Goal: Task Accomplishment & Management: Manage account settings

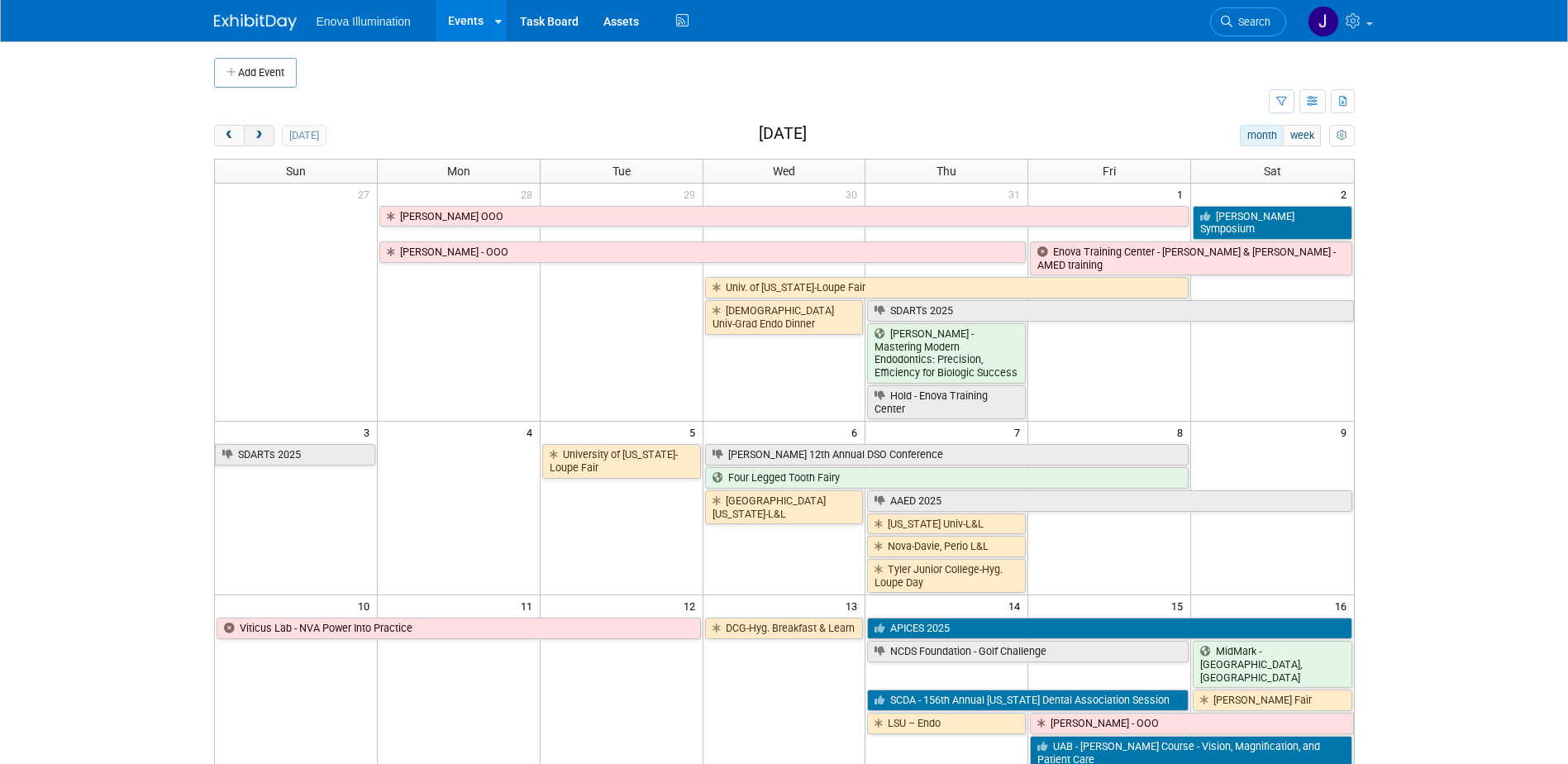
click at [263, 133] on span "next" at bounding box center [258, 136] width 12 height 11
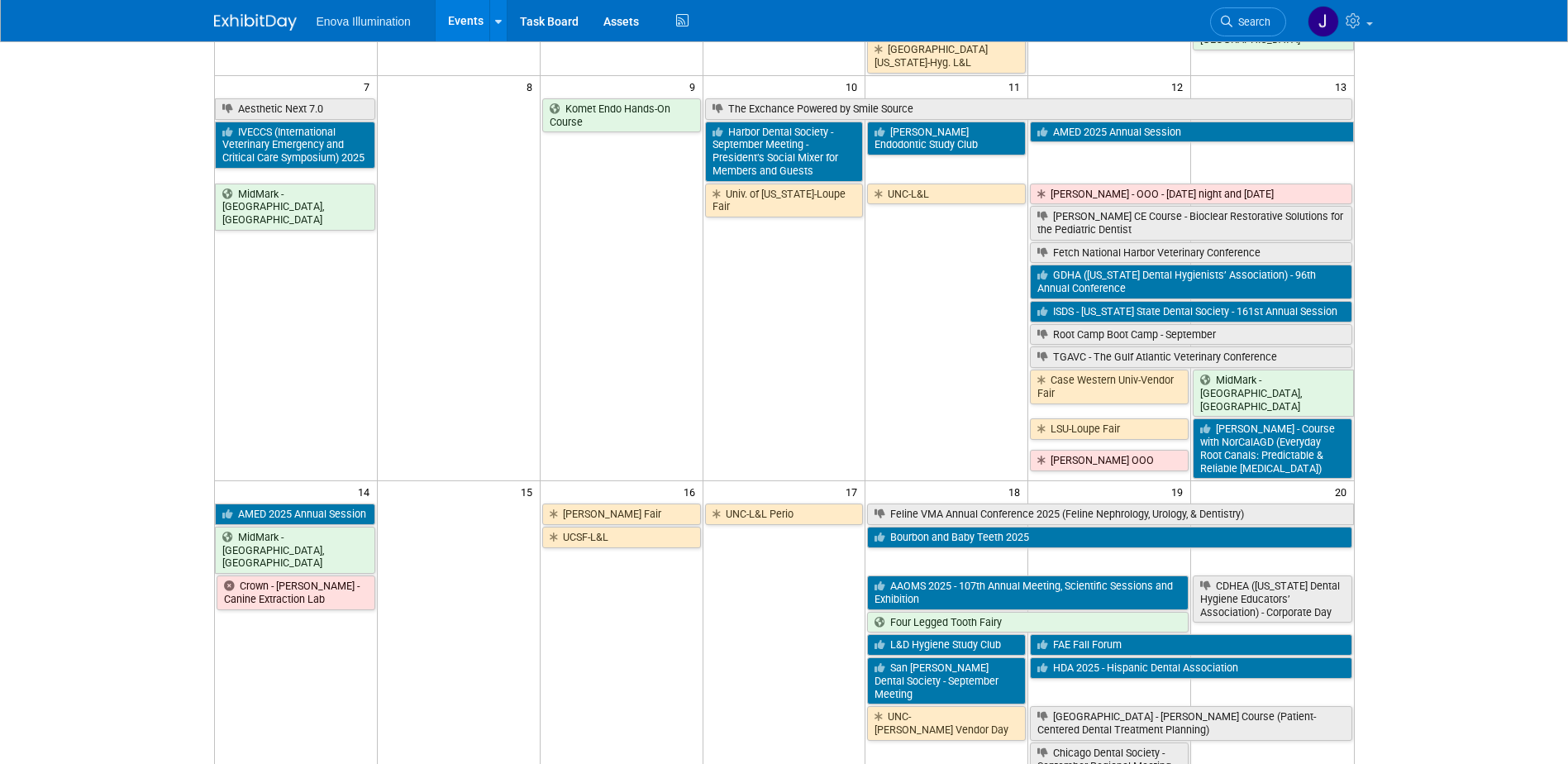
scroll to position [331, 0]
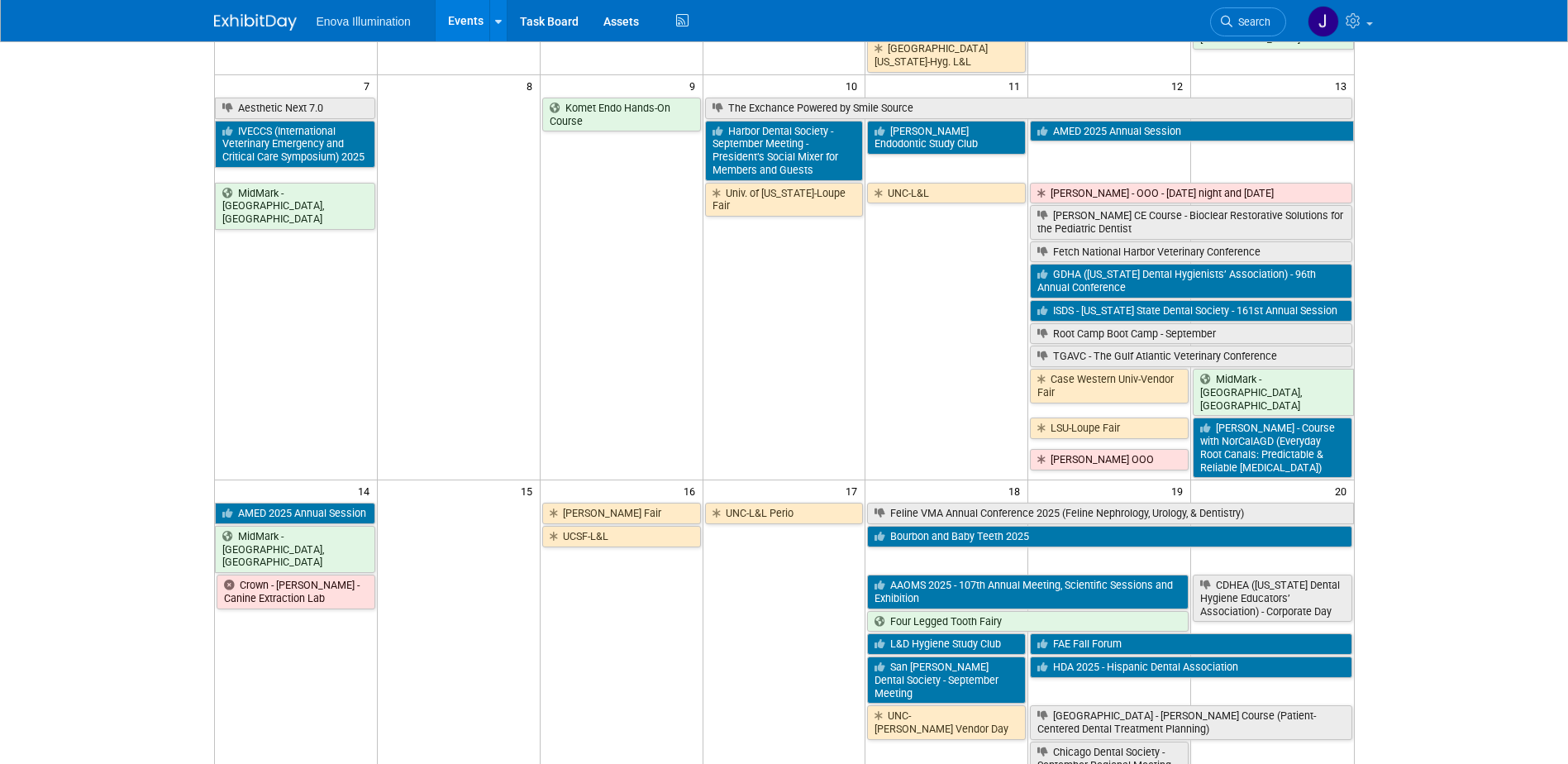
click at [1263, 12] on link "Search" at bounding box center [1248, 22] width 76 height 29
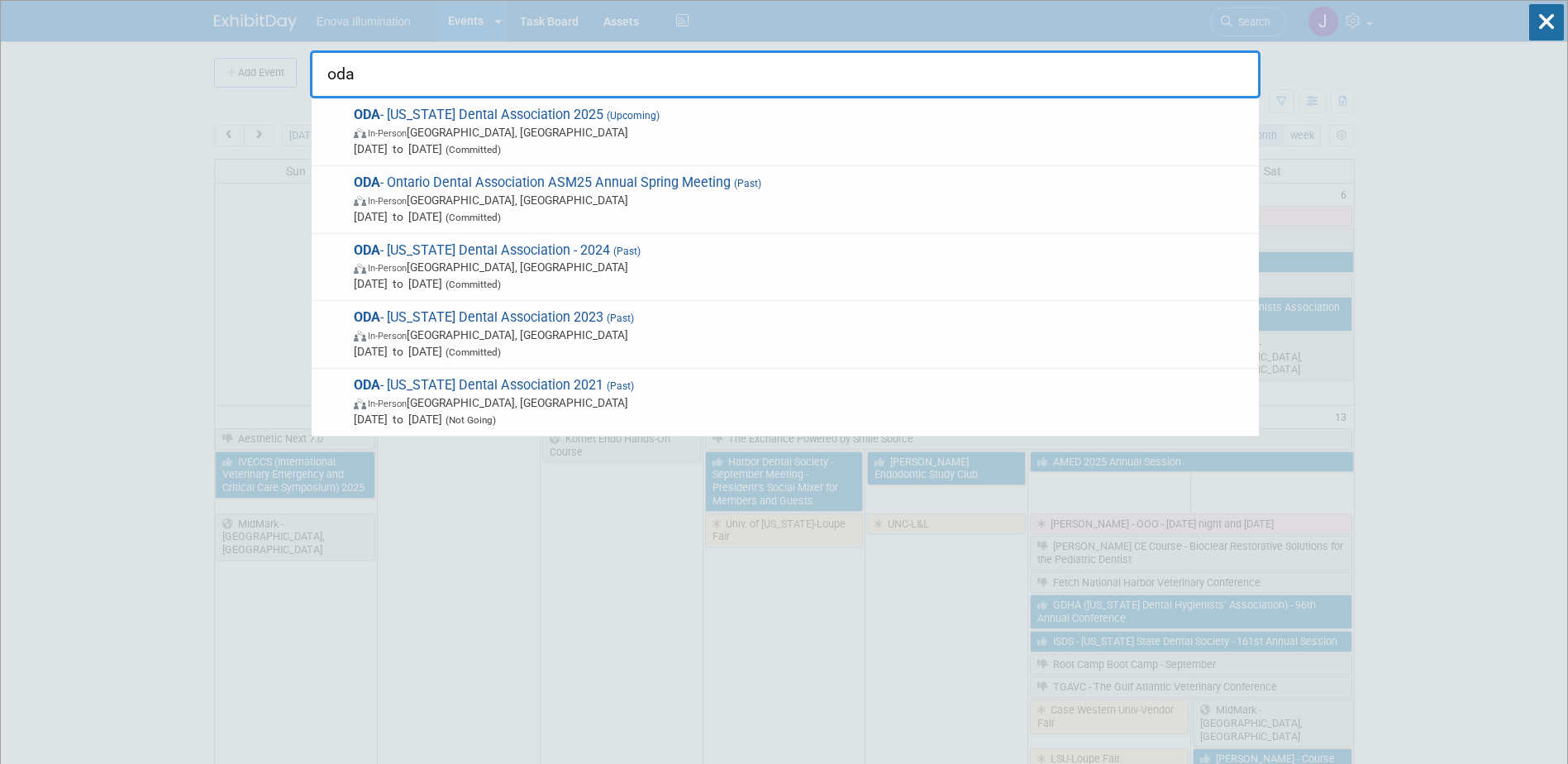
drag, startPoint x: 485, startPoint y: 58, endPoint x: 220, endPoint y: 85, distance: 266.4
click at [313, 70] on input "oda" at bounding box center [784, 75] width 950 height 48
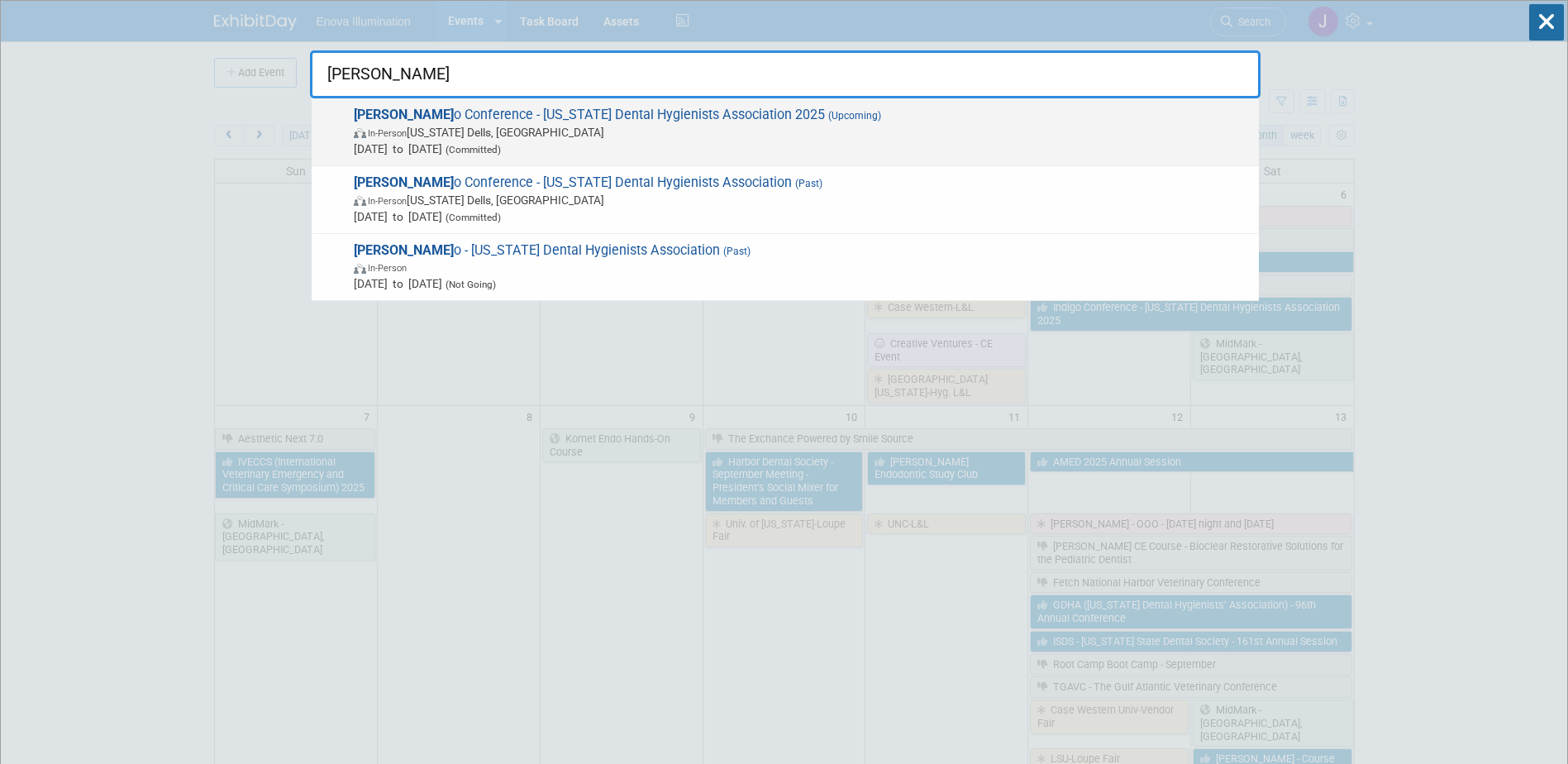
type input "Indig"
click at [449, 123] on span "Indig o Conference - Wisconsin Dental Hygienists Association 2025 (Upcoming) In…" at bounding box center [799, 132] width 902 height 51
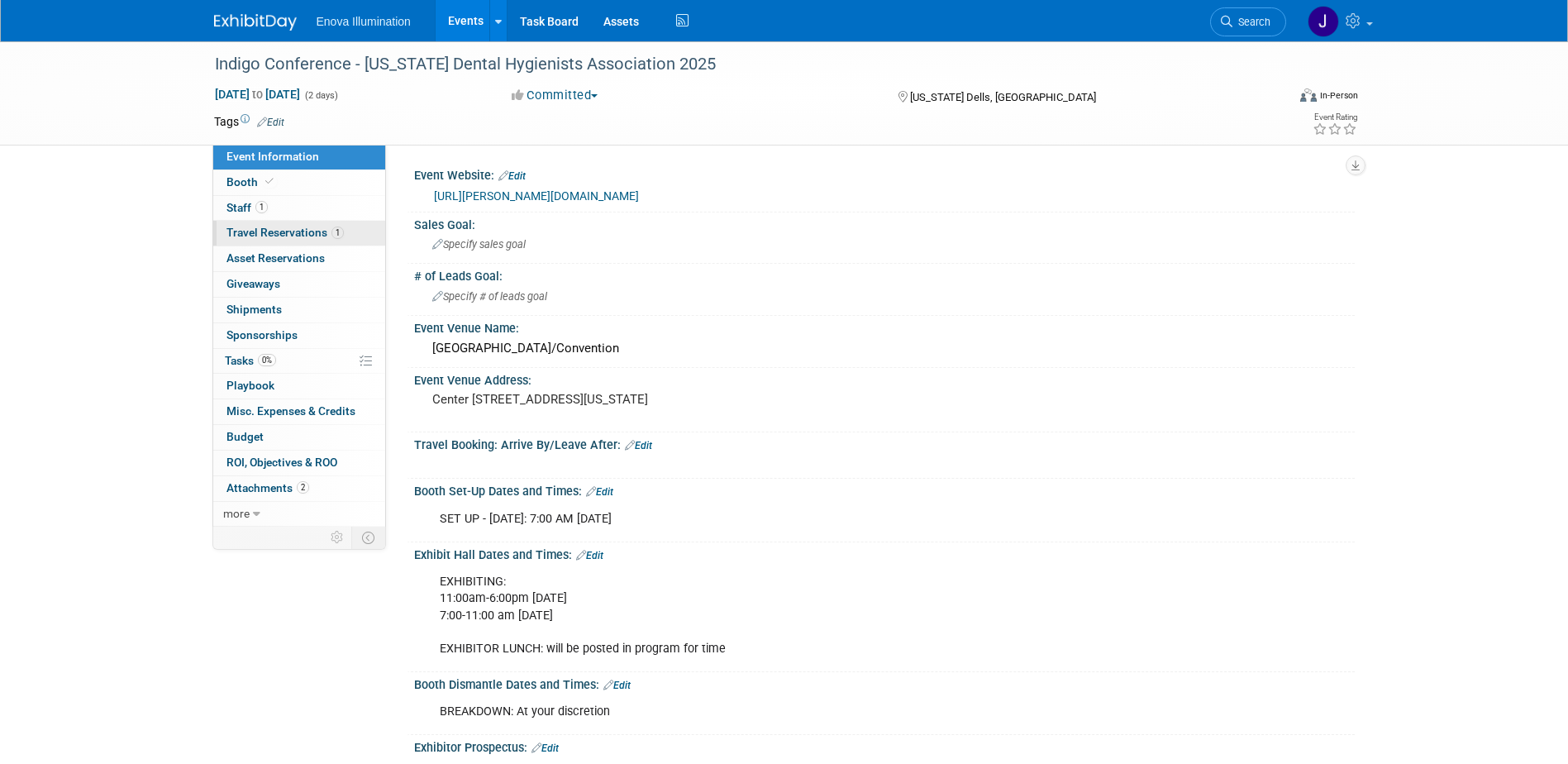
click at [237, 238] on span "Travel Reservations 1" at bounding box center [285, 232] width 118 height 13
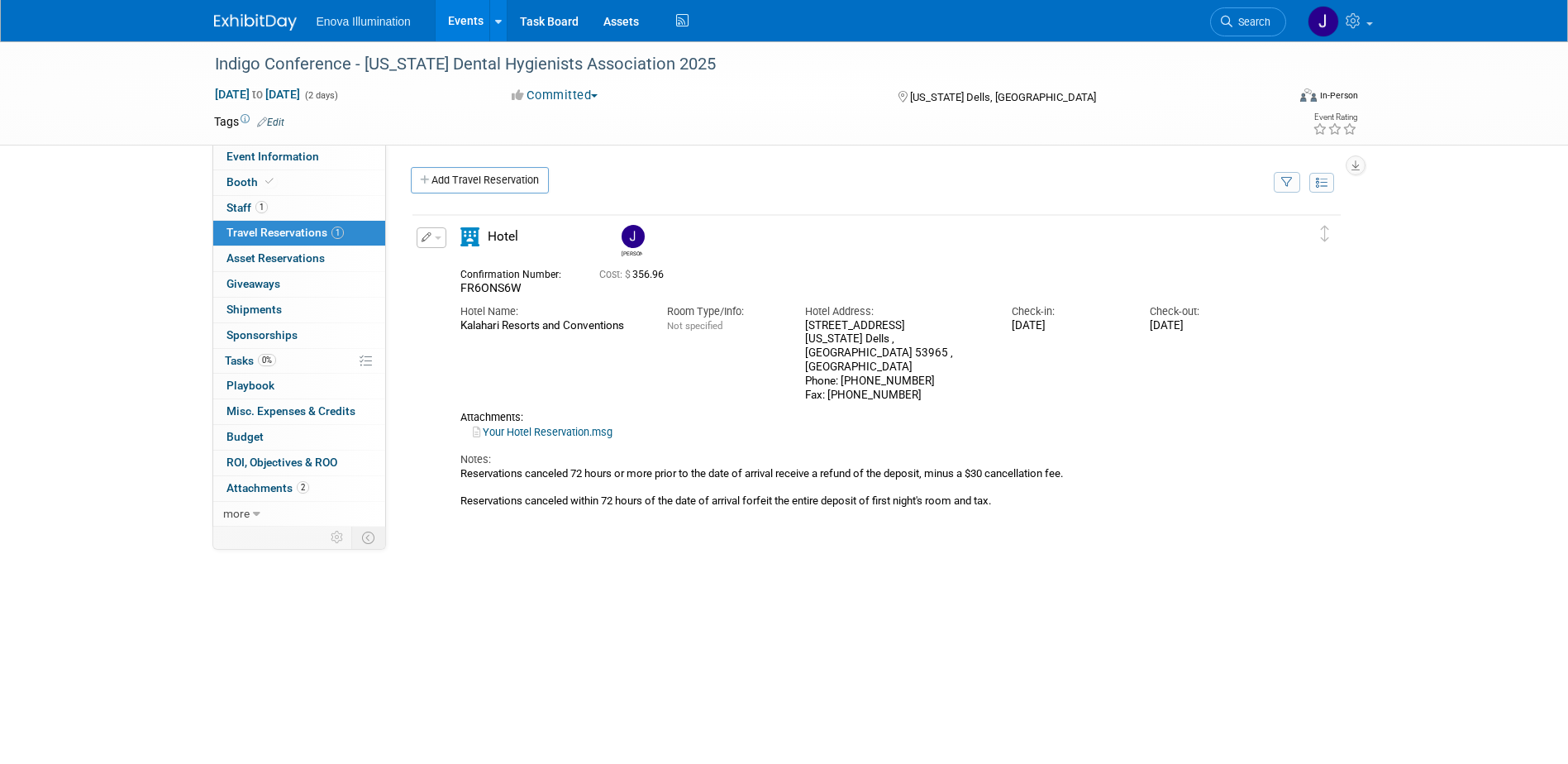
click at [519, 293] on span "FR6ONS6W" at bounding box center [491, 288] width 61 height 13
drag, startPoint x: 525, startPoint y: 286, endPoint x: 461, endPoint y: 288, distance: 64.0
click at [461, 288] on div "FR6ONS6W" at bounding box center [518, 288] width 114 height 15
drag, startPoint x: 461, startPoint y: 288, endPoint x: 472, endPoint y: 293, distance: 12.1
copy span "FR6ONS6W"
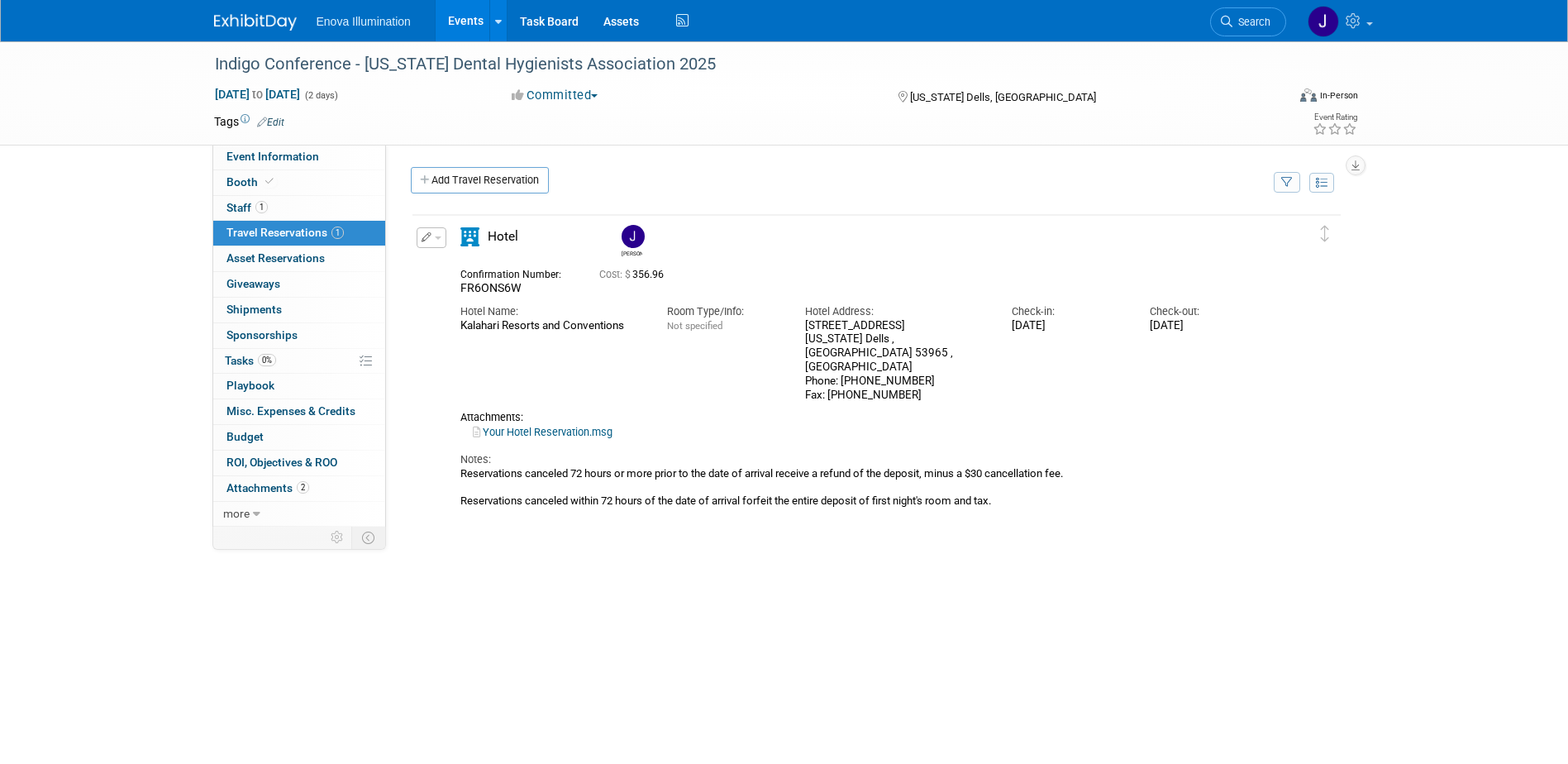
click at [562, 426] on link "Your Hotel Reservation.msg" at bounding box center [543, 432] width 140 height 12
click at [317, 155] on link "Event Information" at bounding box center [299, 157] width 172 height 25
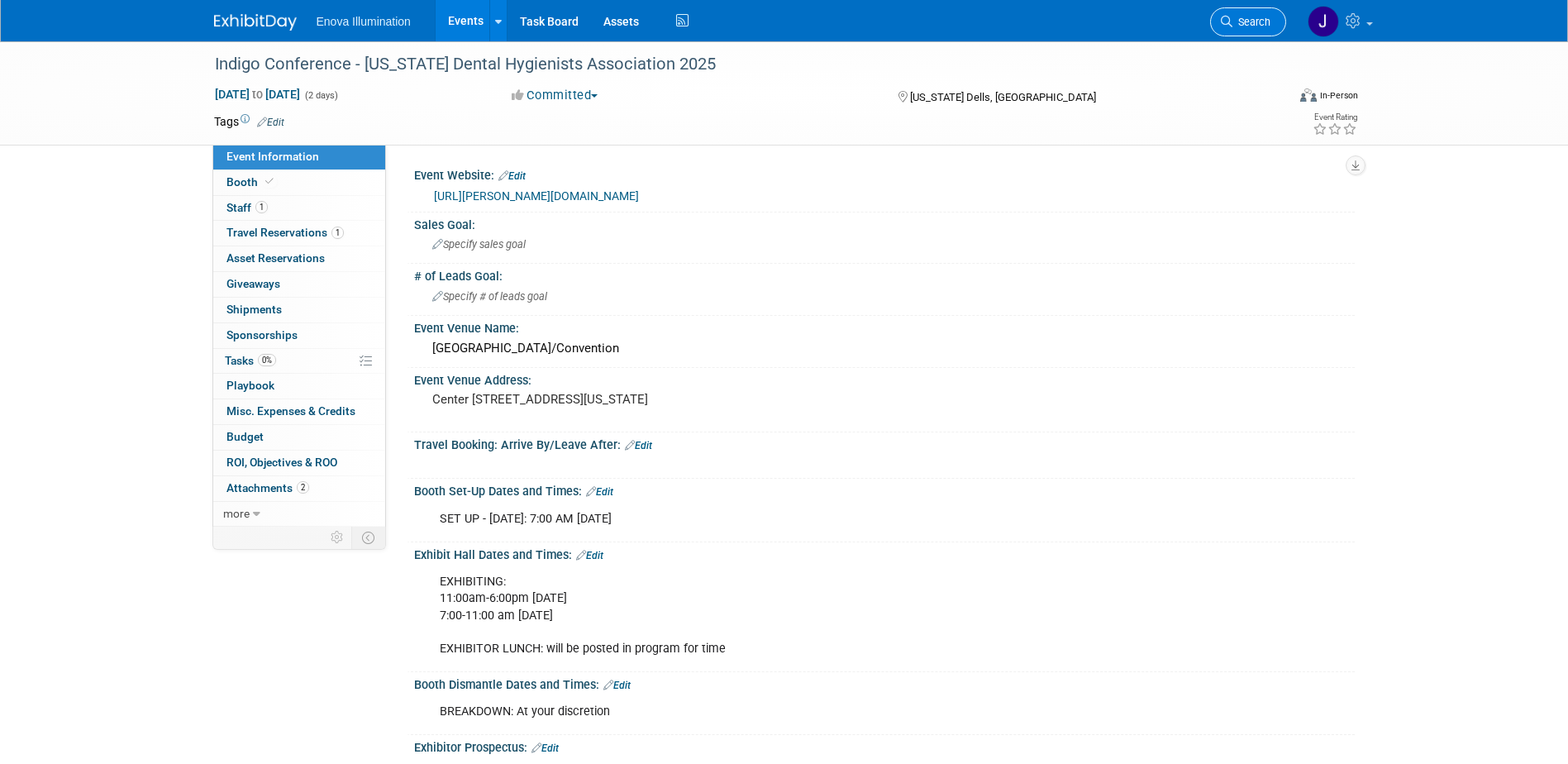
click at [1252, 22] on span "Search" at bounding box center [1252, 22] width 38 height 12
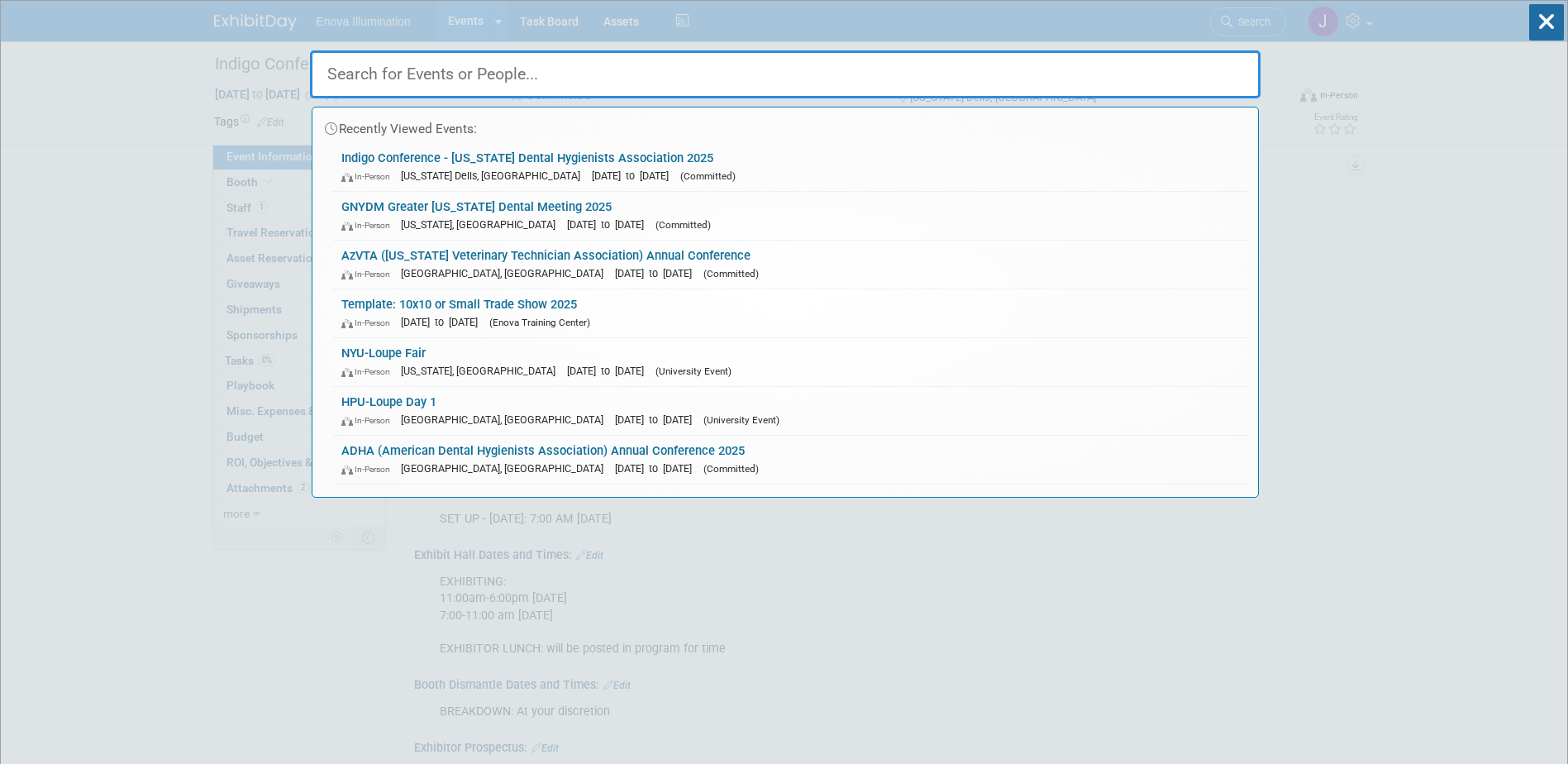
click at [1080, 78] on input "text" at bounding box center [784, 75] width 950 height 48
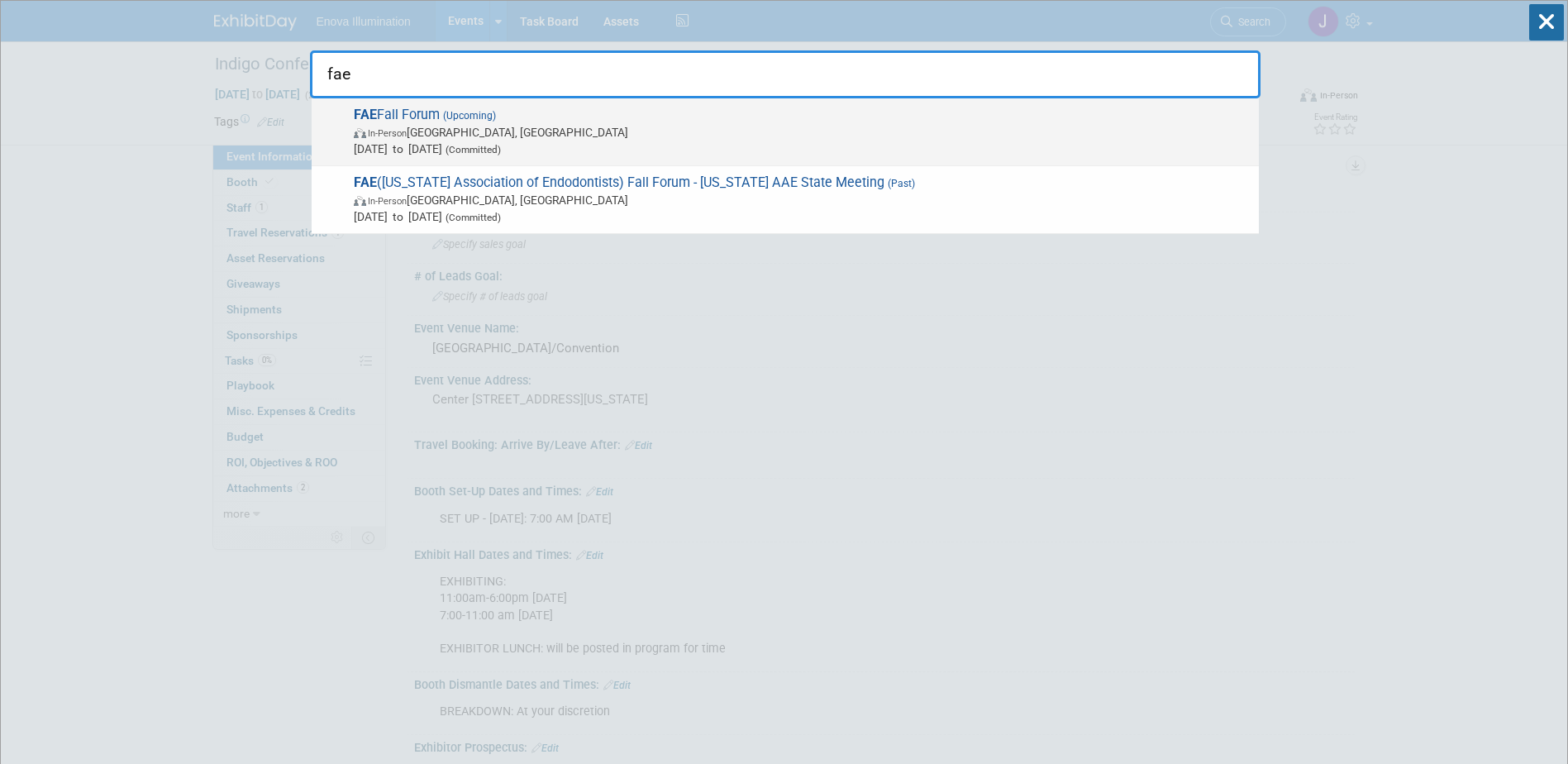
type input "fae"
click at [467, 122] on span "FAE Fall Forum (Upcoming) In-Person Orlando, FL Sep 19, 2025 to Sep 20, 2025 (C…" at bounding box center [799, 132] width 902 height 51
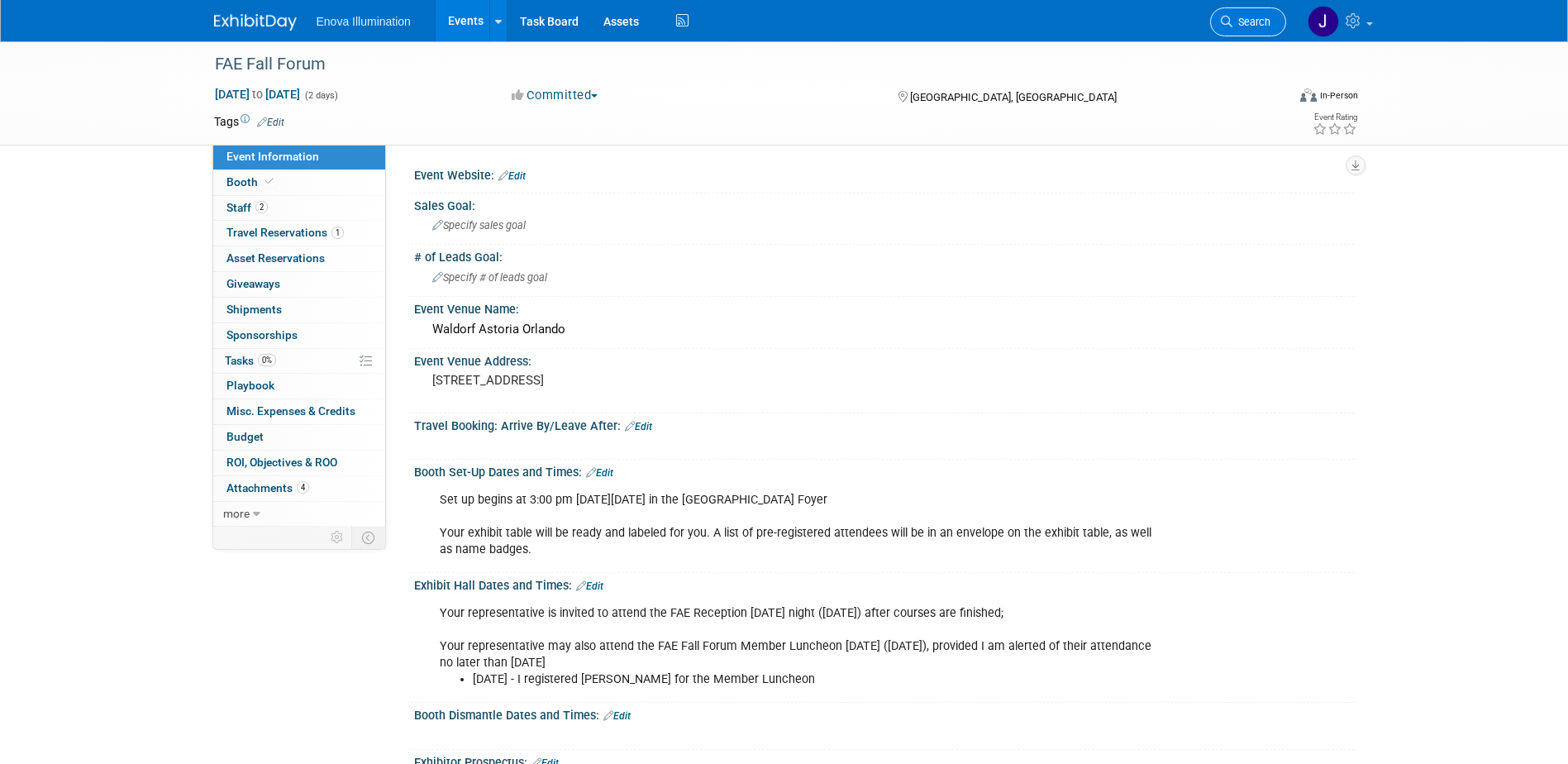
click at [1231, 22] on icon at bounding box center [1227, 22] width 12 height 12
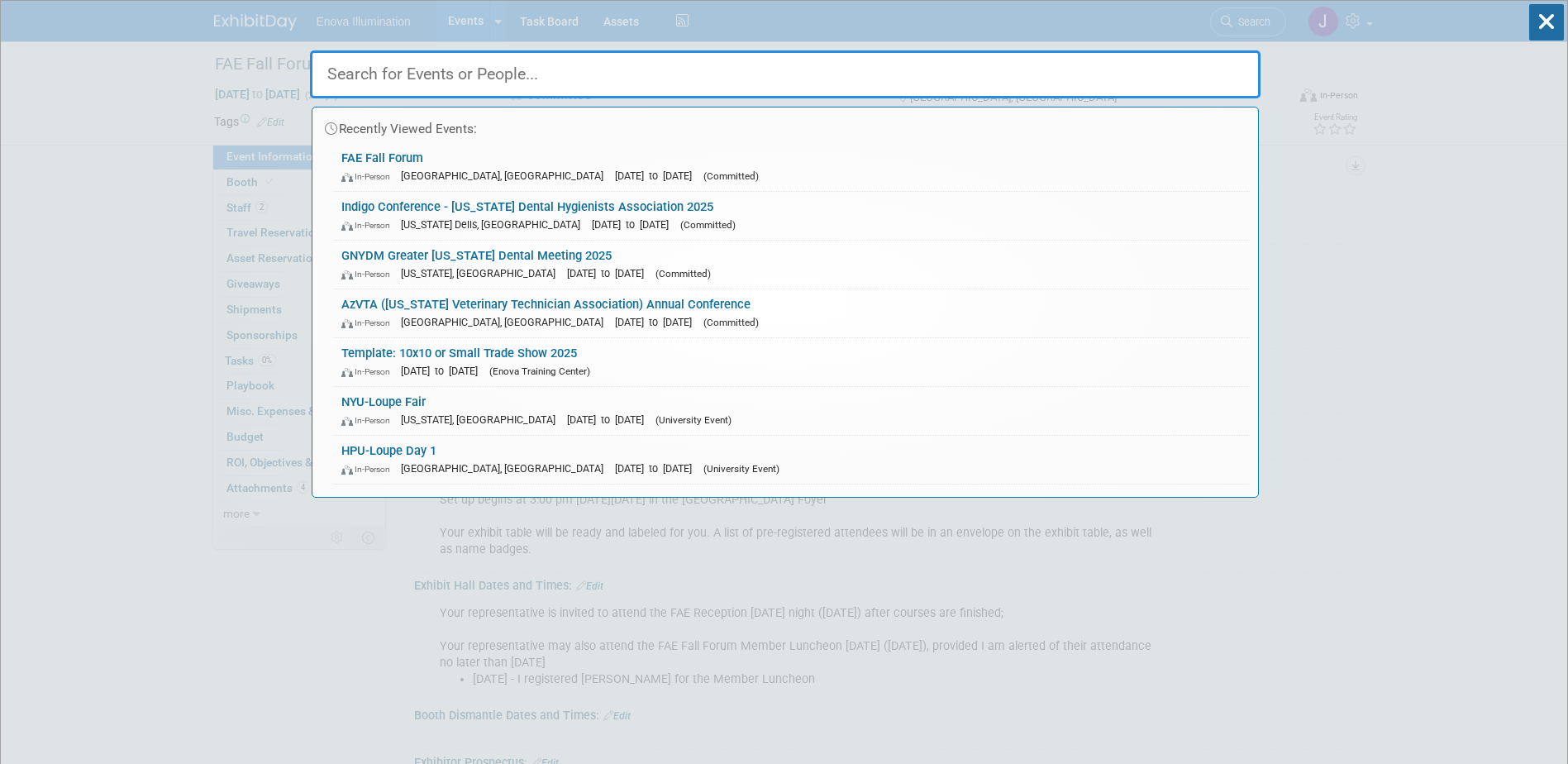
click at [990, 78] on input "text" at bounding box center [784, 75] width 950 height 48
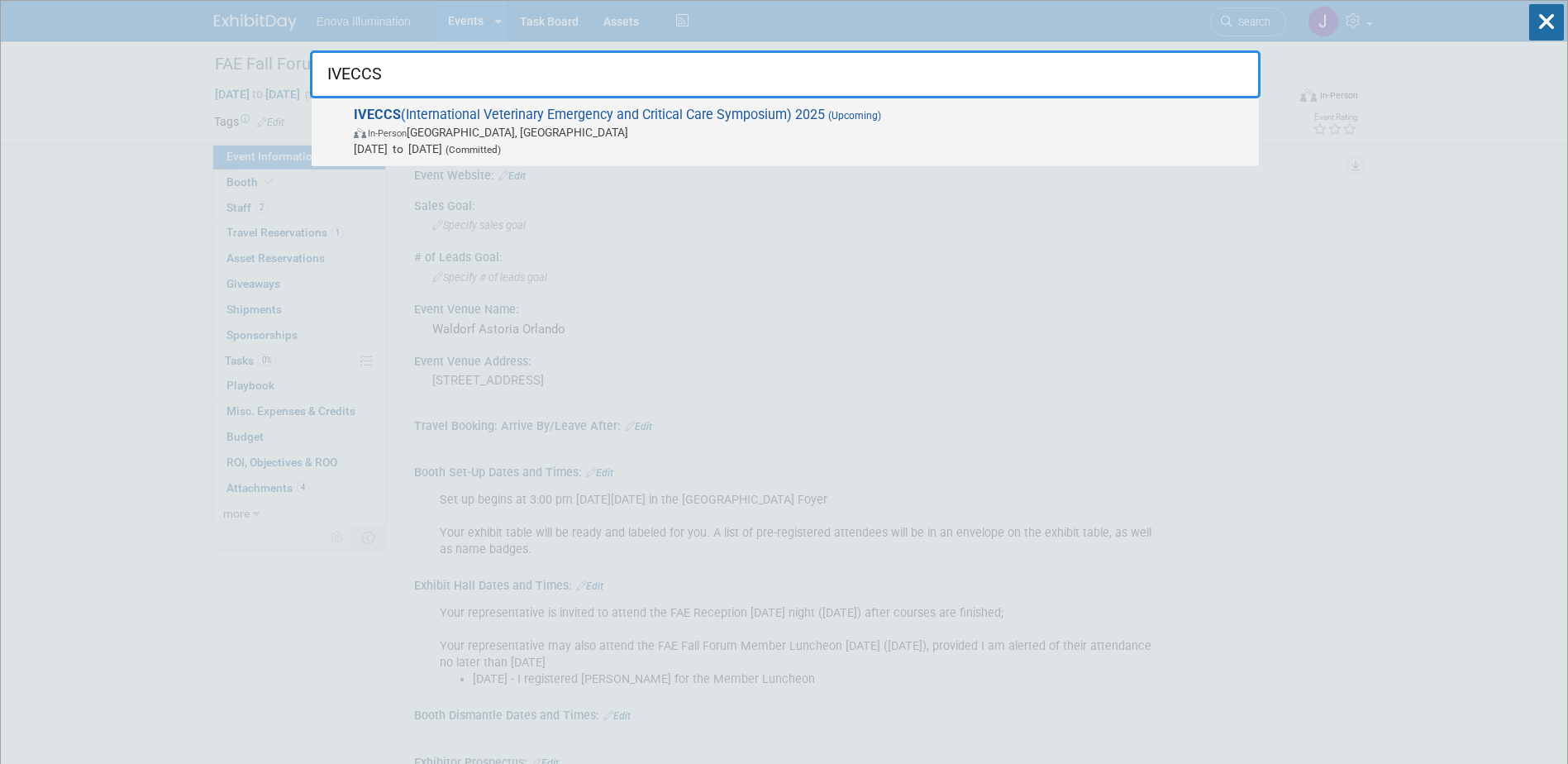
type input "IVECCS"
click at [432, 142] on span "[DATE] to [DATE] (Committed)" at bounding box center [802, 149] width 897 height 17
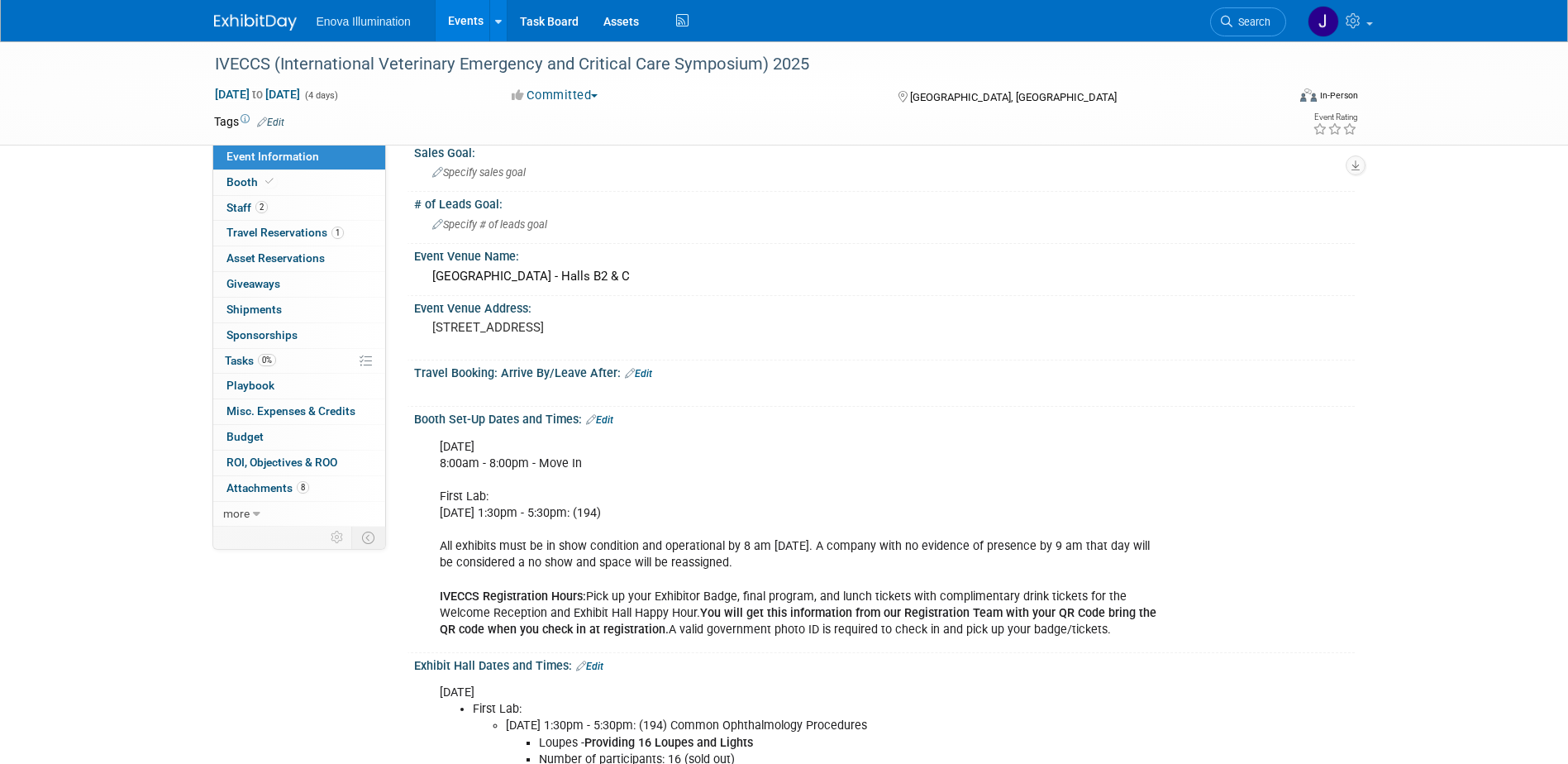
scroll to position [83, 0]
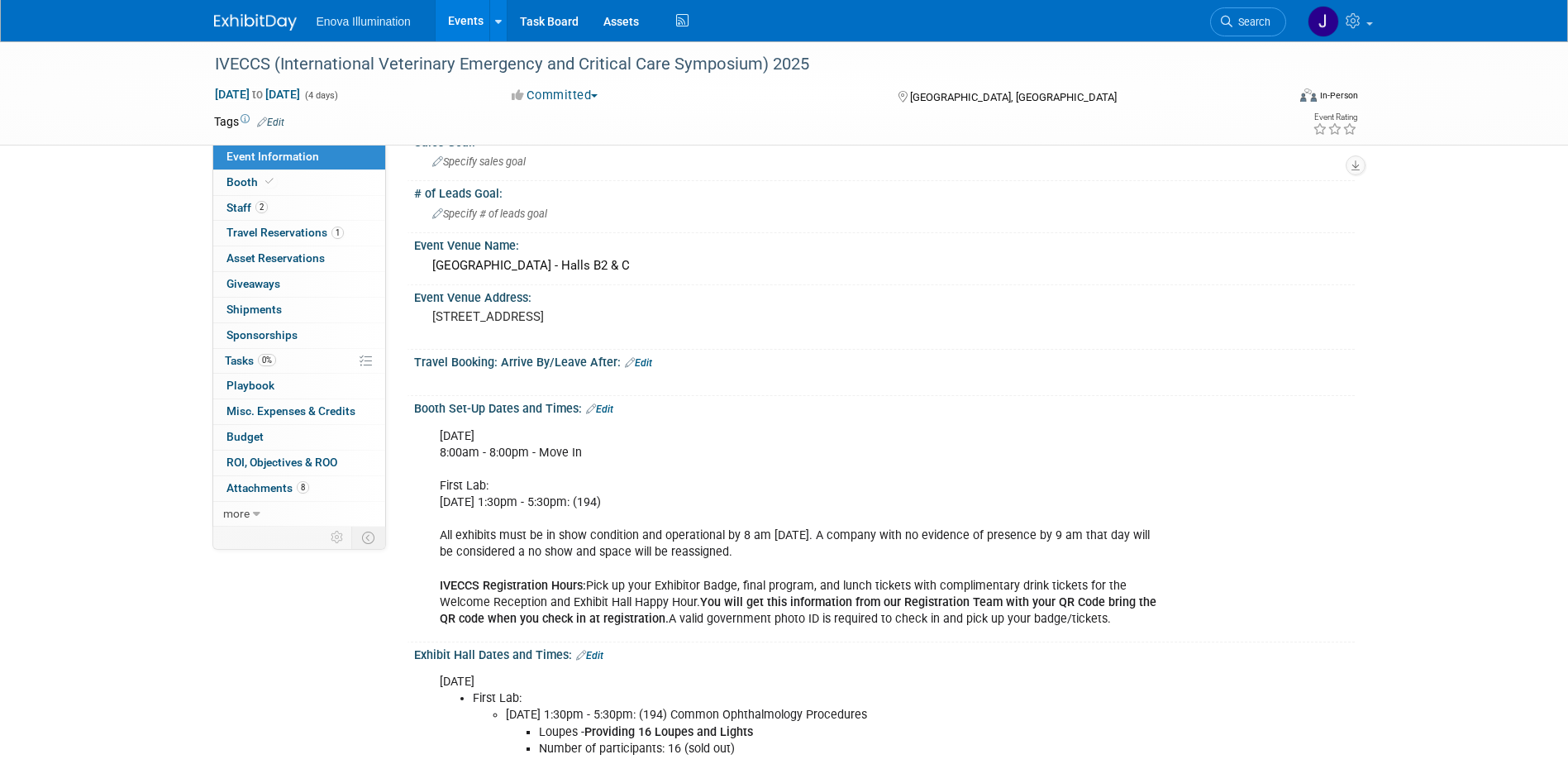
click at [253, 23] on img at bounding box center [255, 22] width 83 height 17
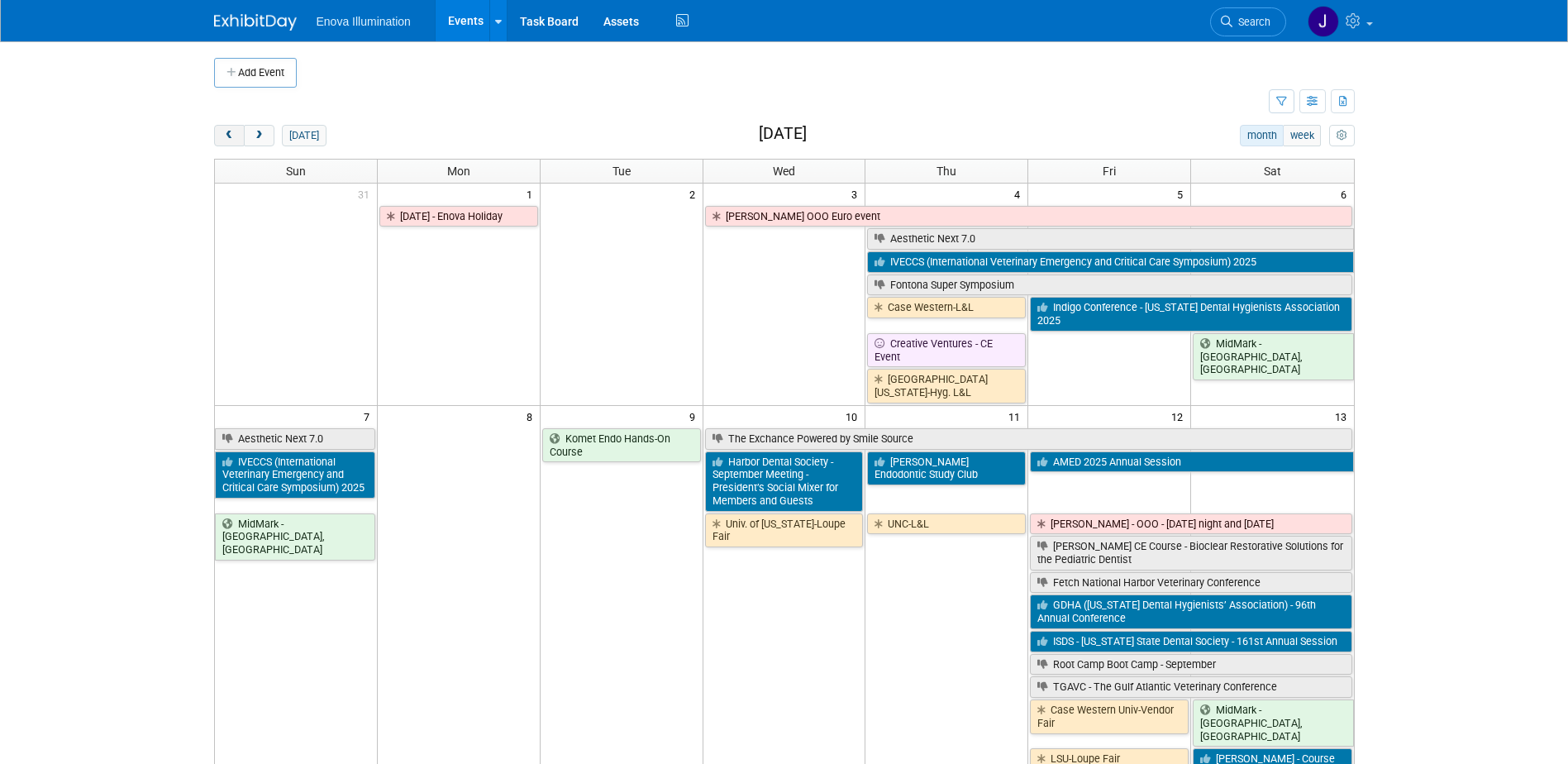
click at [237, 132] on button "prev" at bounding box center [229, 136] width 31 height 22
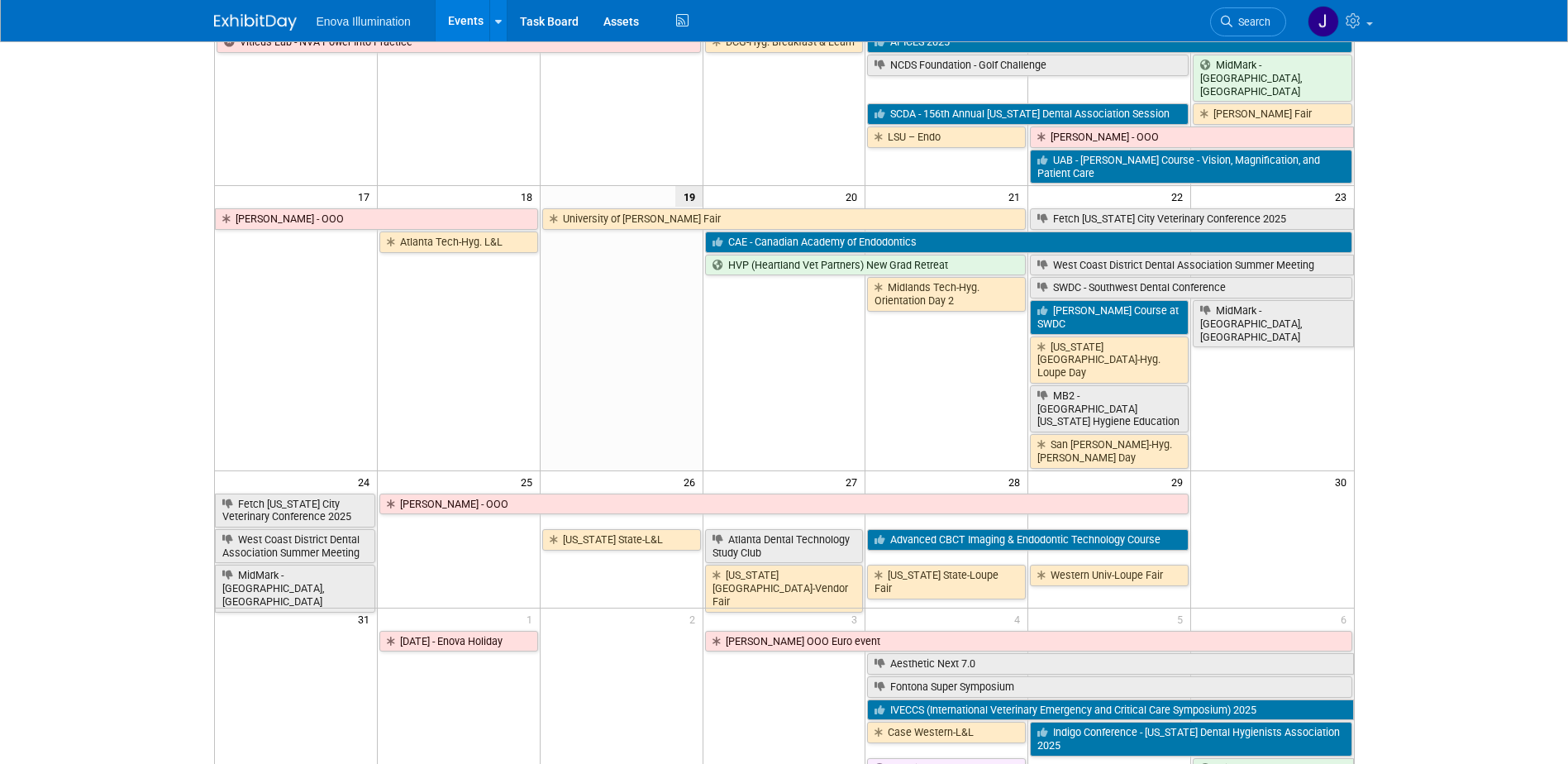
scroll to position [661, 0]
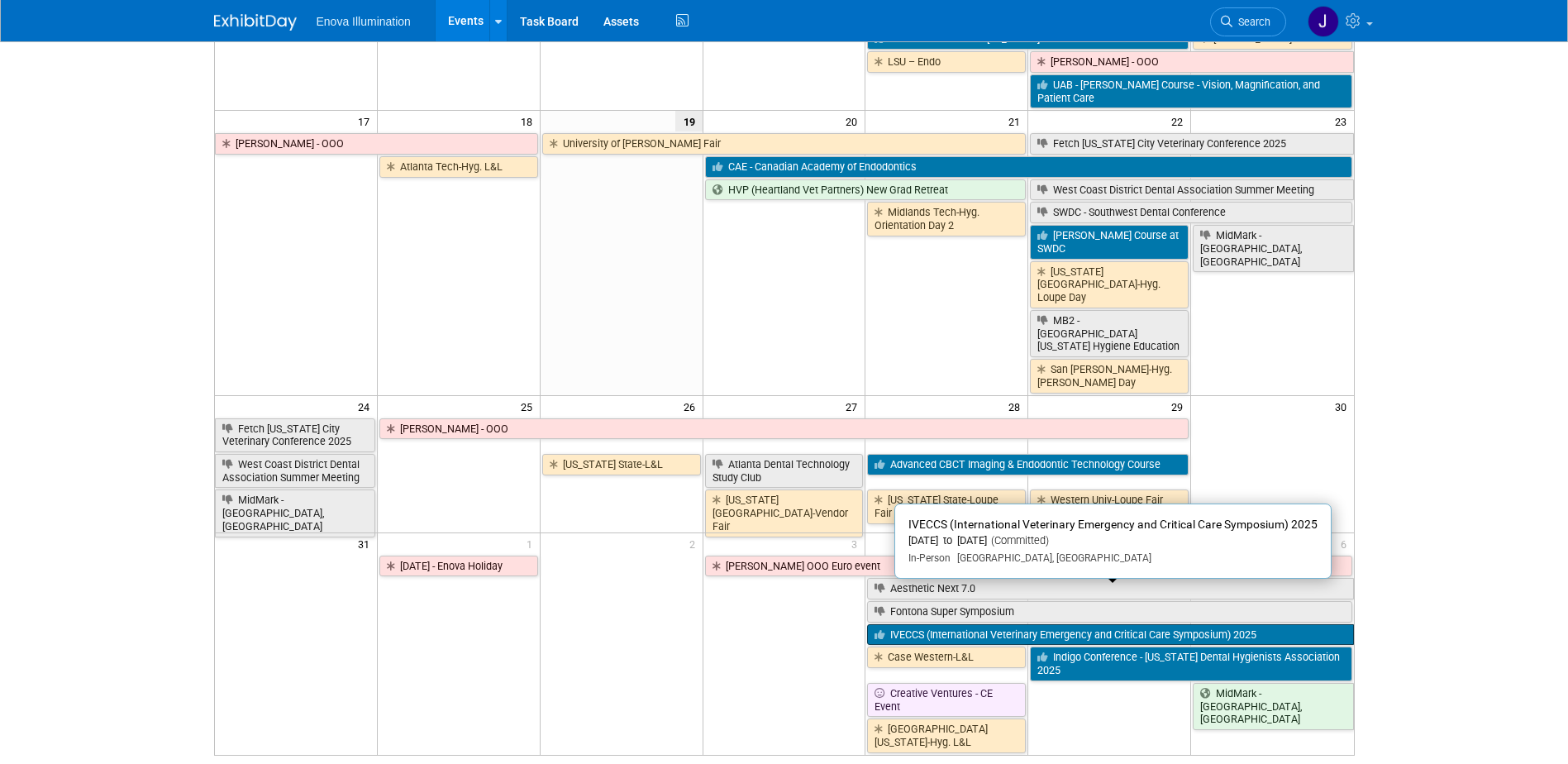
click at [908, 624] on link "IVECCS (International Veterinary Emergency and Critical Care Symposium) 2025" at bounding box center [1110, 635] width 486 height 22
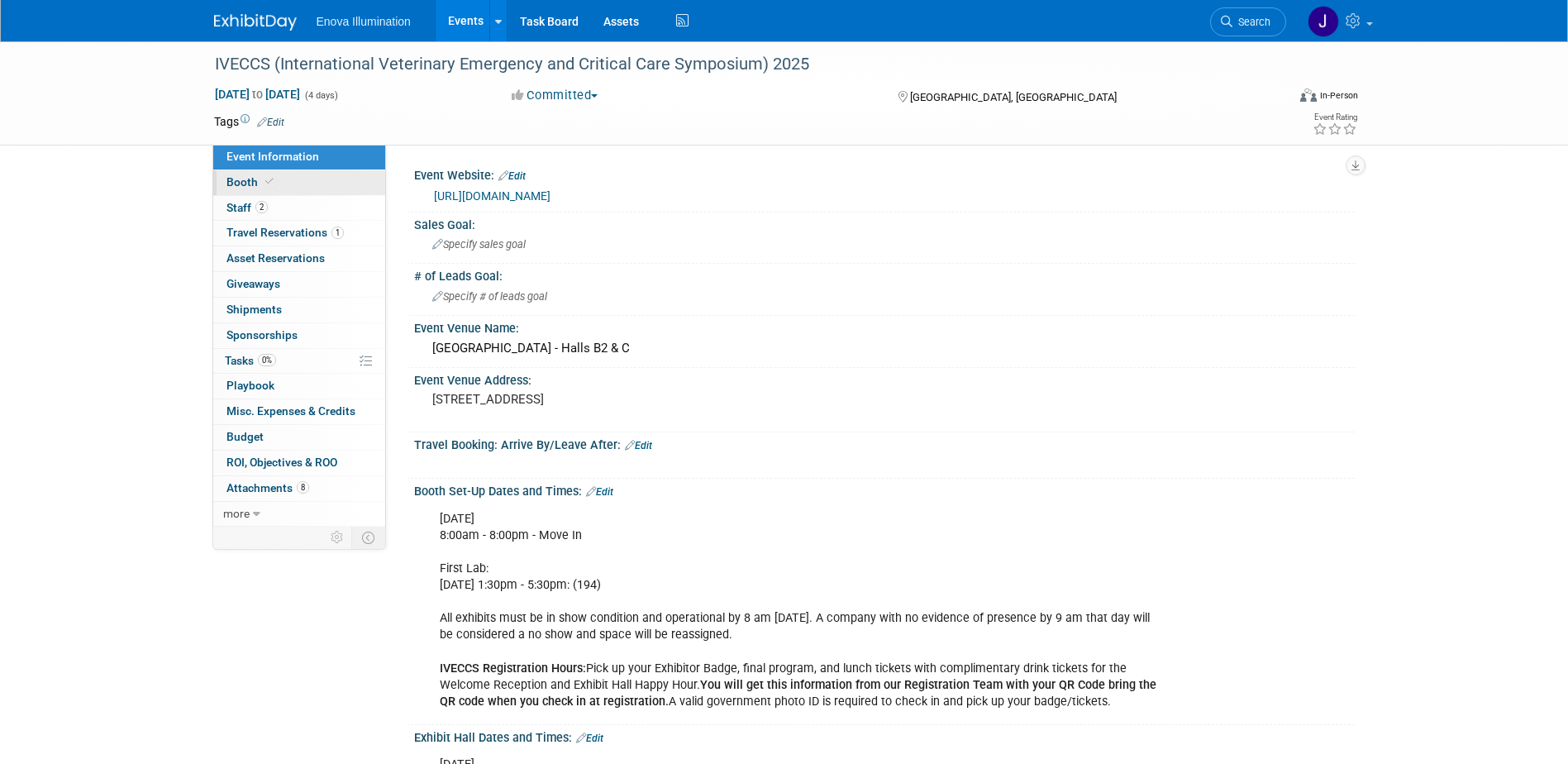
click at [267, 183] on icon at bounding box center [269, 181] width 8 height 9
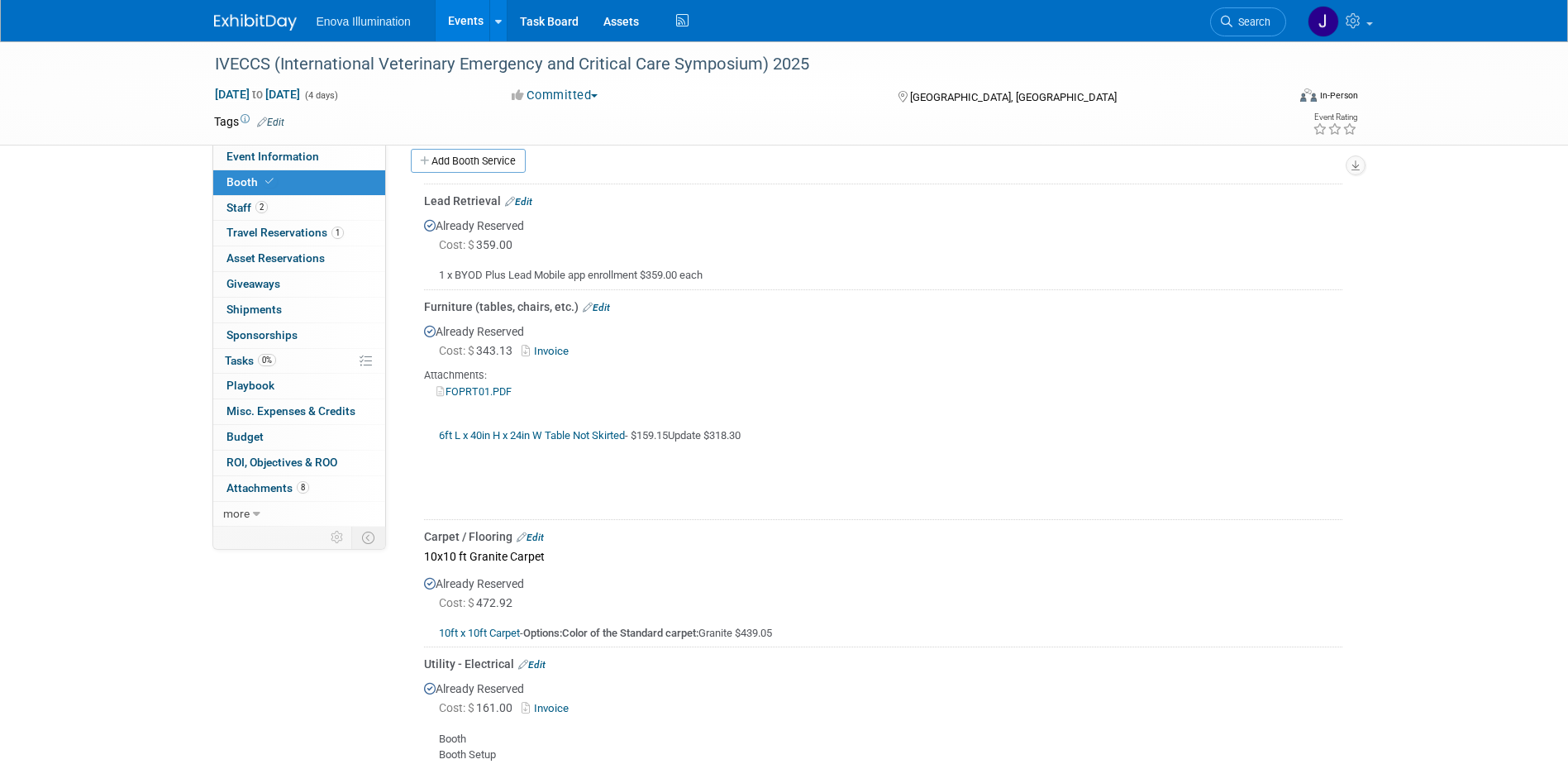
scroll to position [557, 0]
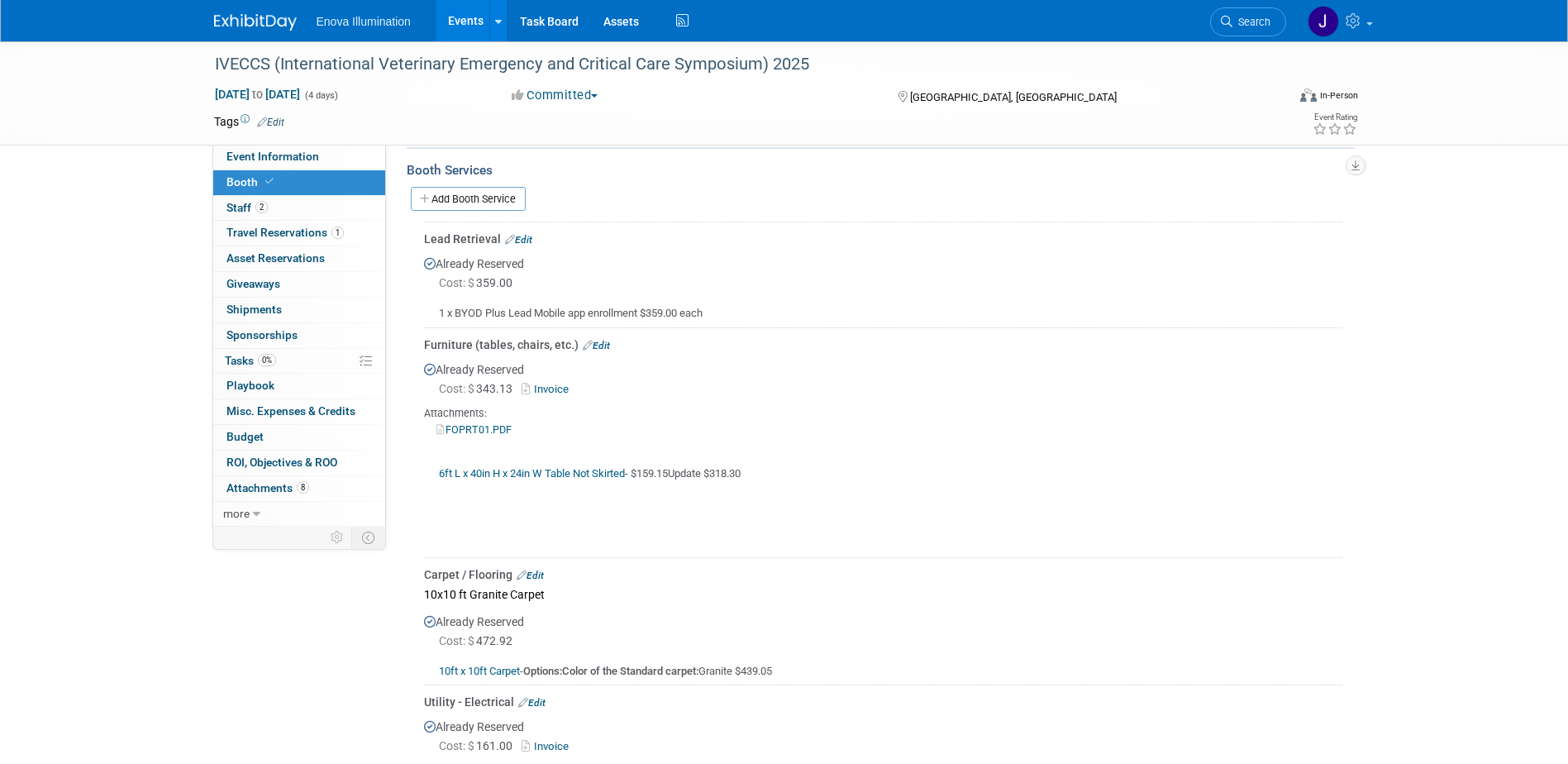
click at [283, 14] on img at bounding box center [255, 22] width 83 height 17
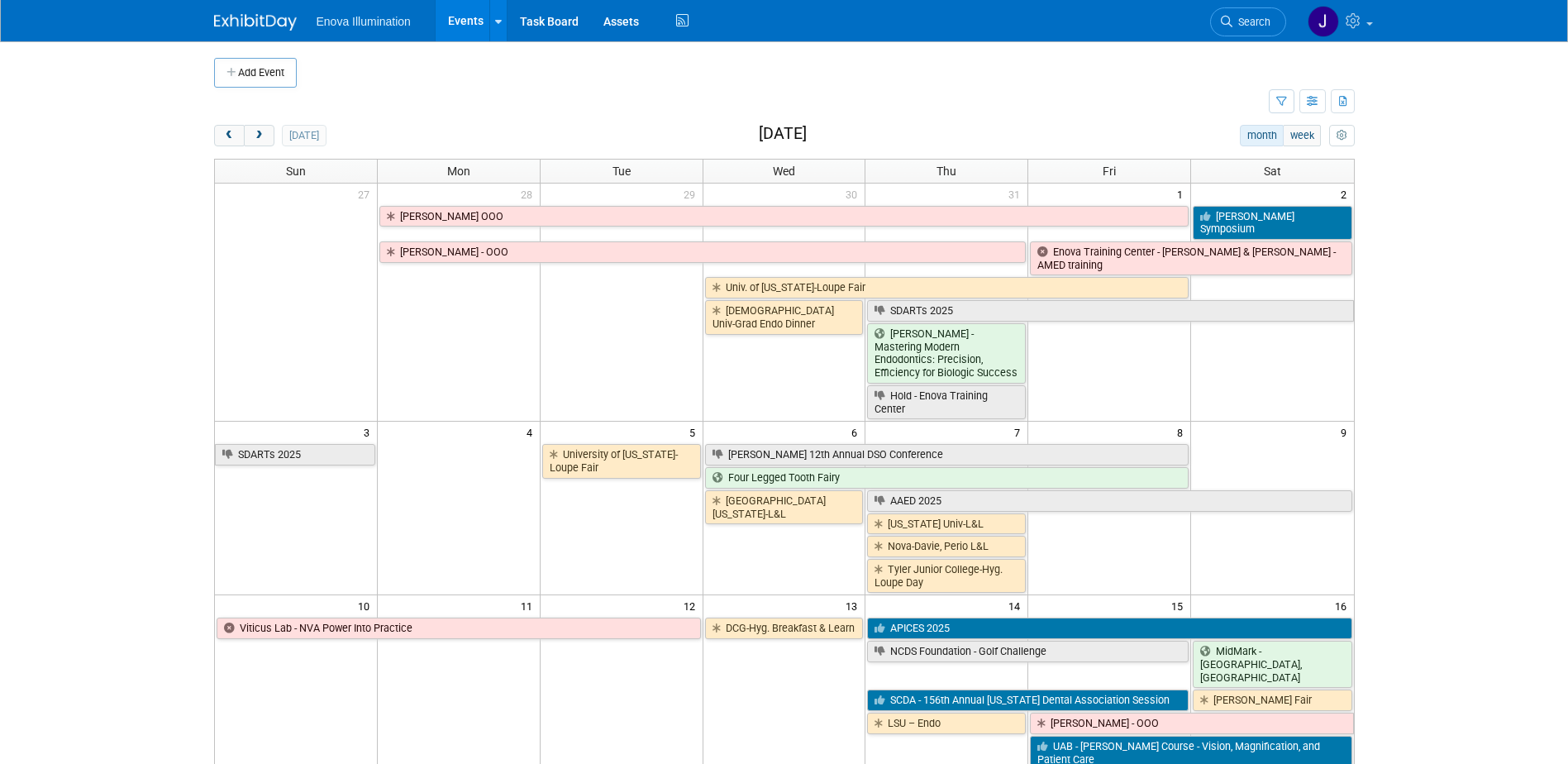
click at [251, 131] on button "next" at bounding box center [258, 136] width 31 height 22
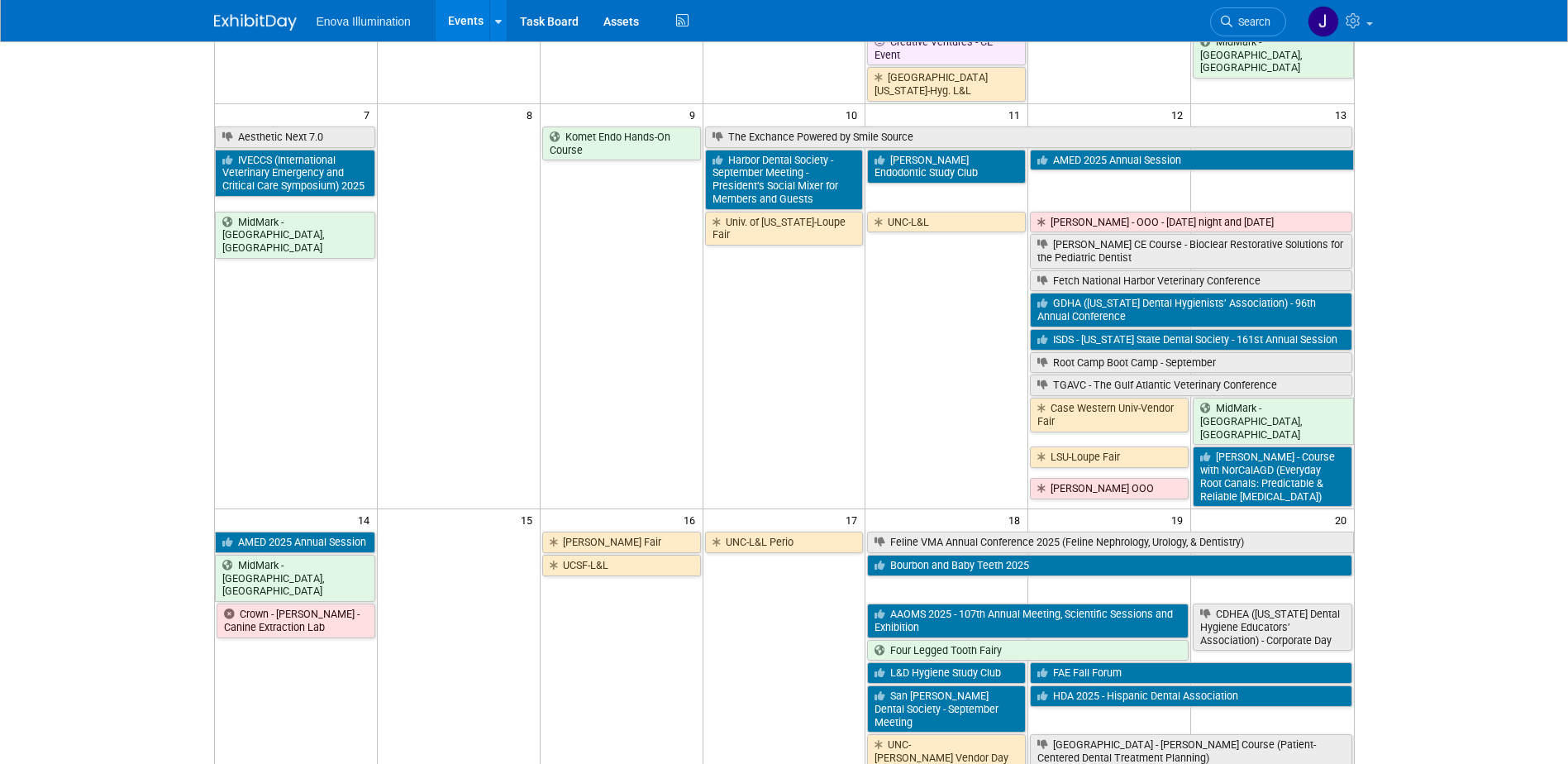
scroll to position [331, 0]
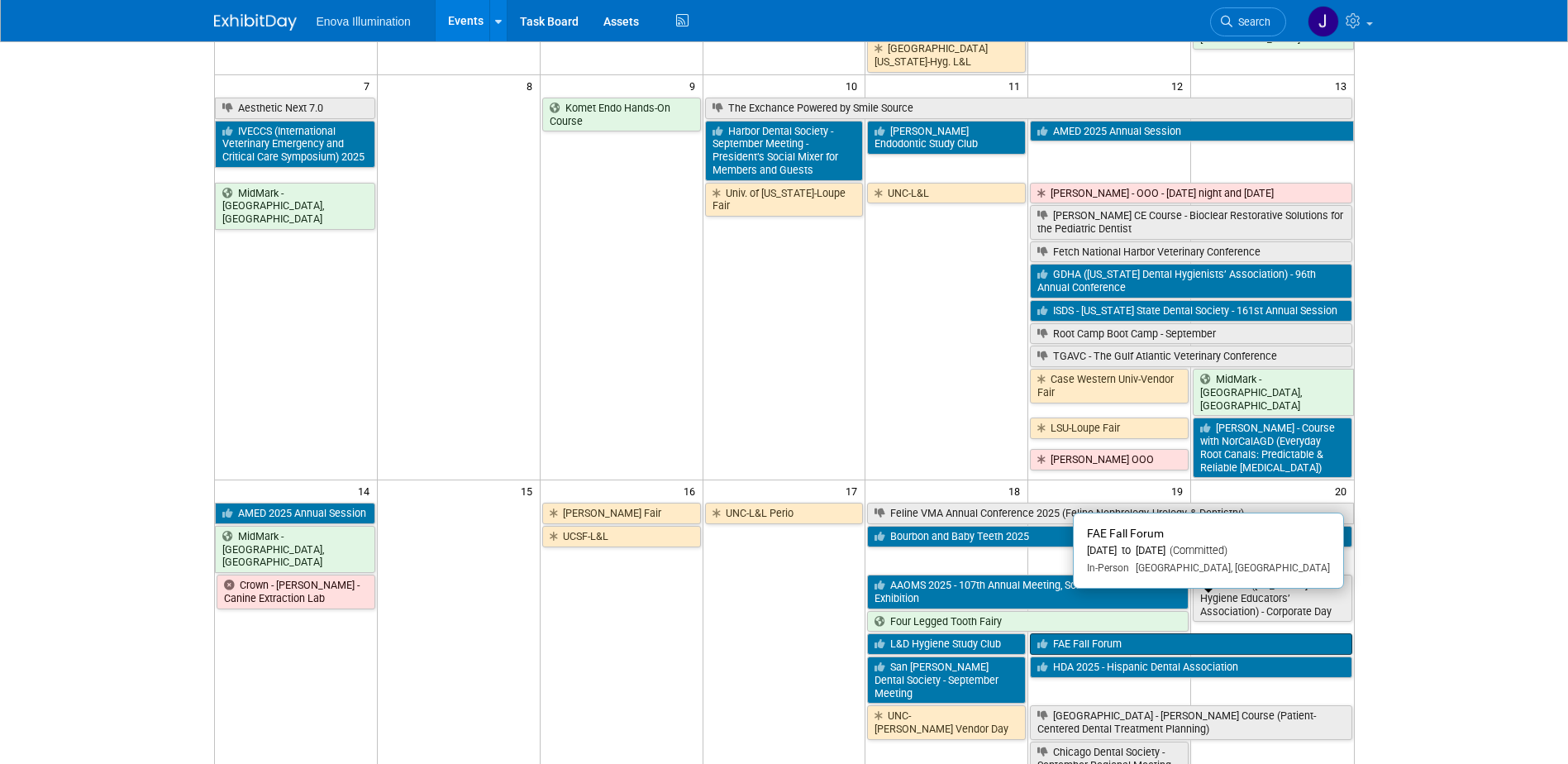
click at [1064, 633] on link "FAE Fall Forum" at bounding box center [1190, 644] width 321 height 22
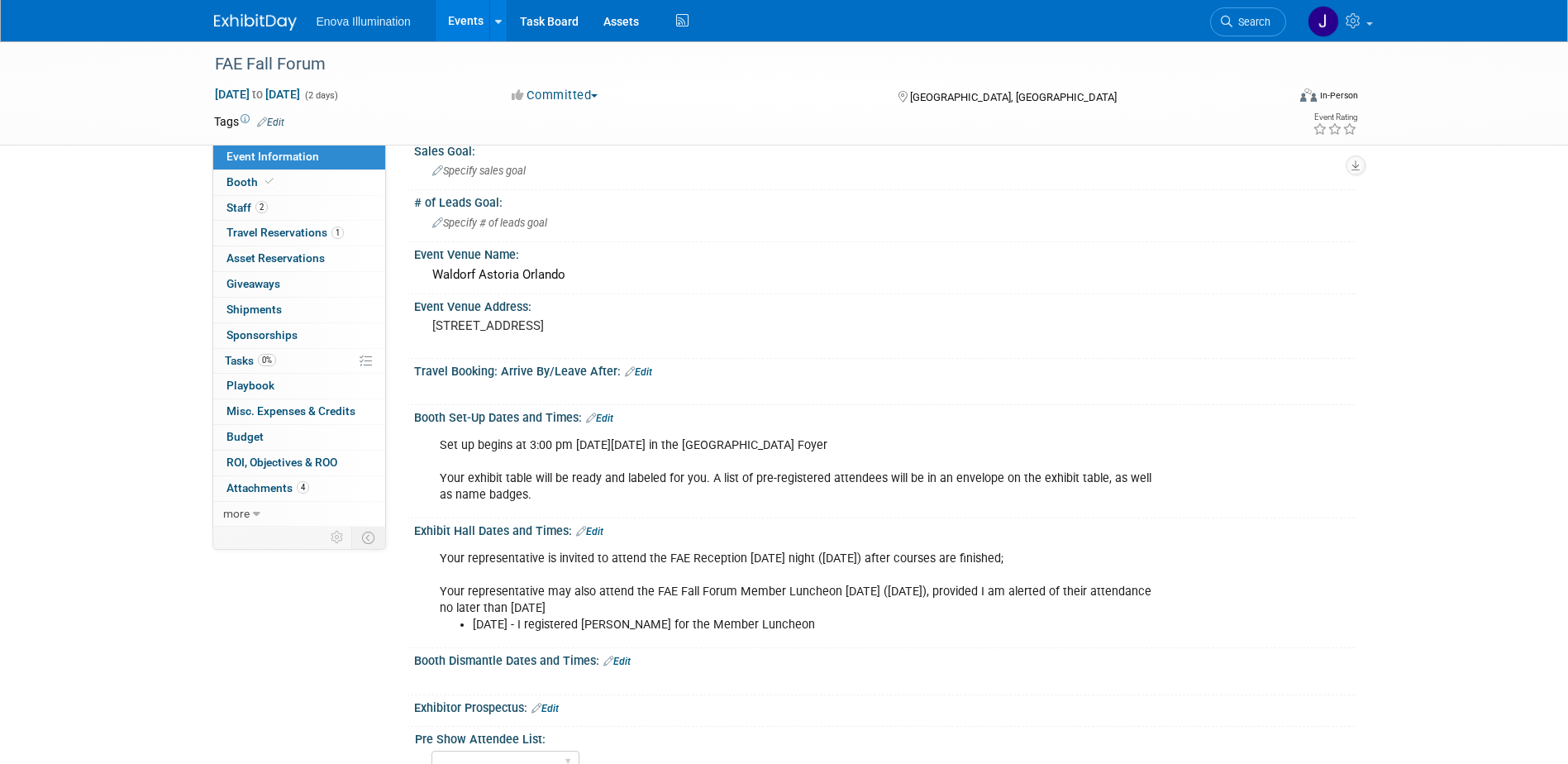
scroll to position [83, 0]
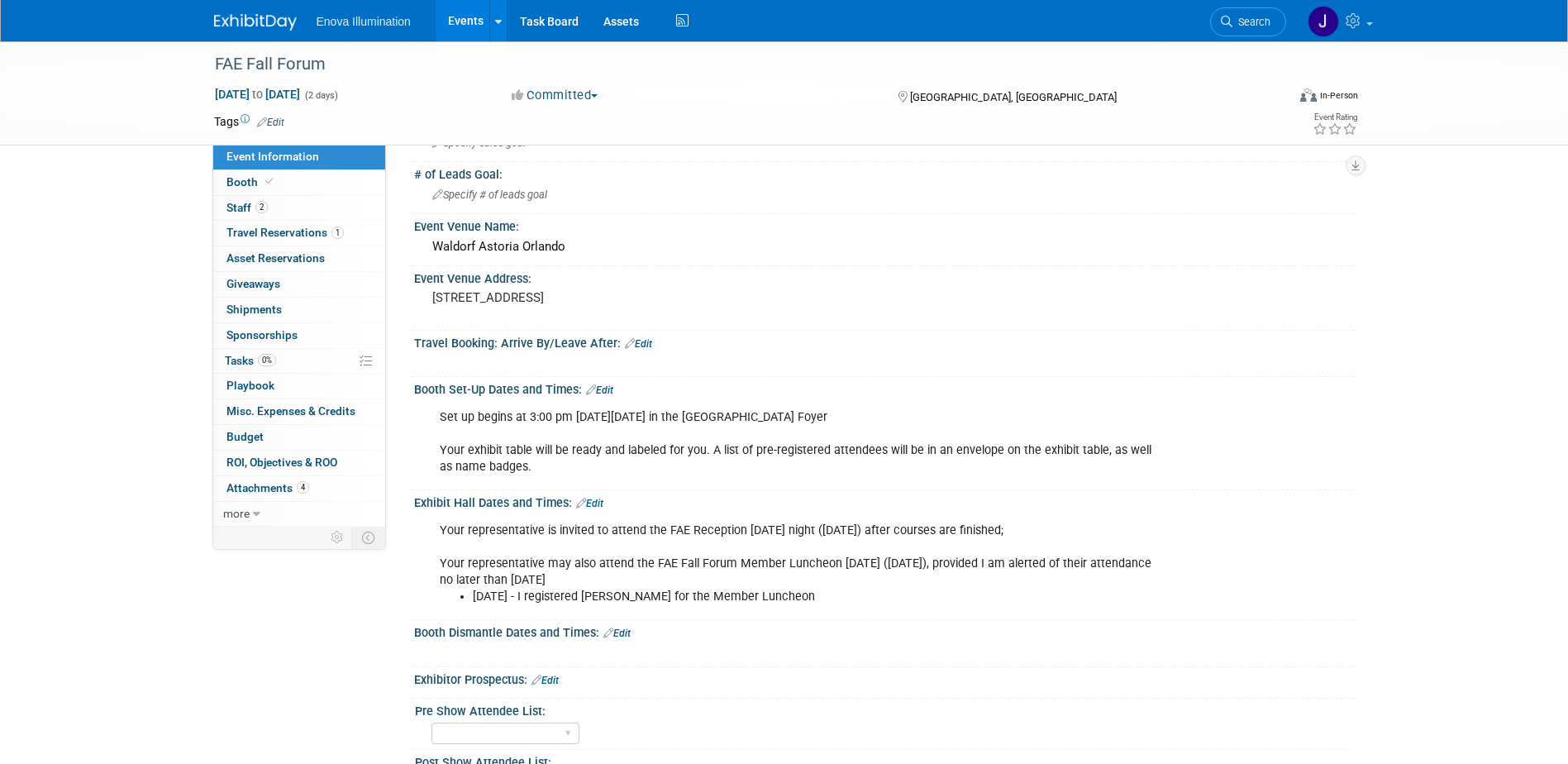
click at [272, 23] on img at bounding box center [255, 22] width 83 height 17
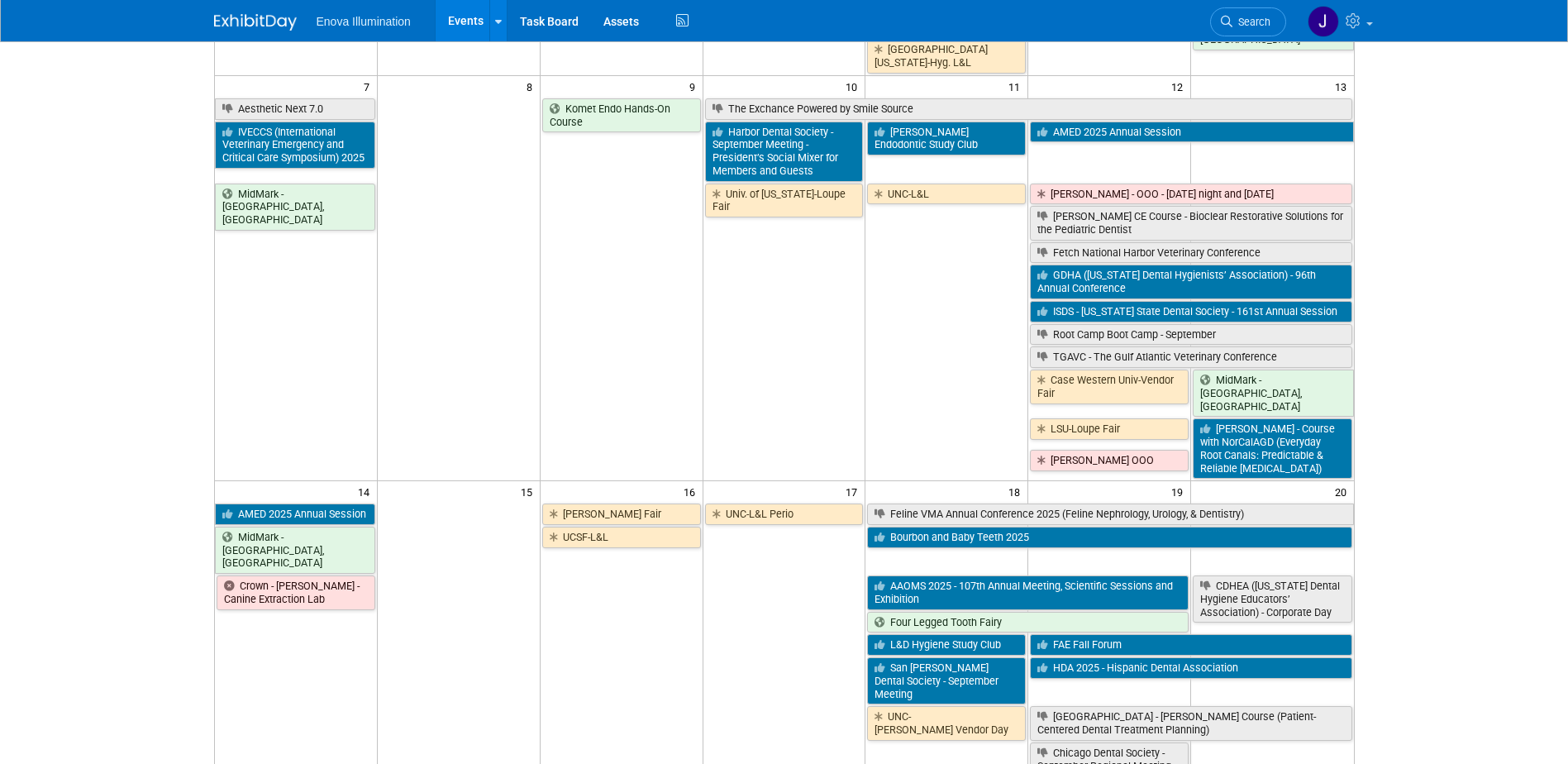
scroll to position [331, 0]
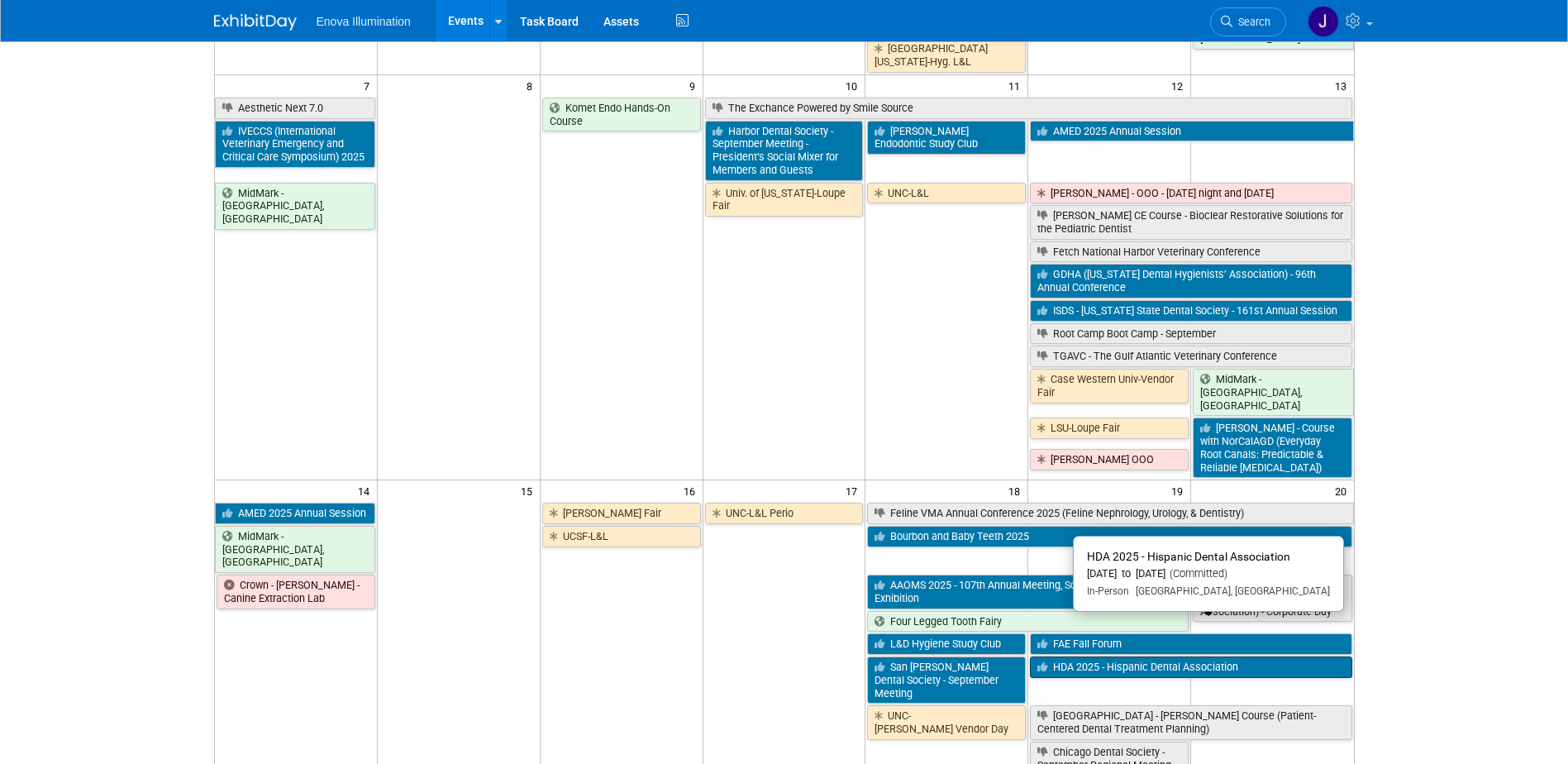
click at [1065, 656] on link "HDA 2025 - Hispanic Dental Association" at bounding box center [1190, 667] width 321 height 22
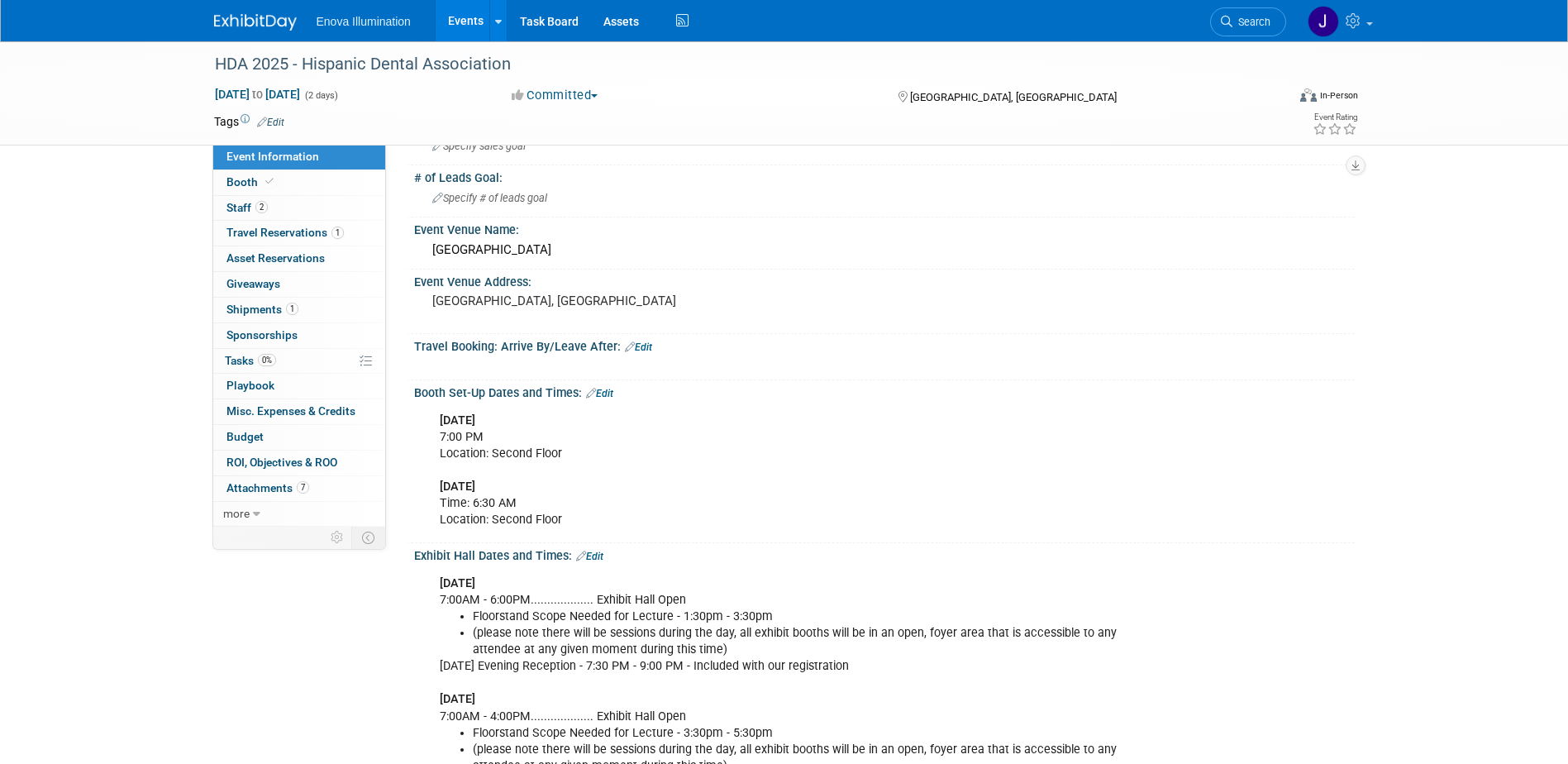
scroll to position [166, 0]
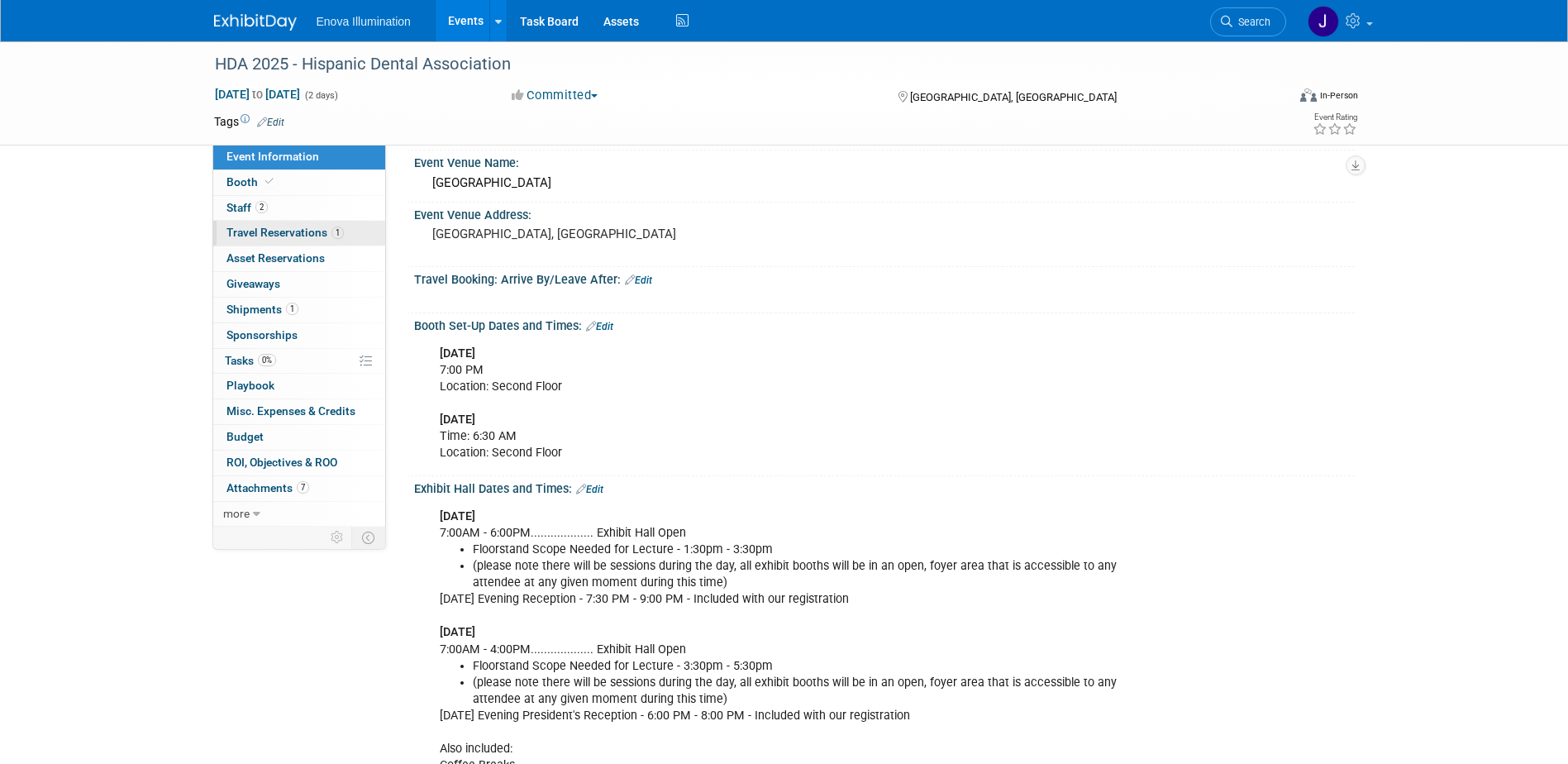
click at [252, 230] on span "Travel Reservations 1" at bounding box center [285, 232] width 118 height 13
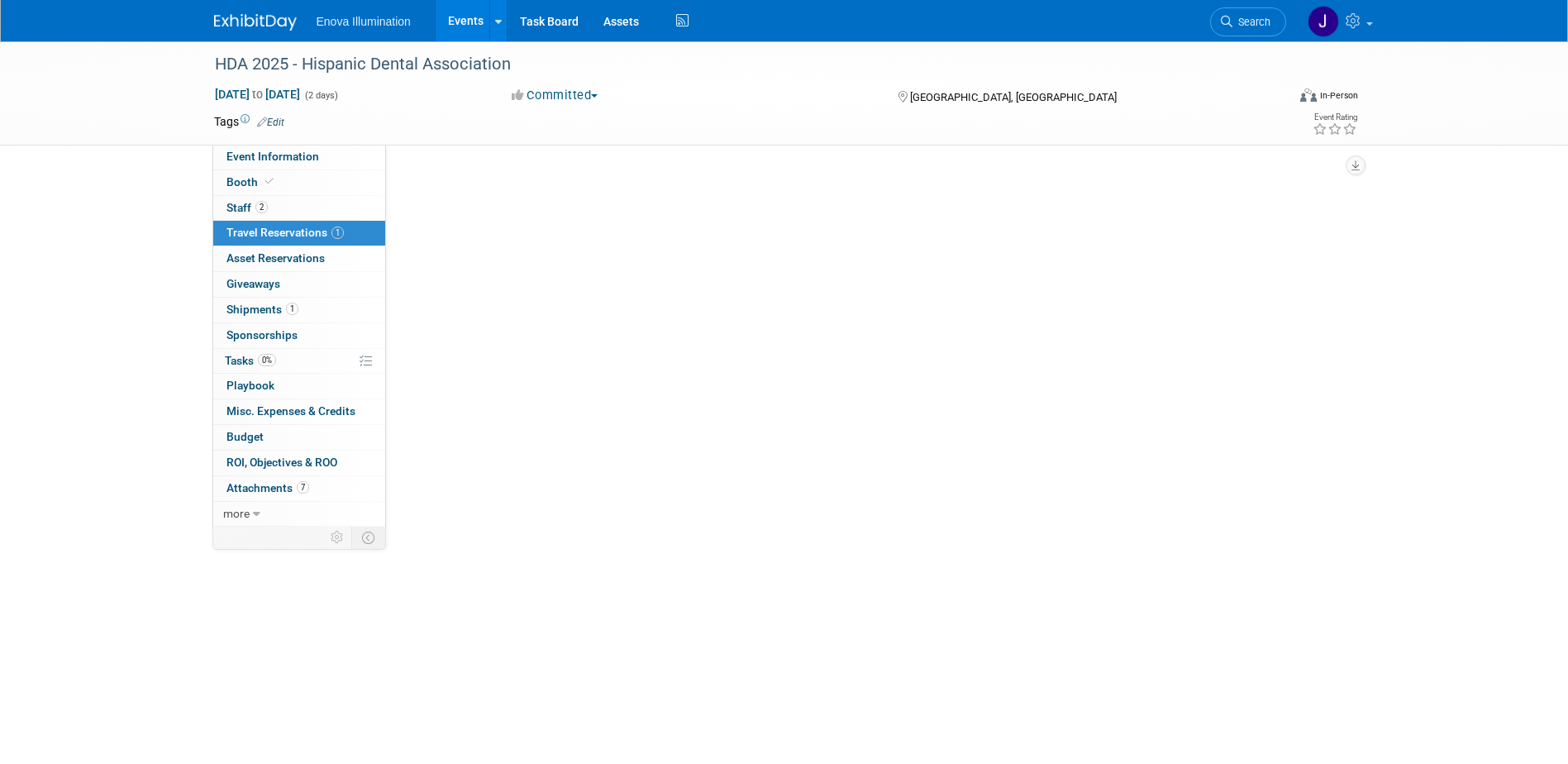
scroll to position [0, 0]
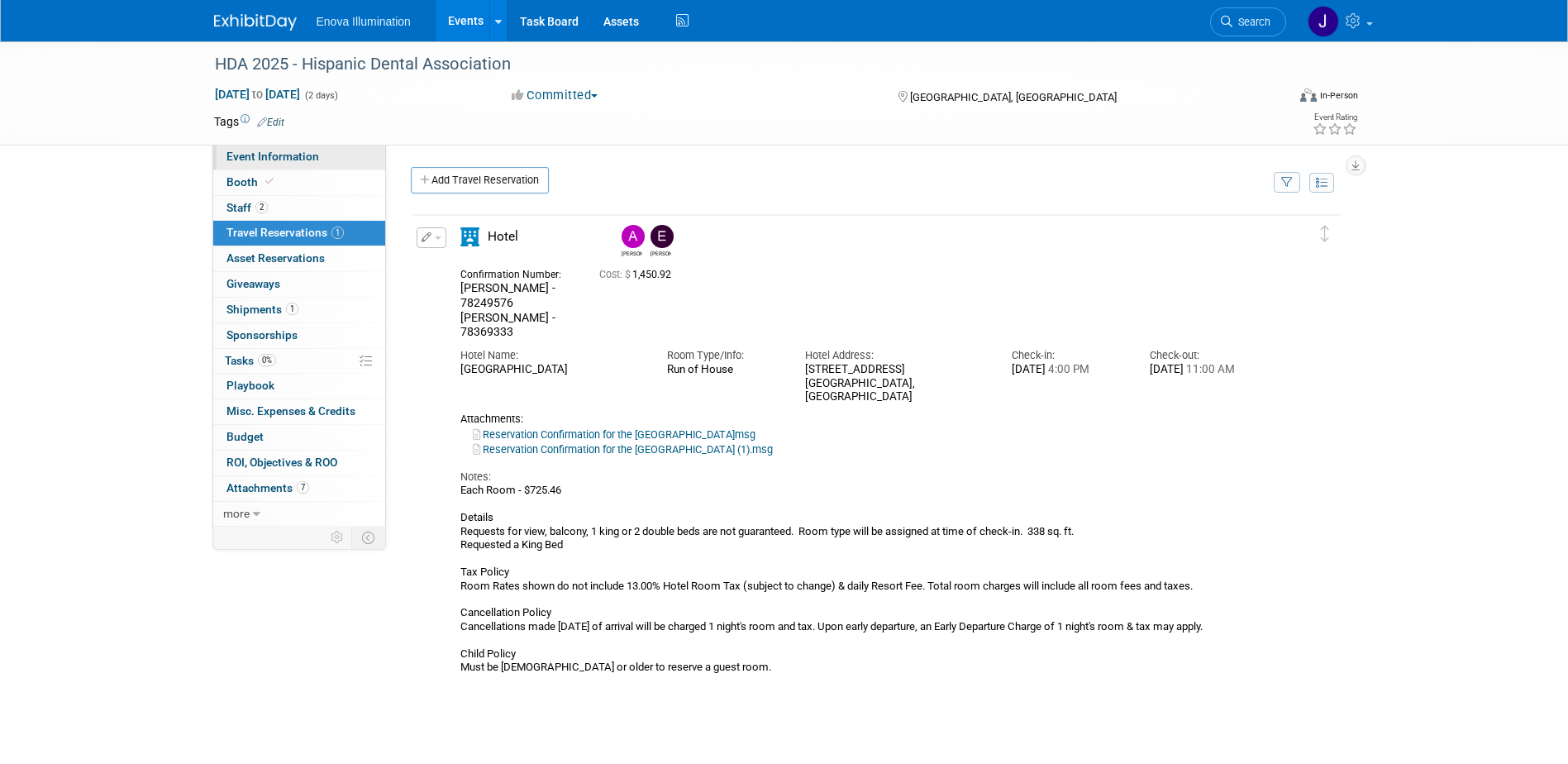
click at [313, 163] on link "Event Information" at bounding box center [299, 157] width 172 height 25
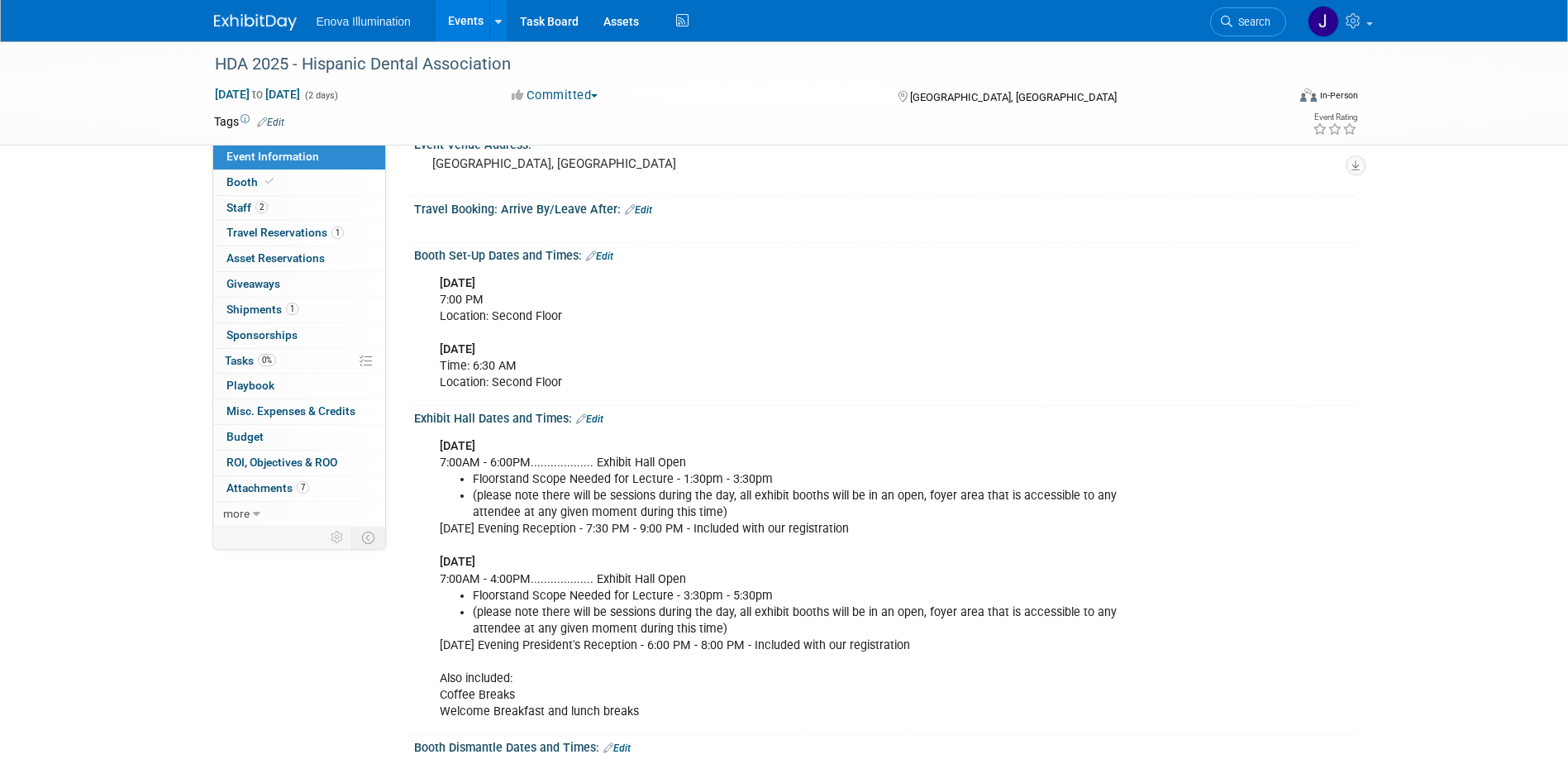
scroll to position [331, 0]
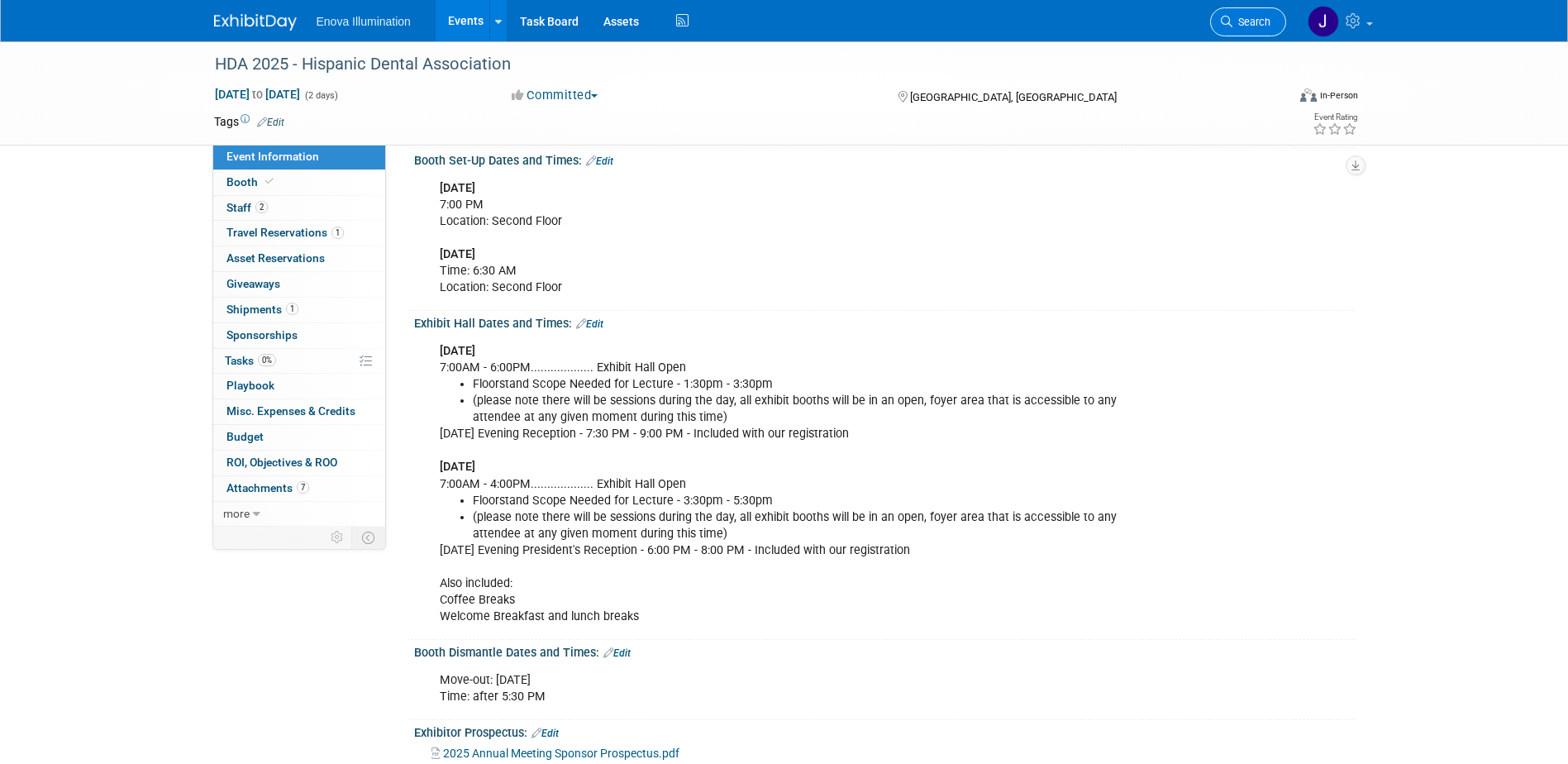
click at [1256, 23] on span "Search" at bounding box center [1252, 22] width 38 height 12
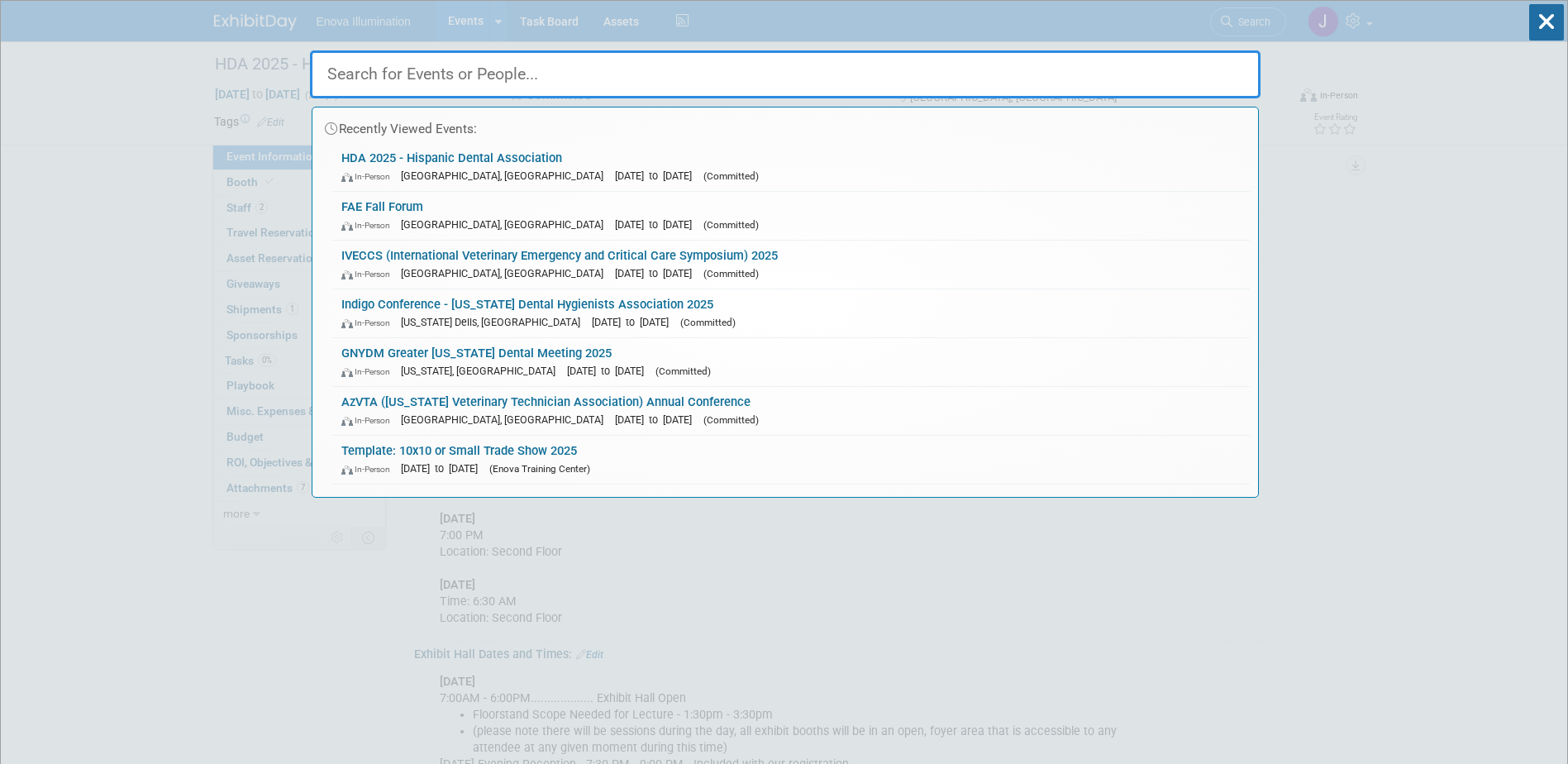
click at [973, 83] on input "text" at bounding box center [784, 75] width 950 height 48
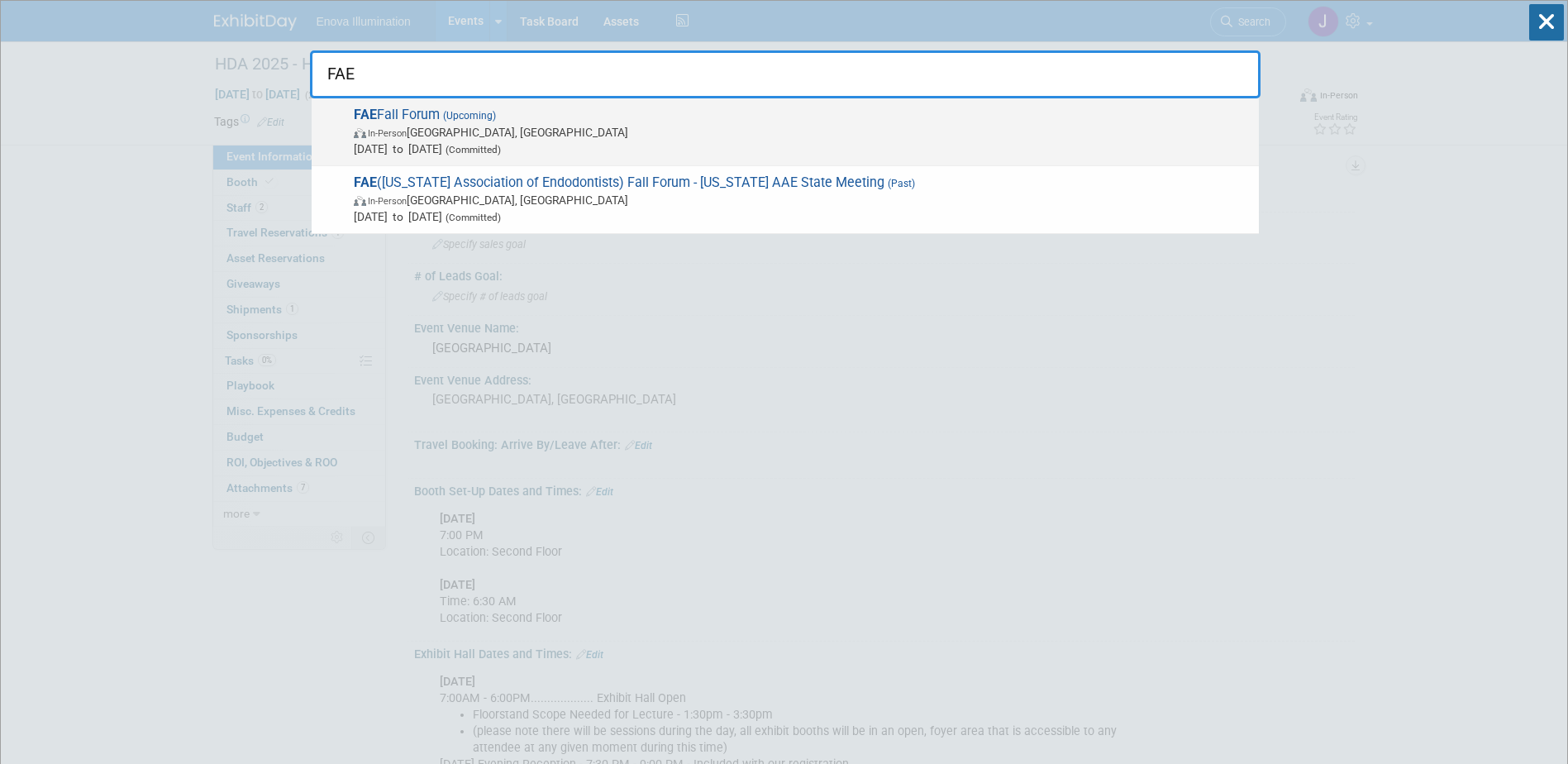
type input "FAE"
click at [435, 147] on span "[DATE] to [DATE] (Committed)" at bounding box center [802, 149] width 897 height 17
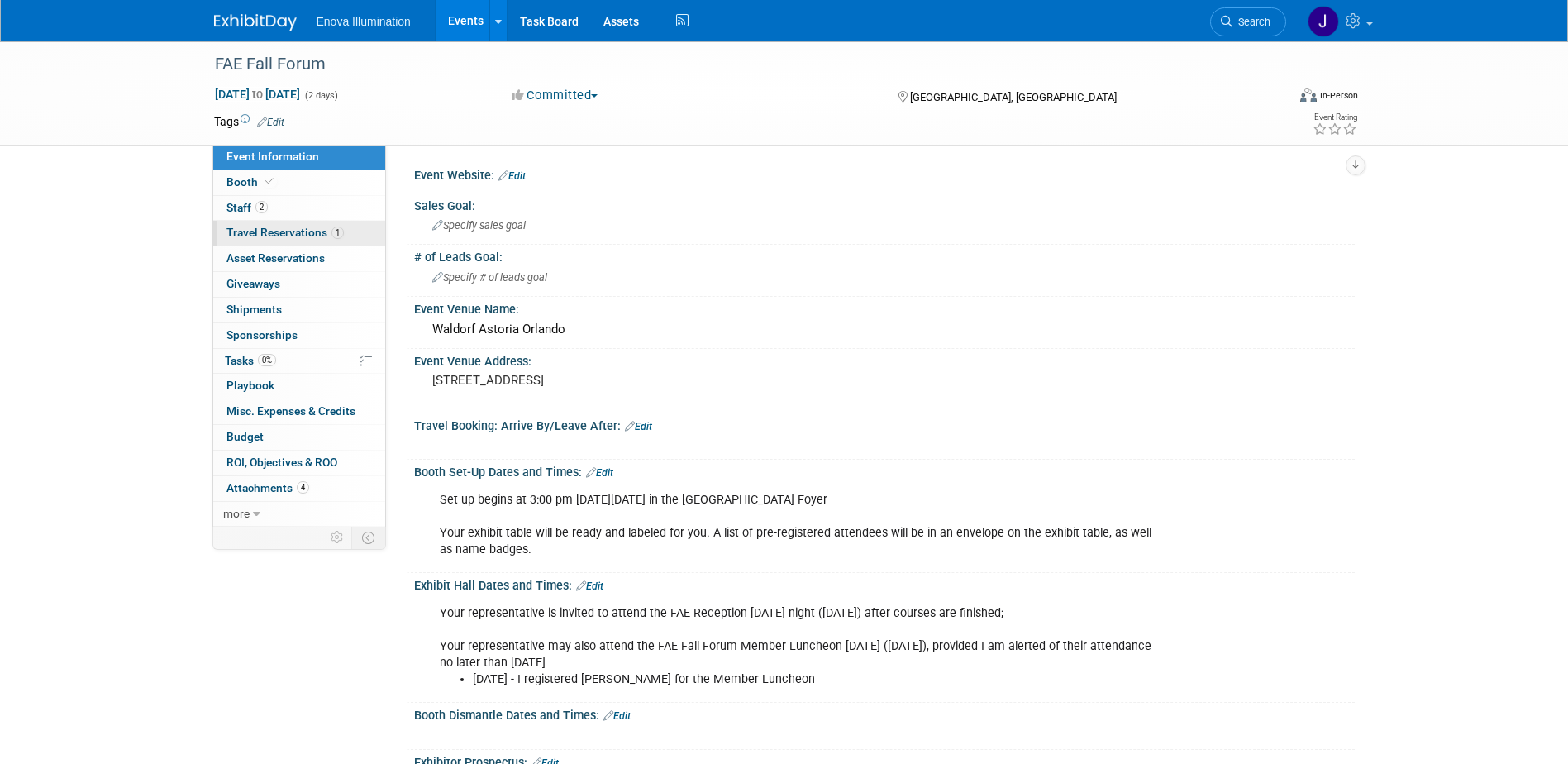
click at [284, 229] on span "Travel Reservations 1" at bounding box center [285, 232] width 118 height 13
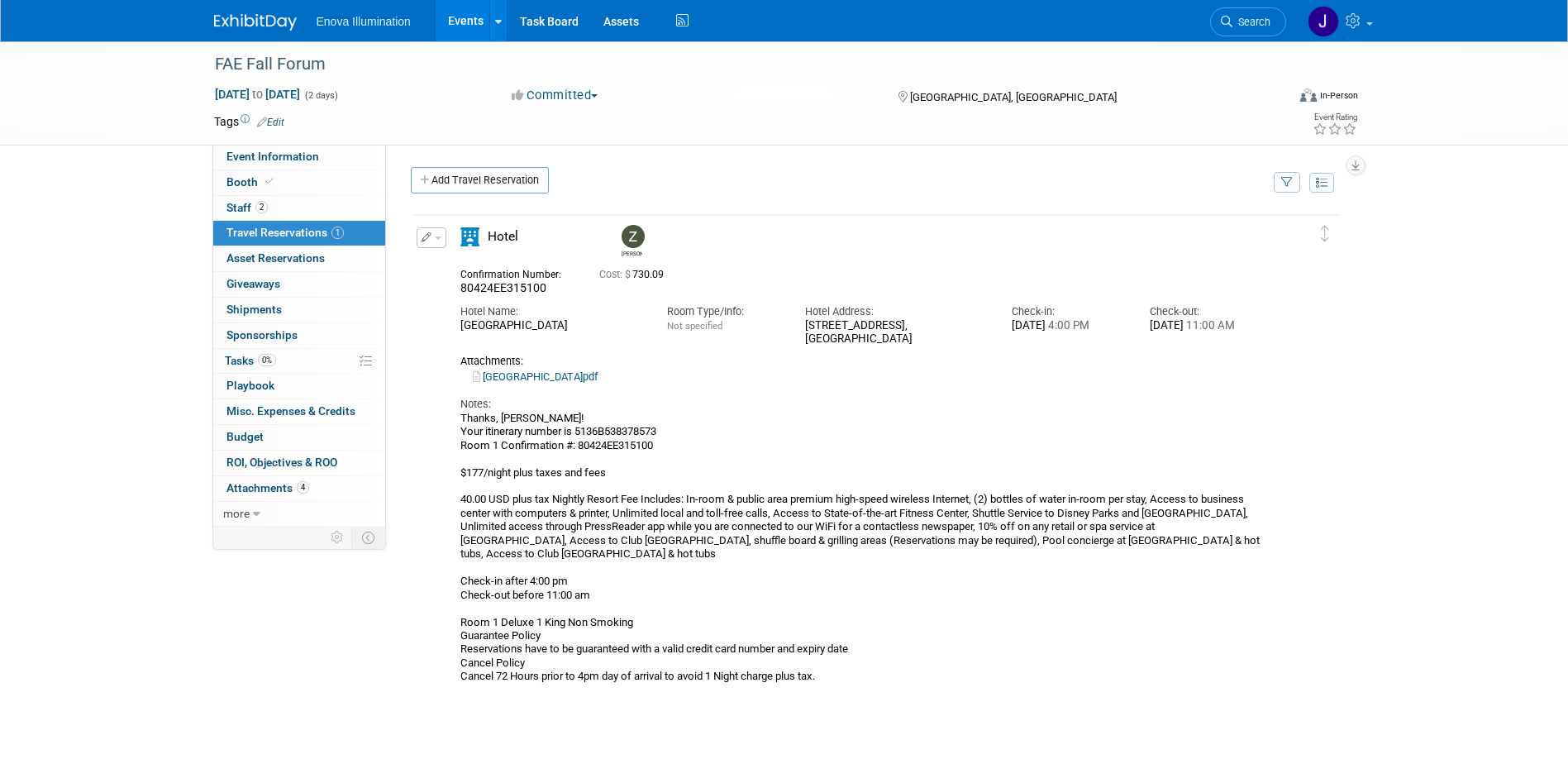
click at [1254, 22] on span "Search" at bounding box center [1252, 22] width 38 height 12
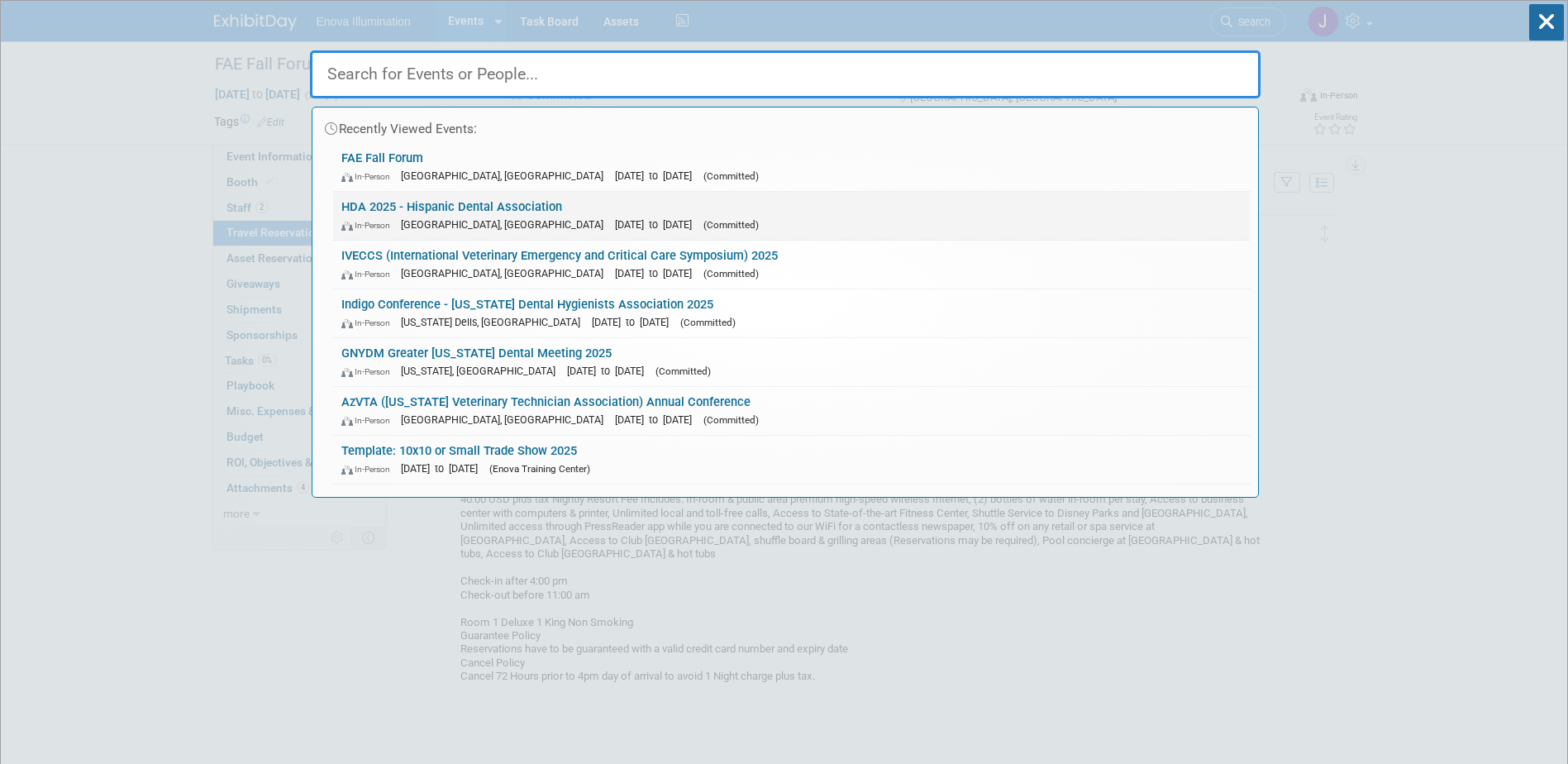
click at [477, 201] on link "HDA 2025 - Hispanic Dental Association In-Person Fort Lauderdale, FL Sep 19, 20…" at bounding box center [791, 215] width 917 height 48
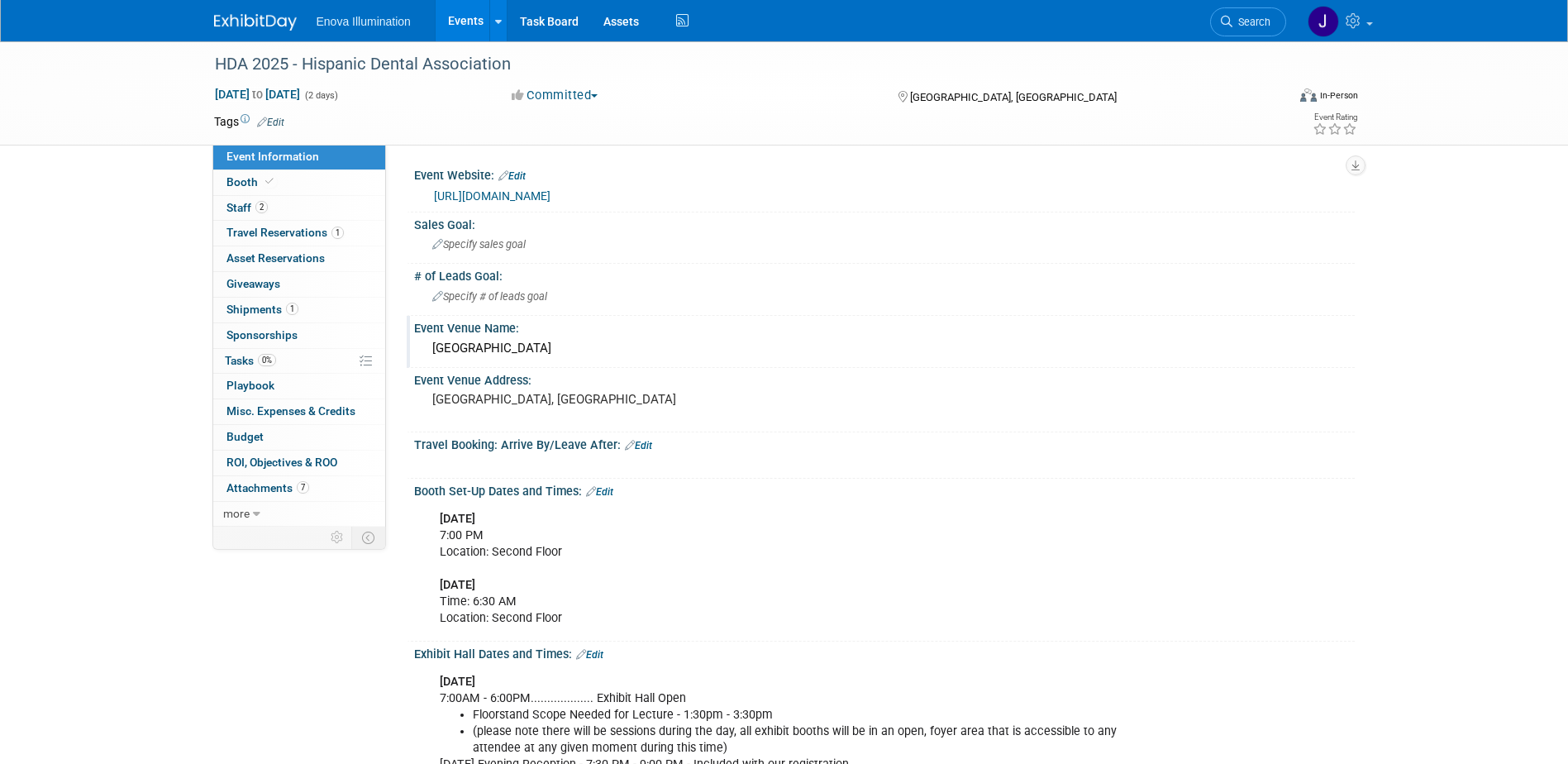
drag, startPoint x: 432, startPoint y: 349, endPoint x: 717, endPoint y: 352, distance: 285.0
click at [717, 352] on div "Fort Lauderdale Marriott Harbor Beach Resort & Spa" at bounding box center [885, 348] width 916 height 26
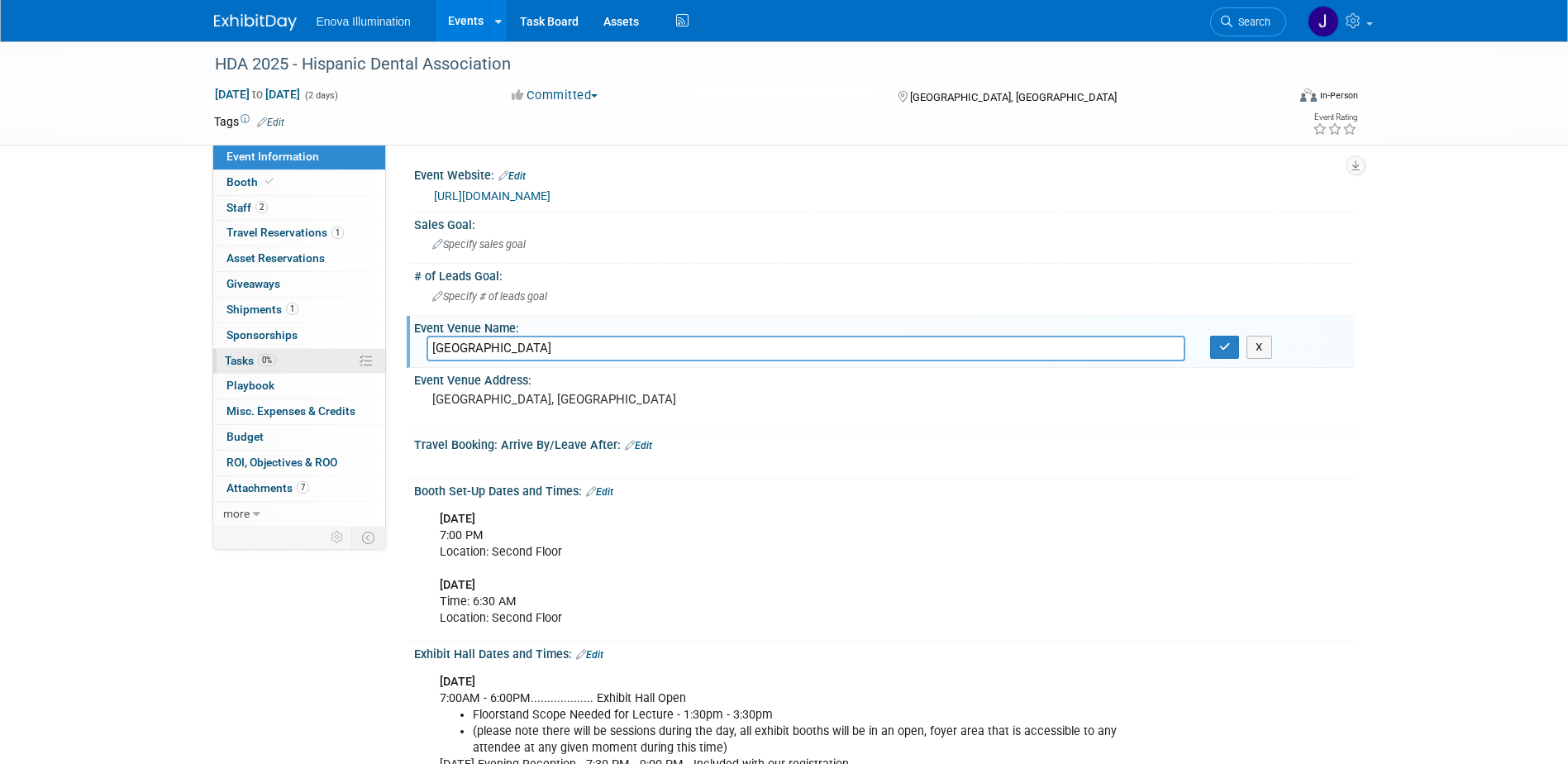
drag, startPoint x: 723, startPoint y: 346, endPoint x: 379, endPoint y: 353, distance: 344.1
click at [1219, 351] on icon "button" at bounding box center [1225, 346] width 12 height 11
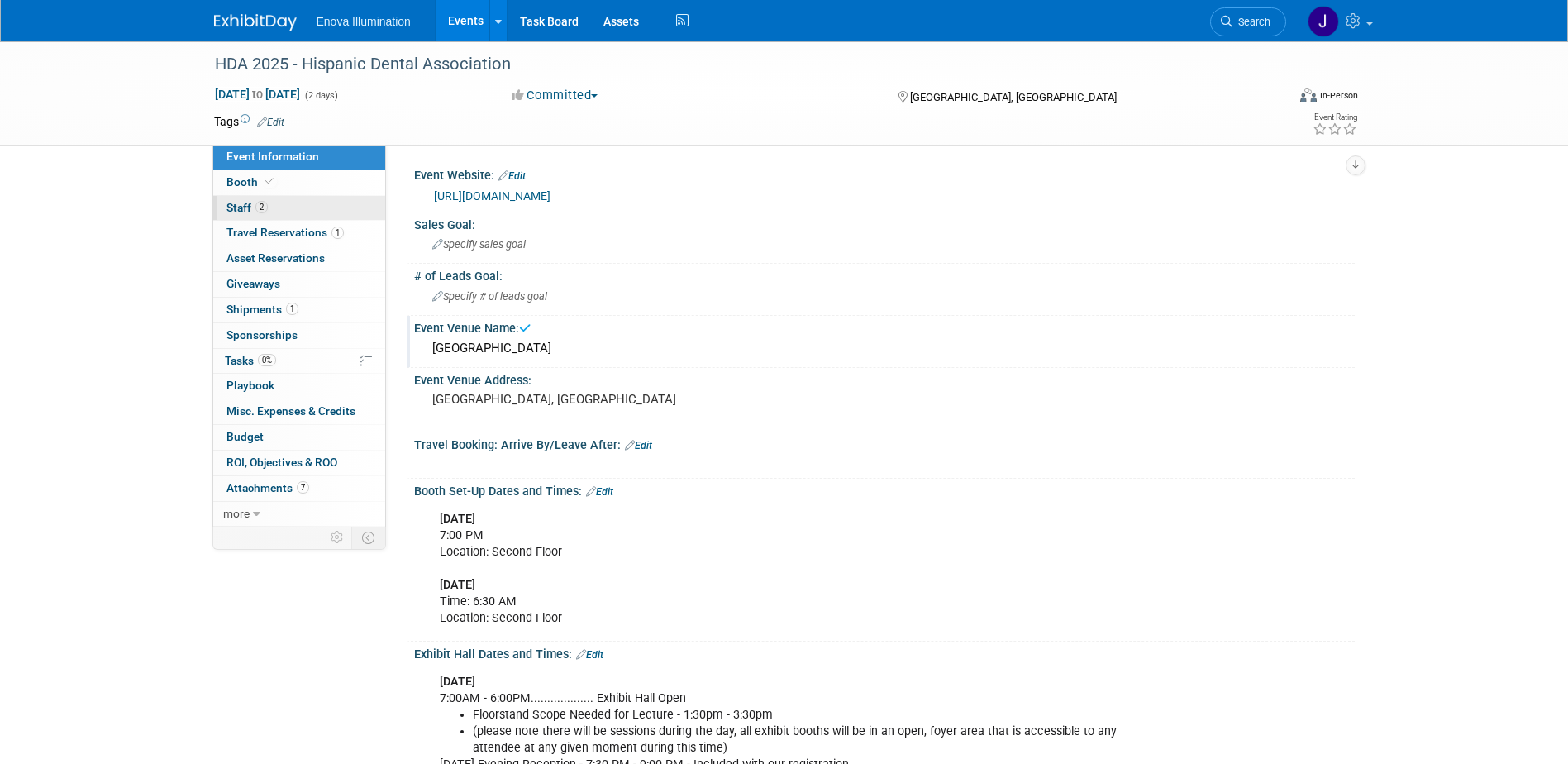
click at [300, 203] on link "2 Staff 2" at bounding box center [299, 208] width 172 height 25
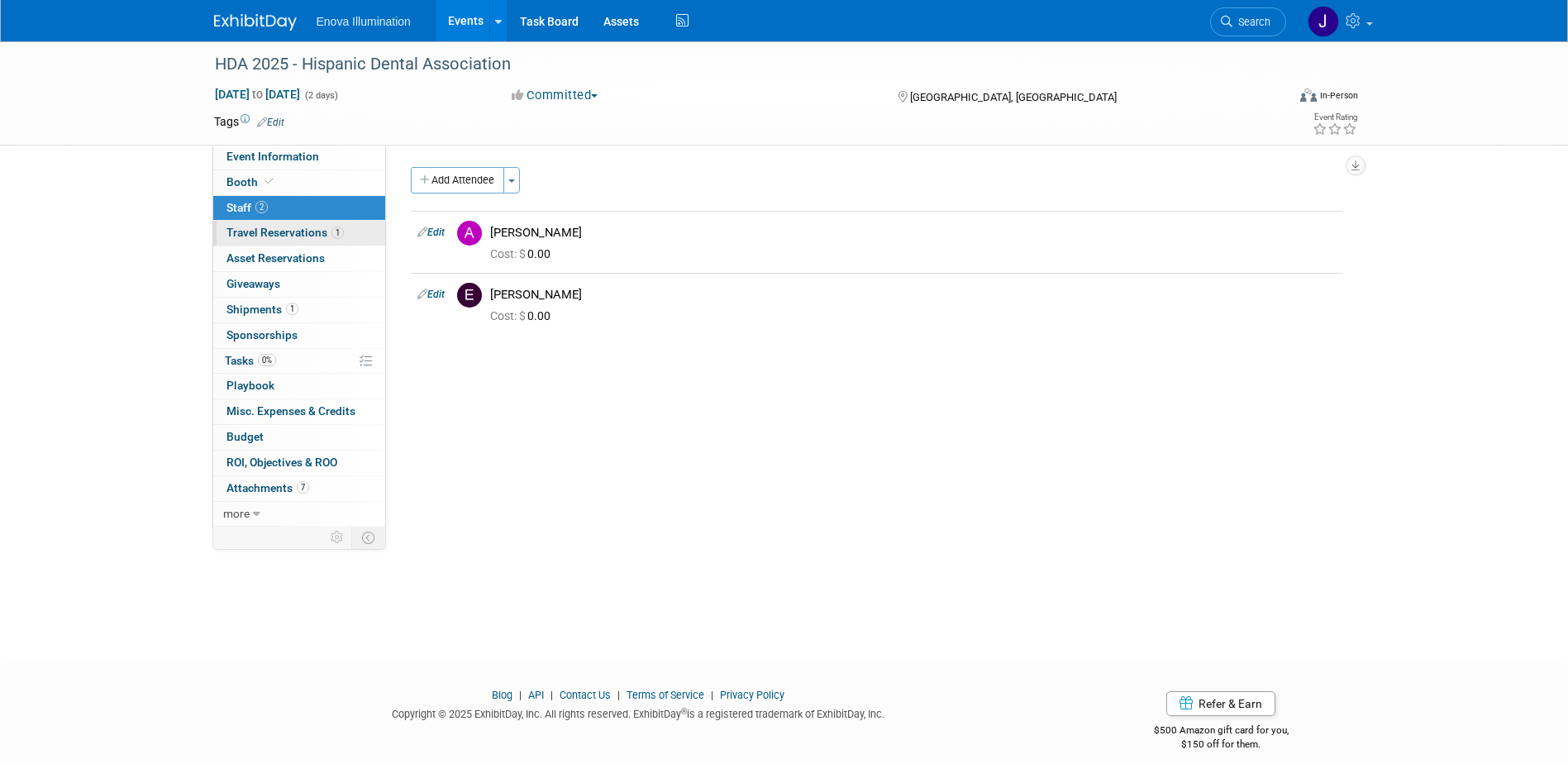
click at [293, 227] on span "Travel Reservations 1" at bounding box center [285, 232] width 118 height 13
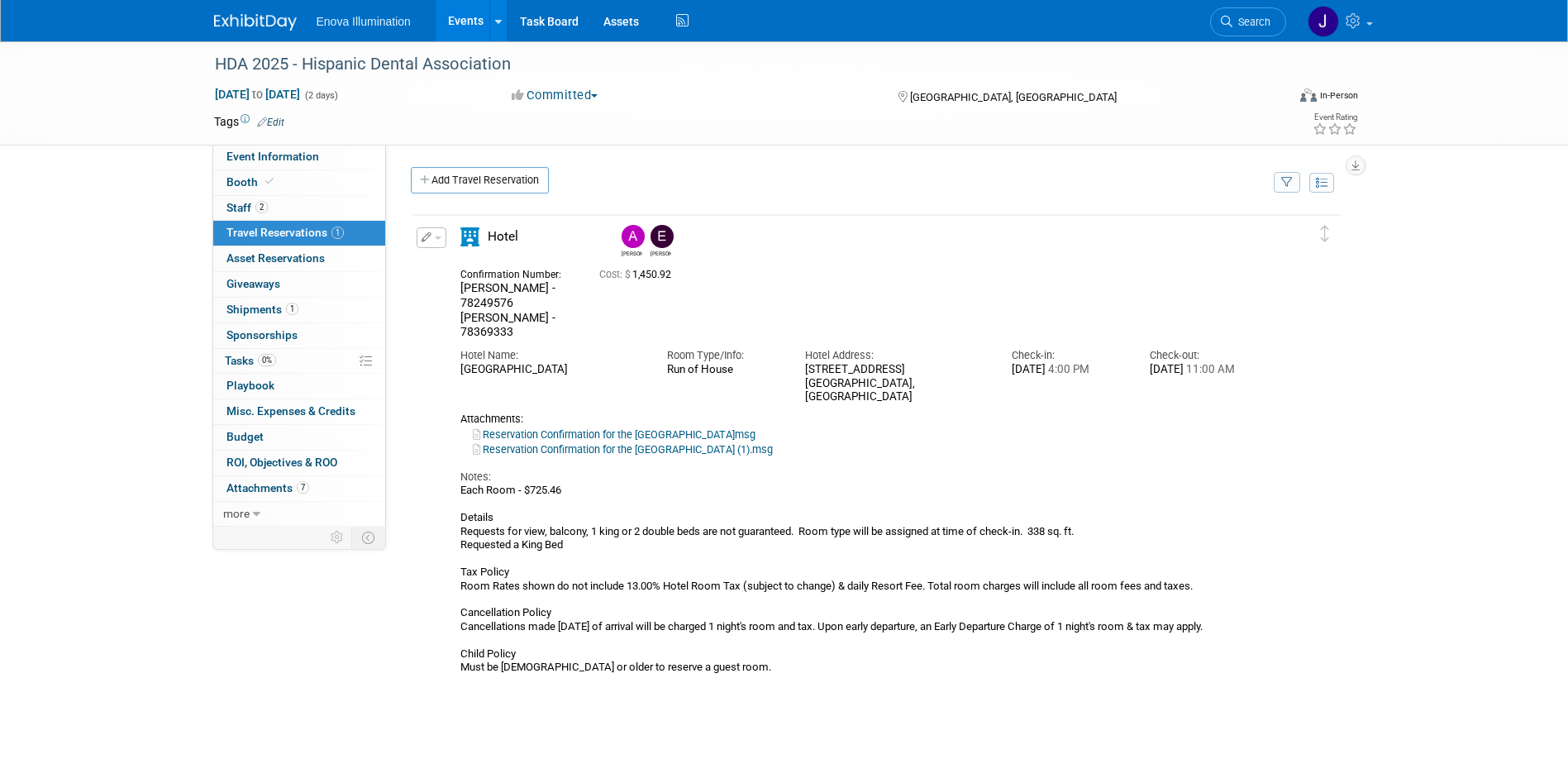
click at [258, 25] on img at bounding box center [255, 22] width 83 height 17
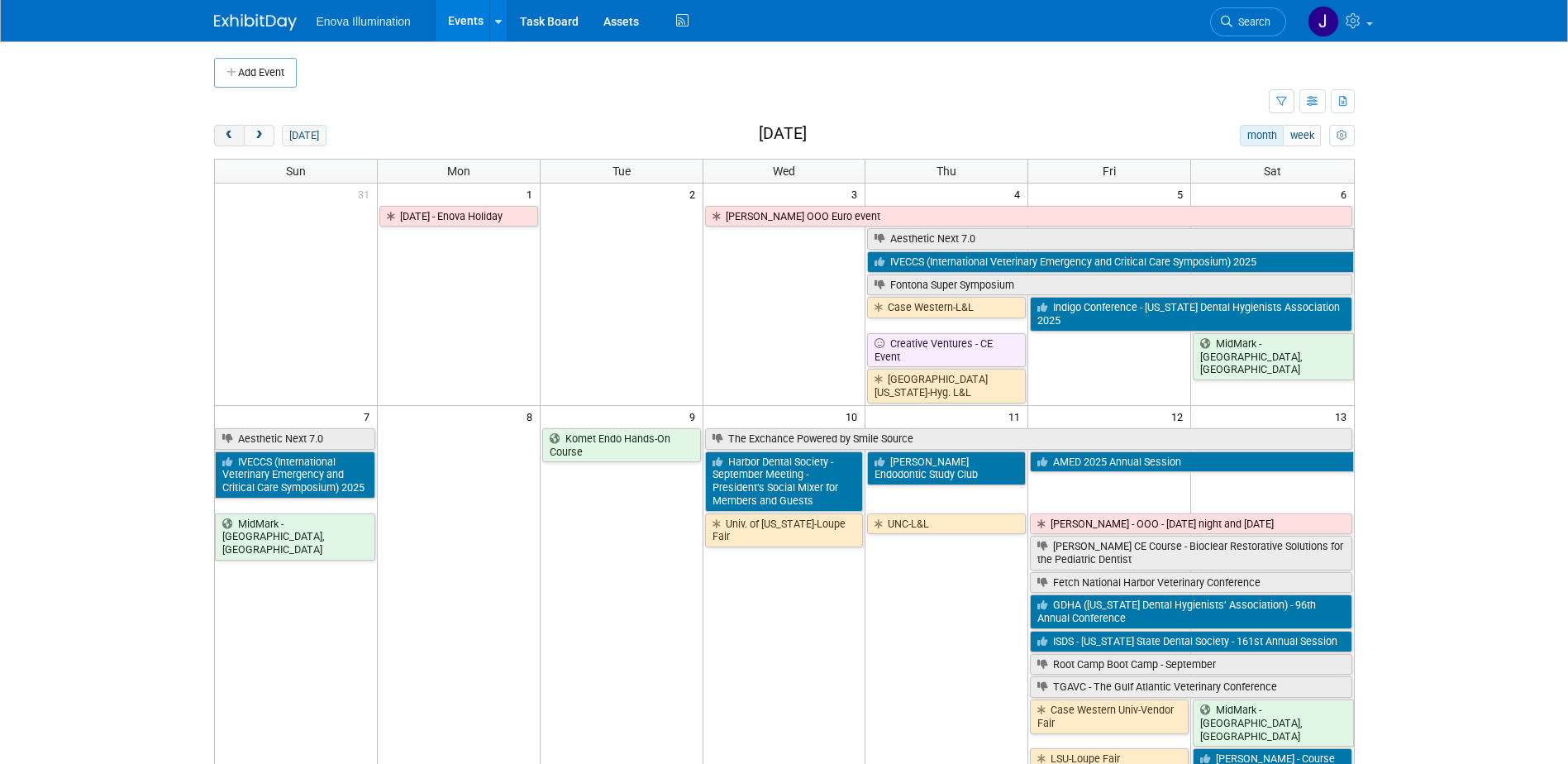
click at [237, 138] on button "prev" at bounding box center [229, 136] width 31 height 22
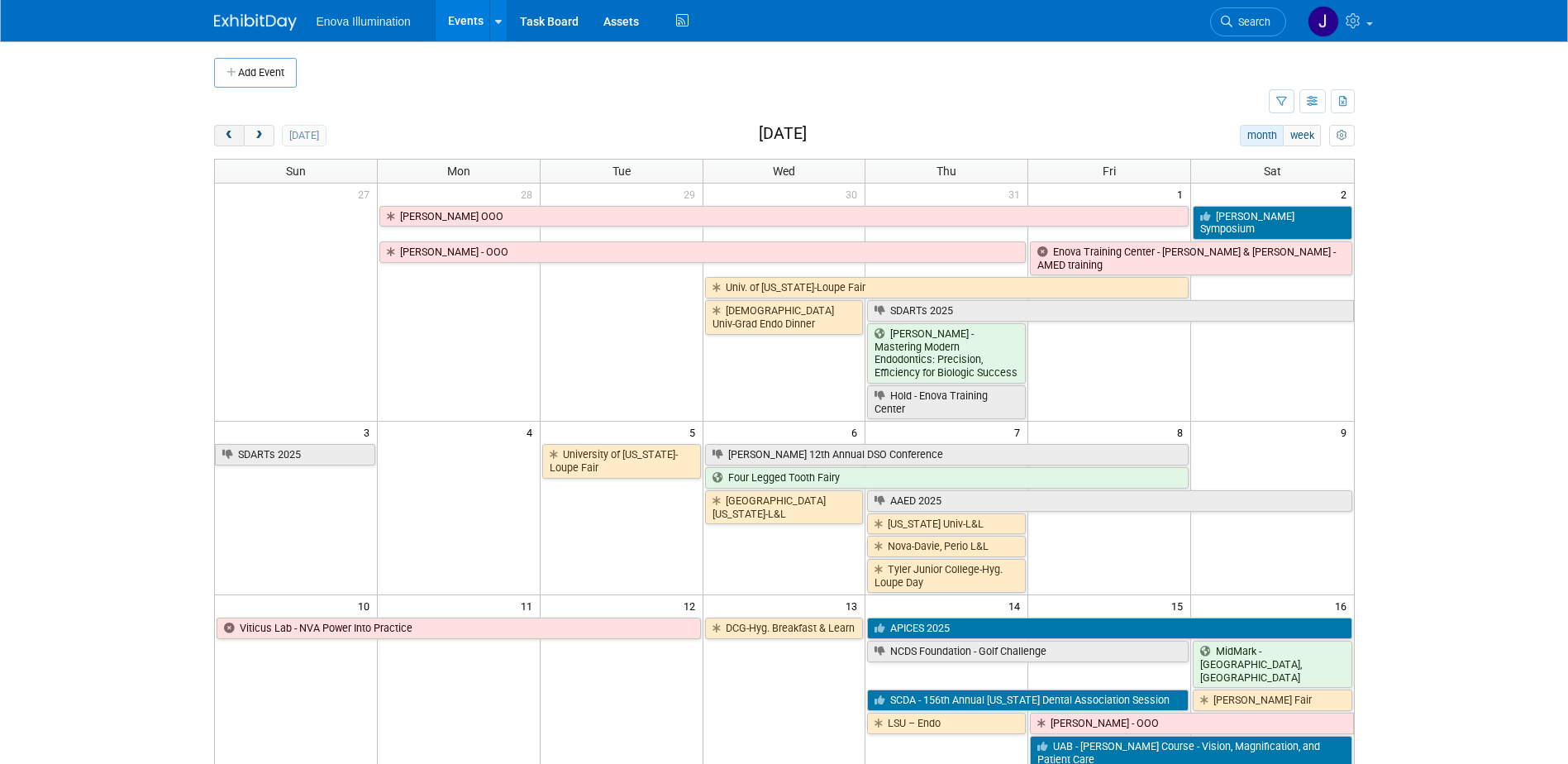
click at [237, 138] on button "prev" at bounding box center [229, 136] width 31 height 22
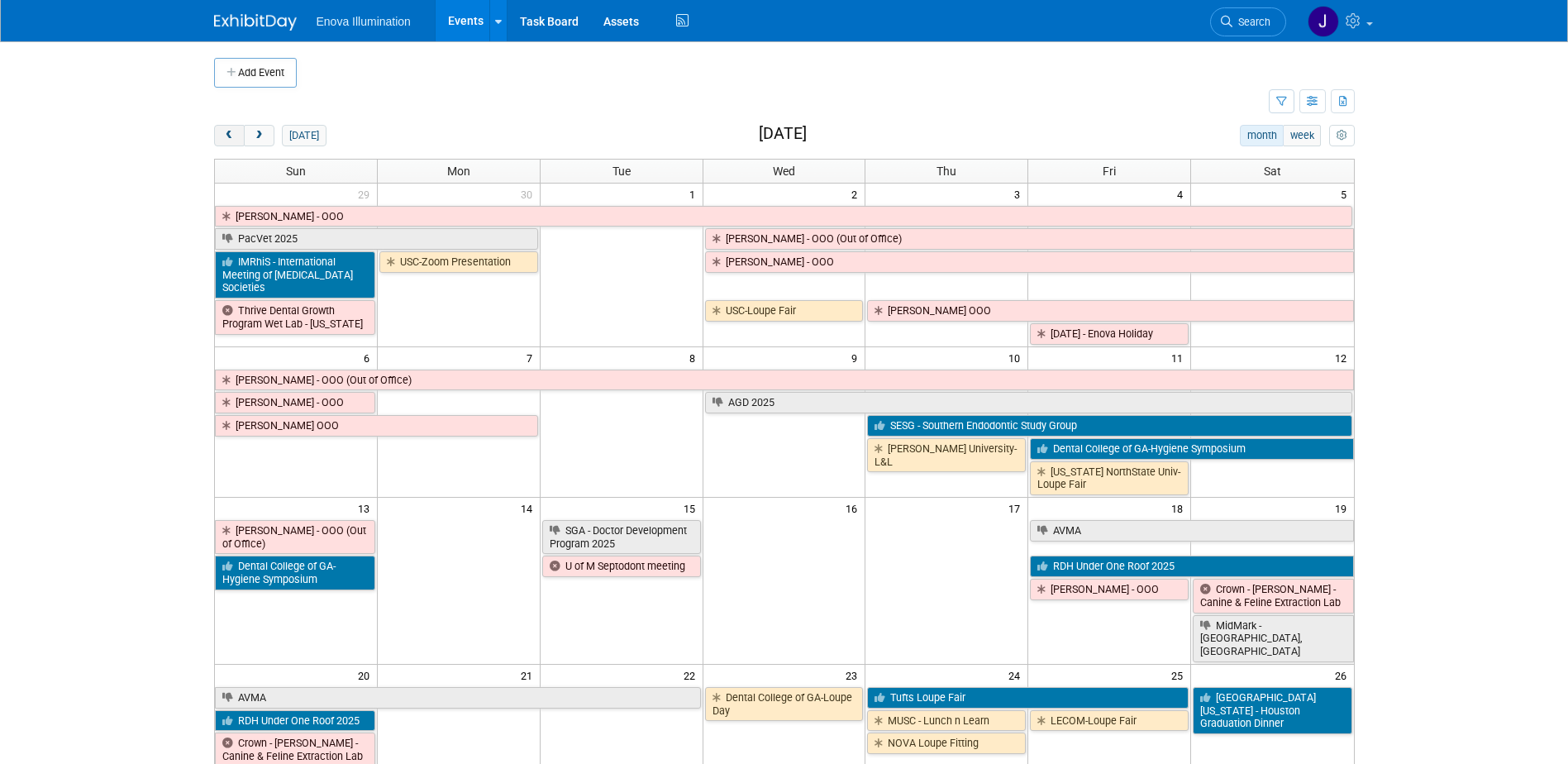
click at [237, 138] on button "prev" at bounding box center [229, 136] width 31 height 22
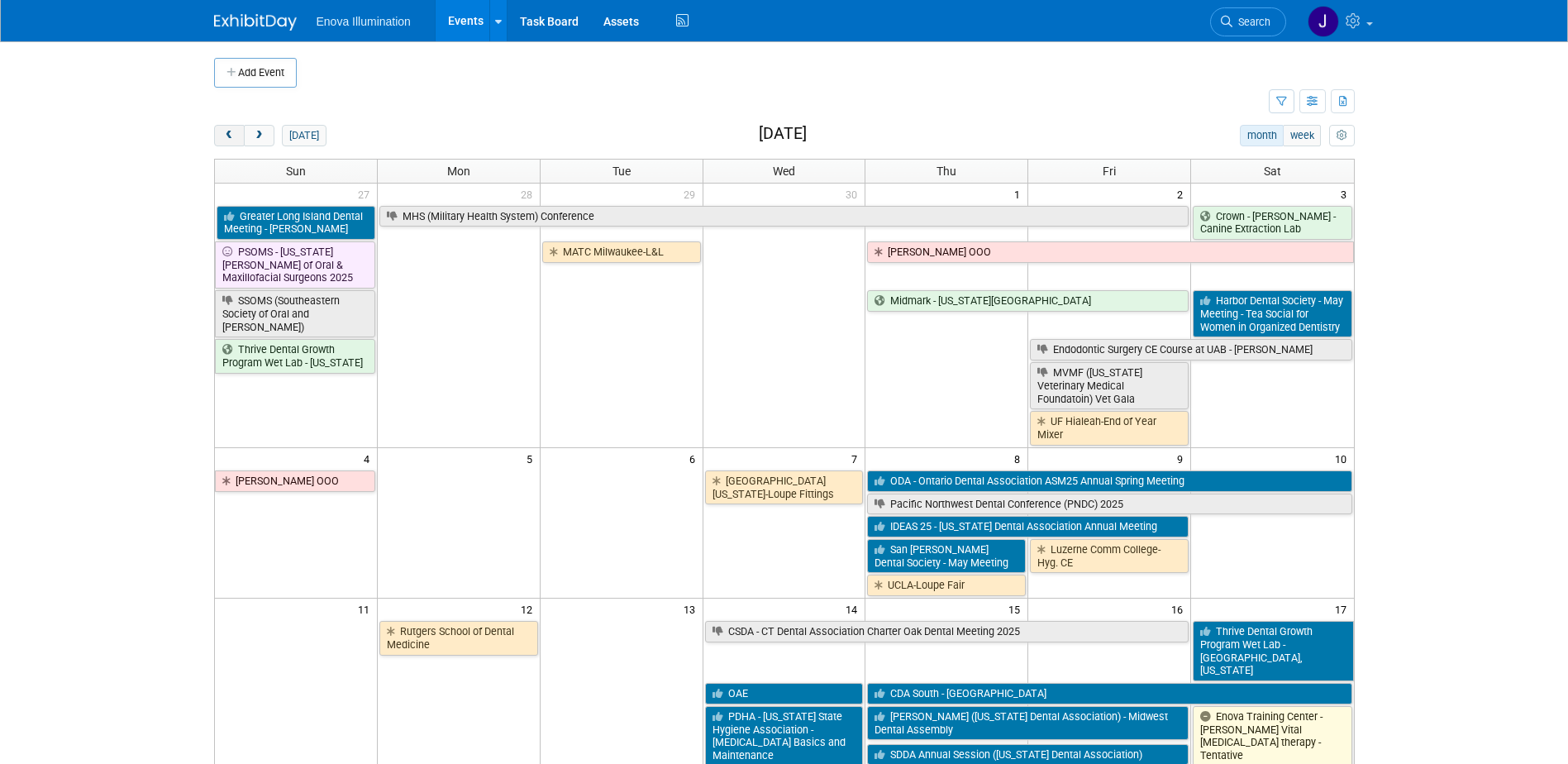
click at [237, 138] on button "prev" at bounding box center [229, 136] width 31 height 22
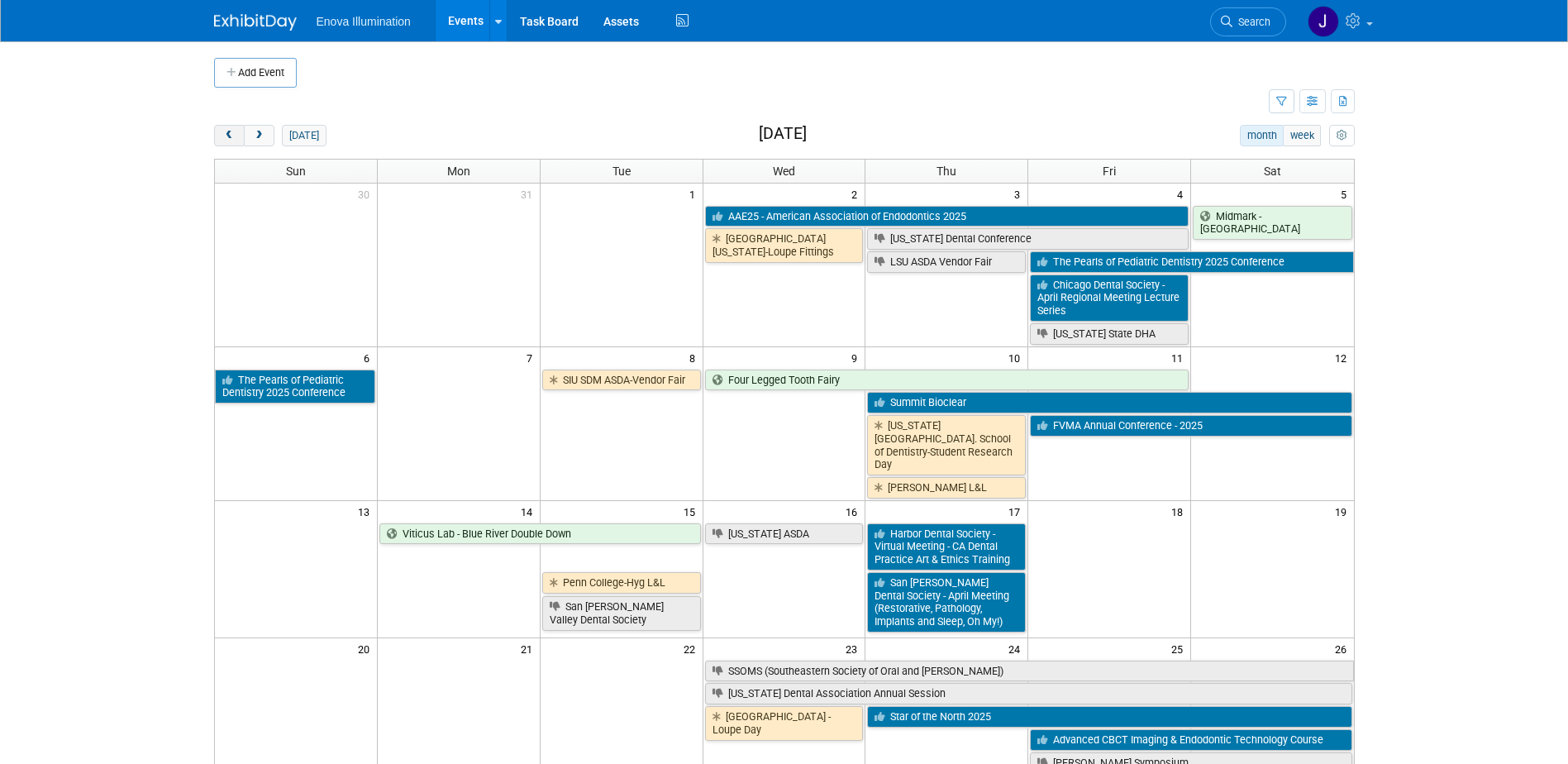
click at [237, 138] on button "prev" at bounding box center [229, 136] width 31 height 22
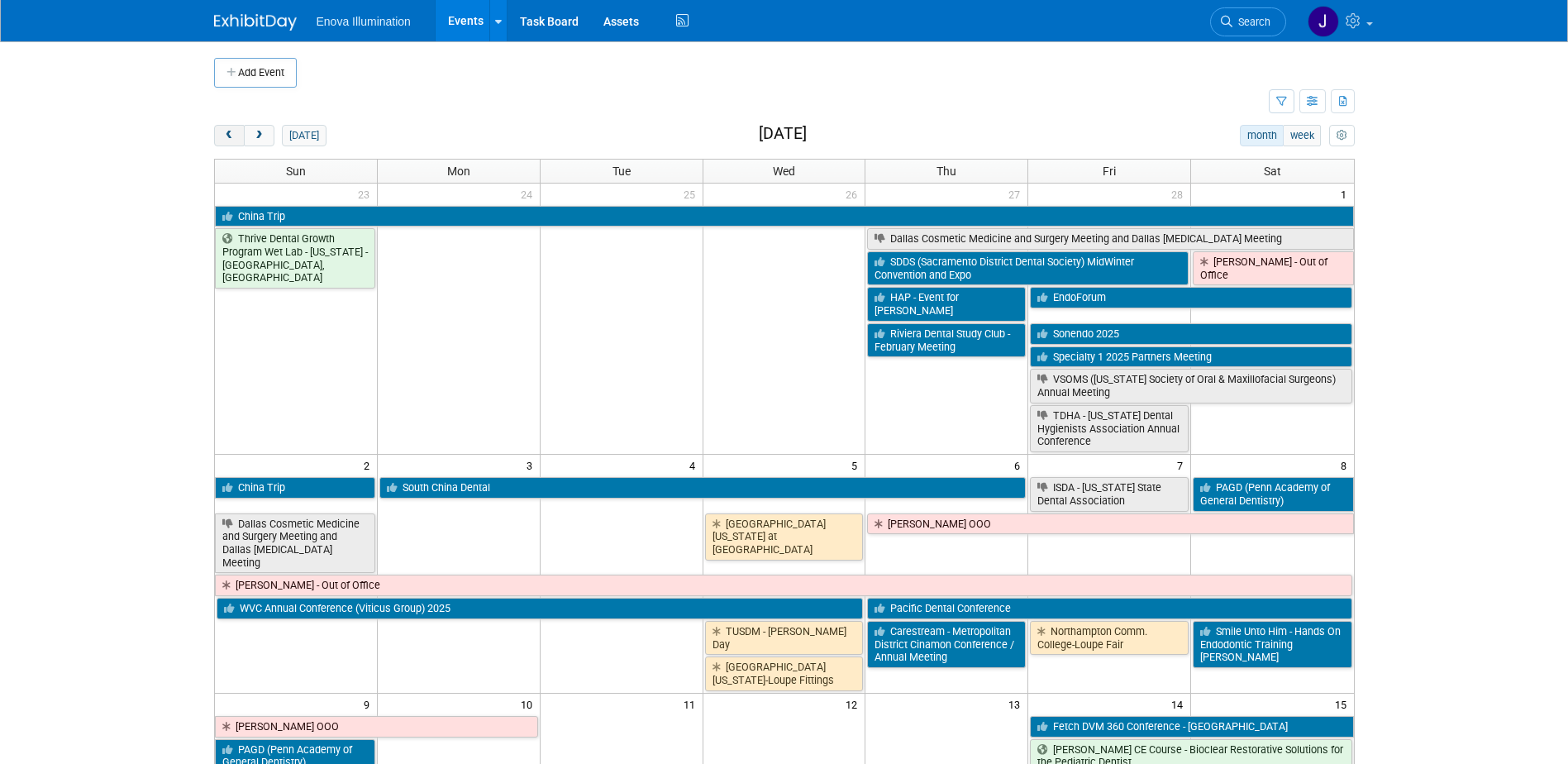
click at [237, 138] on button "prev" at bounding box center [229, 136] width 31 height 22
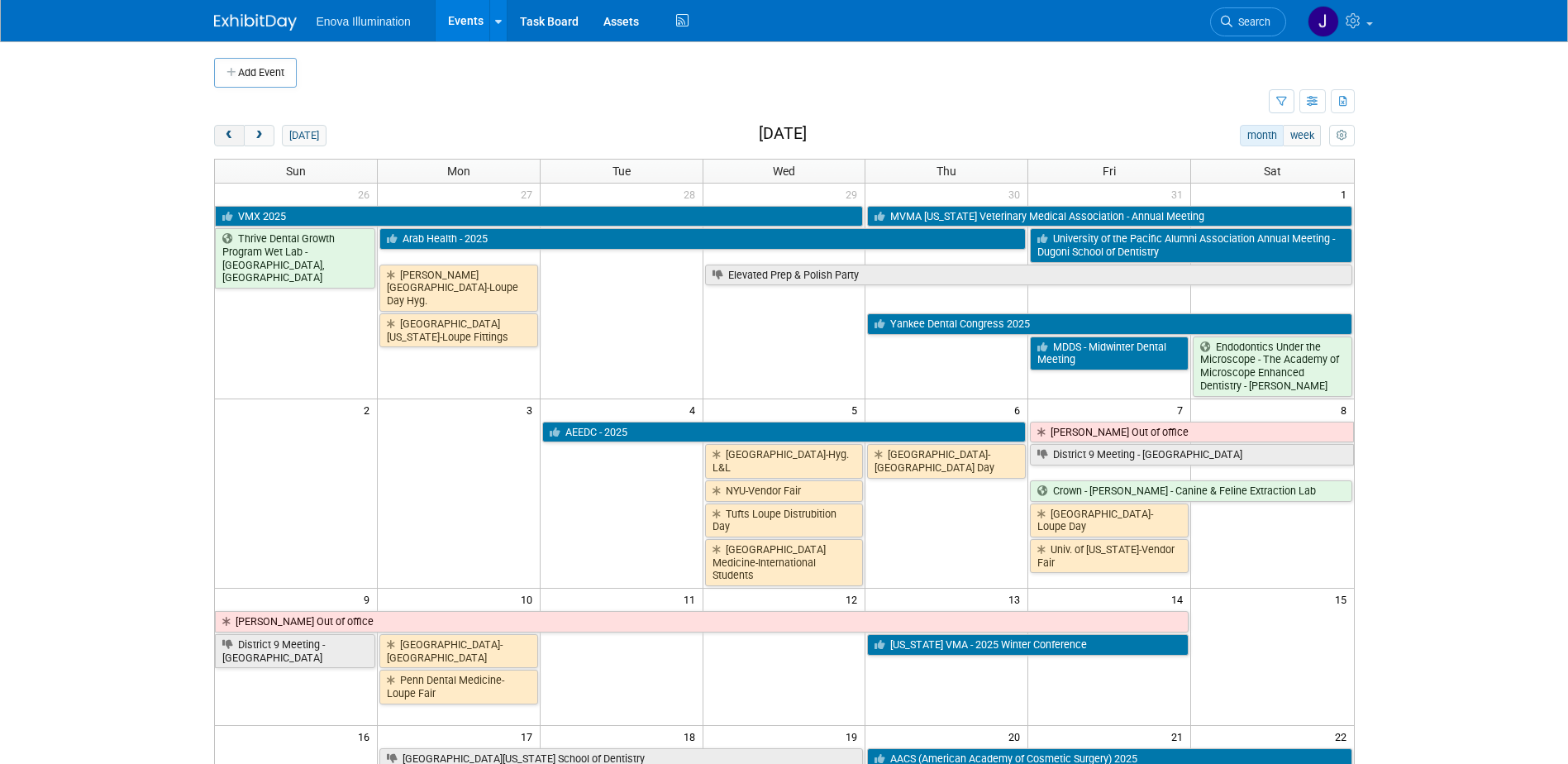
click at [237, 138] on button "prev" at bounding box center [229, 136] width 31 height 22
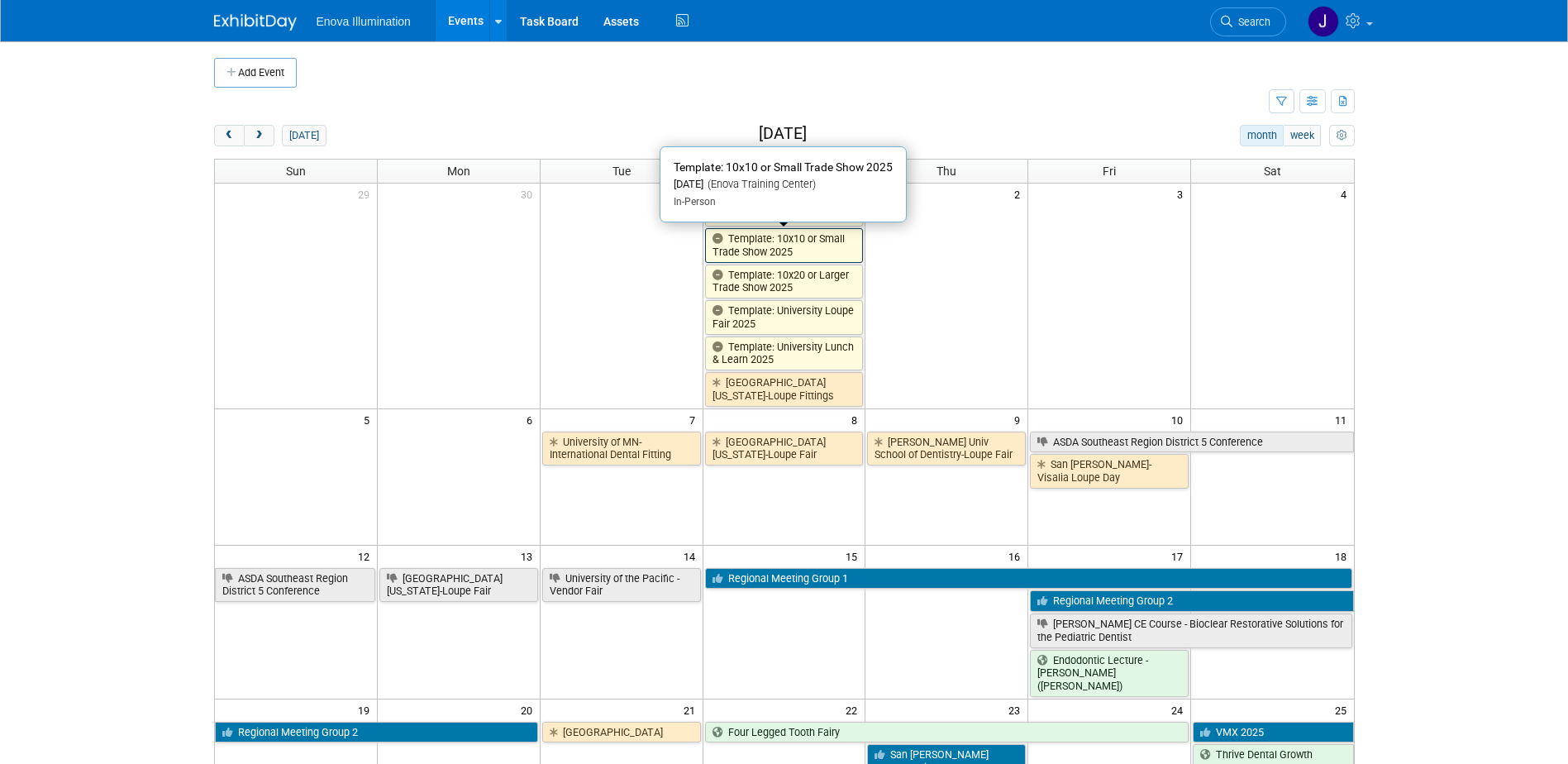
click at [792, 243] on link "Template: 10x10 or Small Trade Show 2025" at bounding box center [784, 244] width 159 height 34
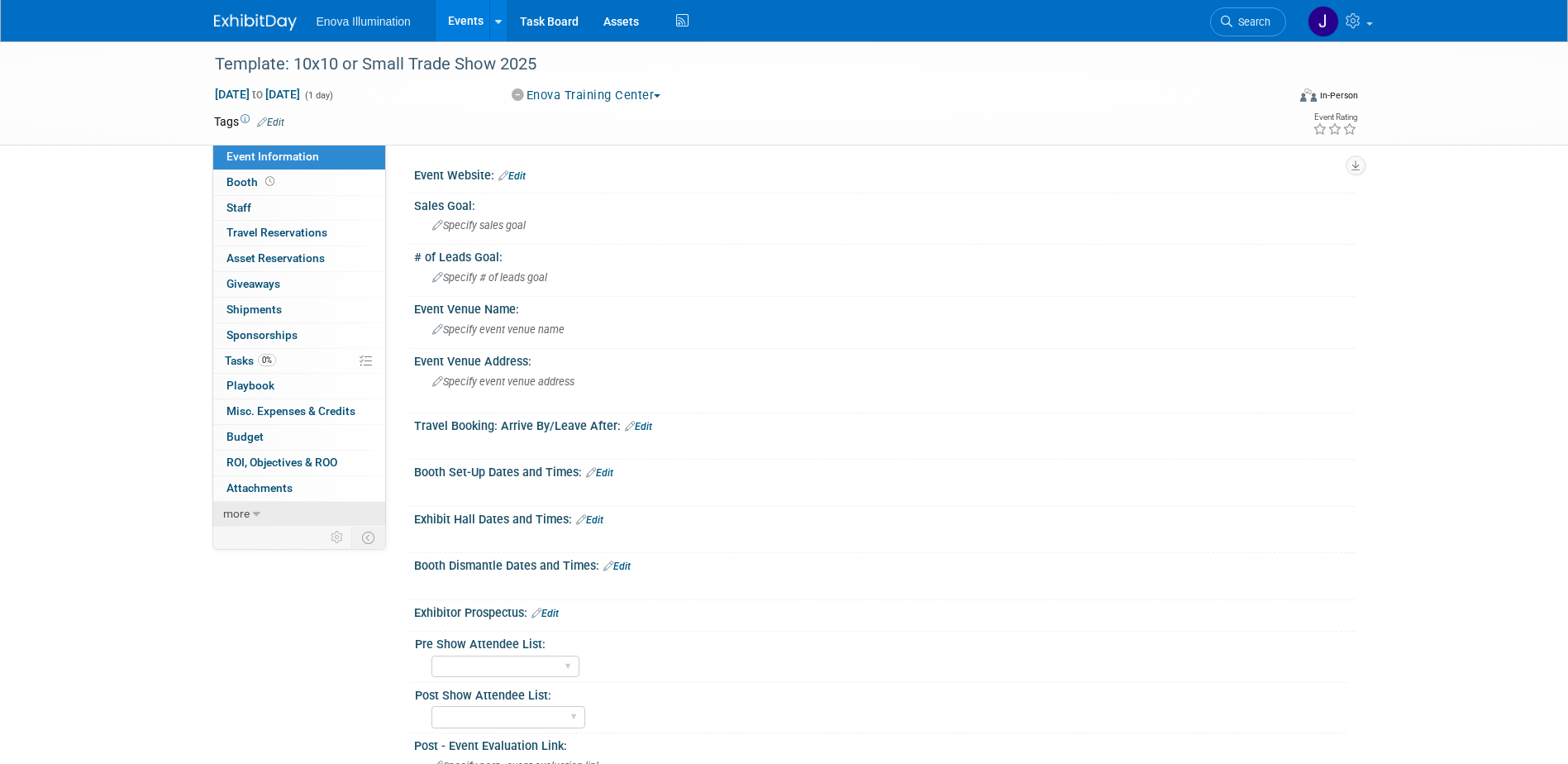
click at [277, 507] on link "more" at bounding box center [299, 515] width 172 height 25
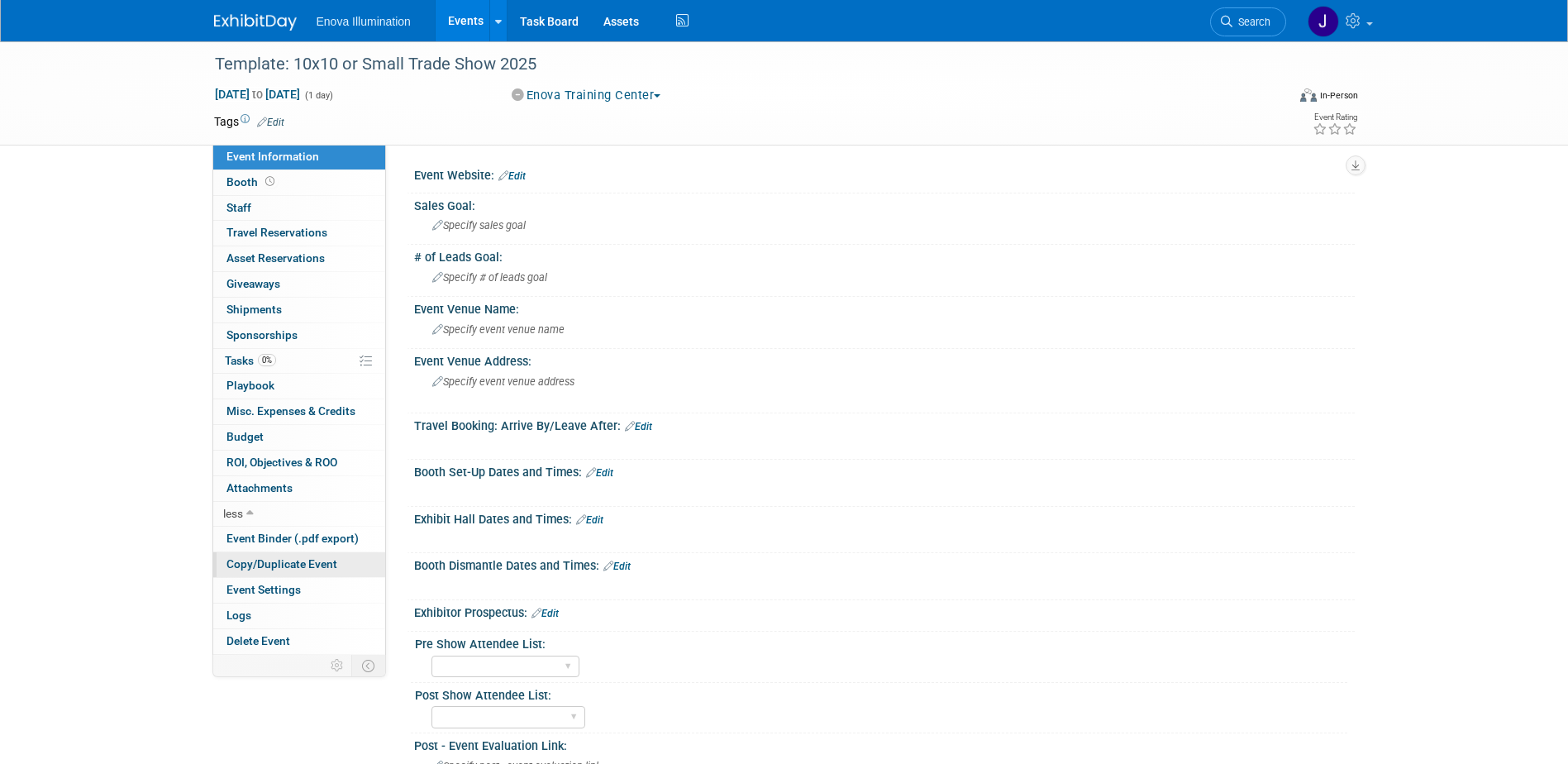
click at [301, 566] on span "Copy/Duplicate Event" at bounding box center [282, 564] width 111 height 13
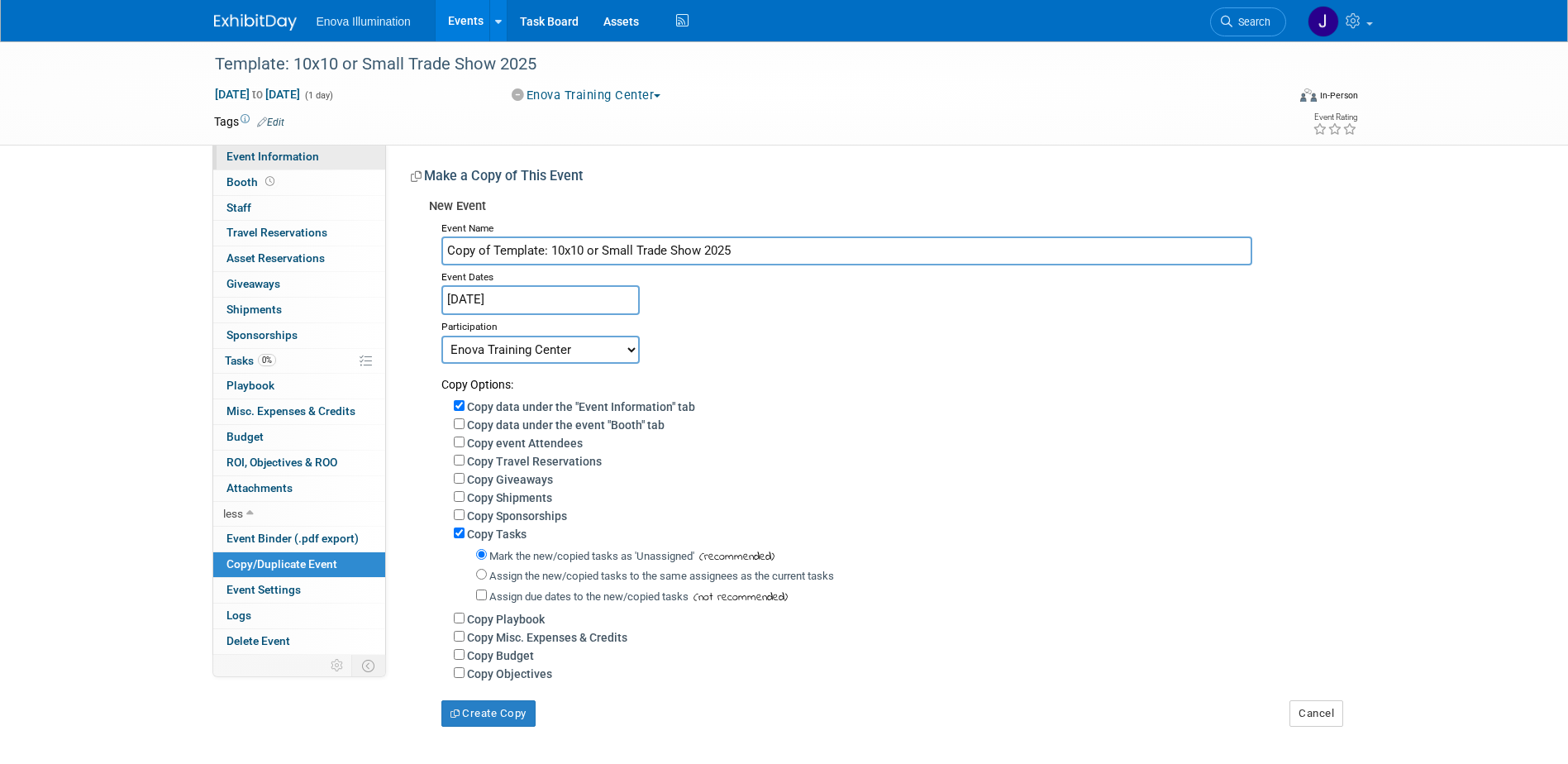
drag, startPoint x: 804, startPoint y: 247, endPoint x: 246, endPoint y: 167, distance: 563.7
click at [246, 167] on div "Event Information Event Info Booth Booth 0 Staff 0 Staff 0 Travel Reservations …" at bounding box center [784, 384] width 1165 height 685
type input "ePower Event for New Associates (Endodontic Practice Partners)"
click at [572, 298] on input "Jan 1, 2025" at bounding box center [540, 299] width 198 height 29
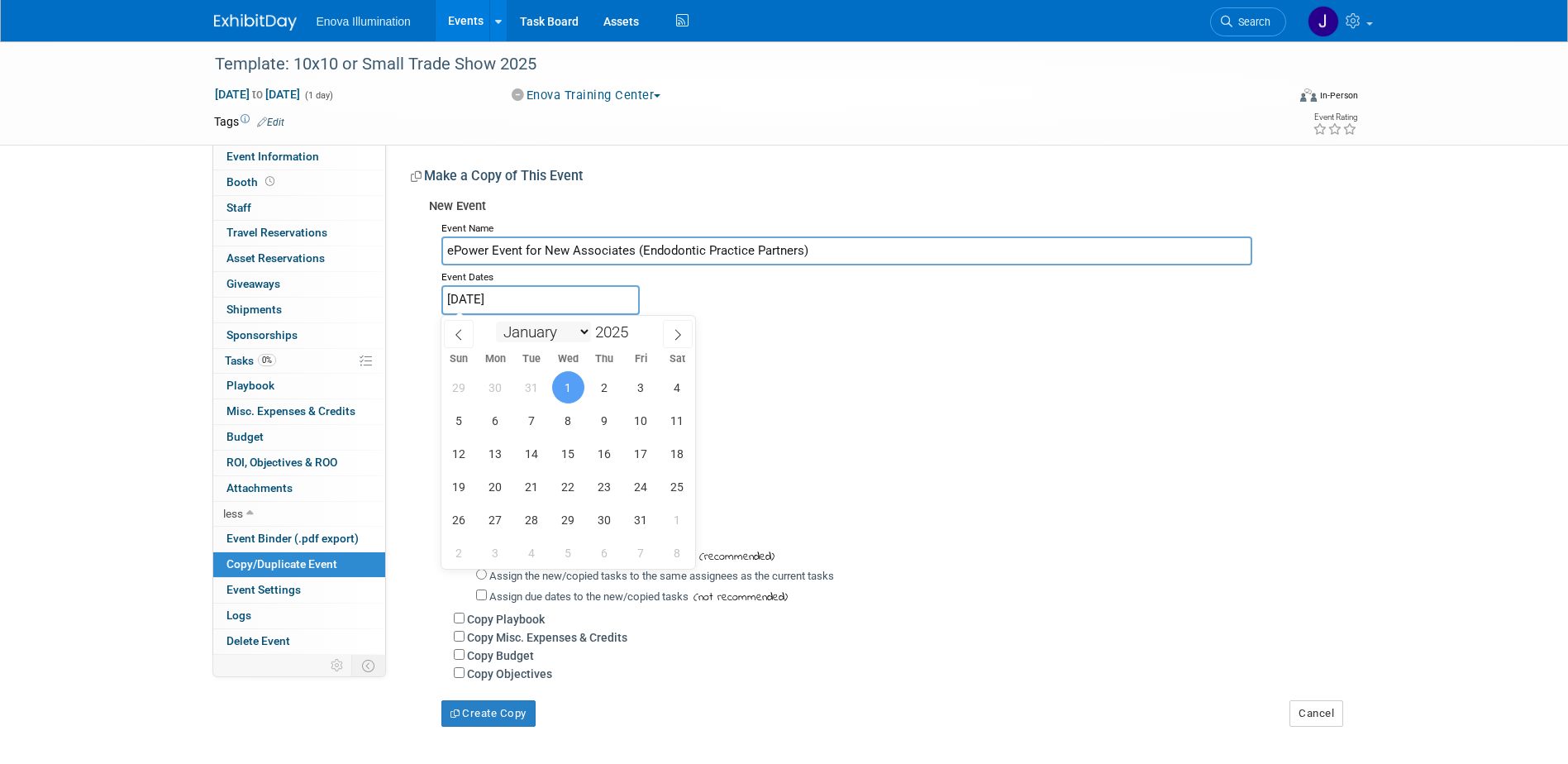
click at [574, 338] on select "January February March April May June July August September October November De…" at bounding box center [543, 331] width 95 height 21
select select "8"
click at [496, 322] on select "January February March April May June July August September October November De…" at bounding box center [543, 331] width 95 height 21
click at [639, 419] on span "12" at bounding box center [640, 420] width 32 height 32
click at [673, 412] on span "13" at bounding box center [677, 420] width 32 height 32
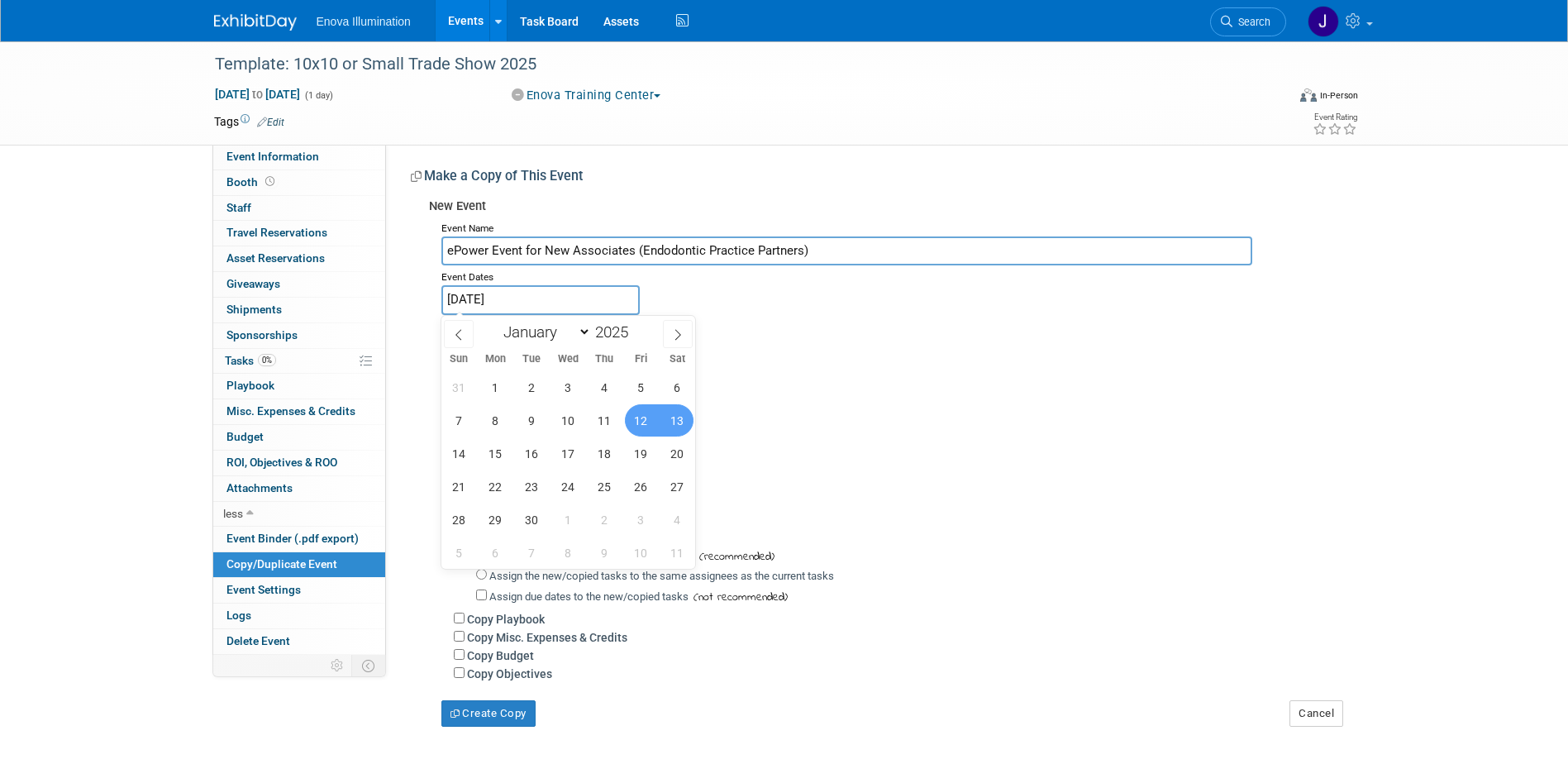
type input "[DATE] to [DATE]"
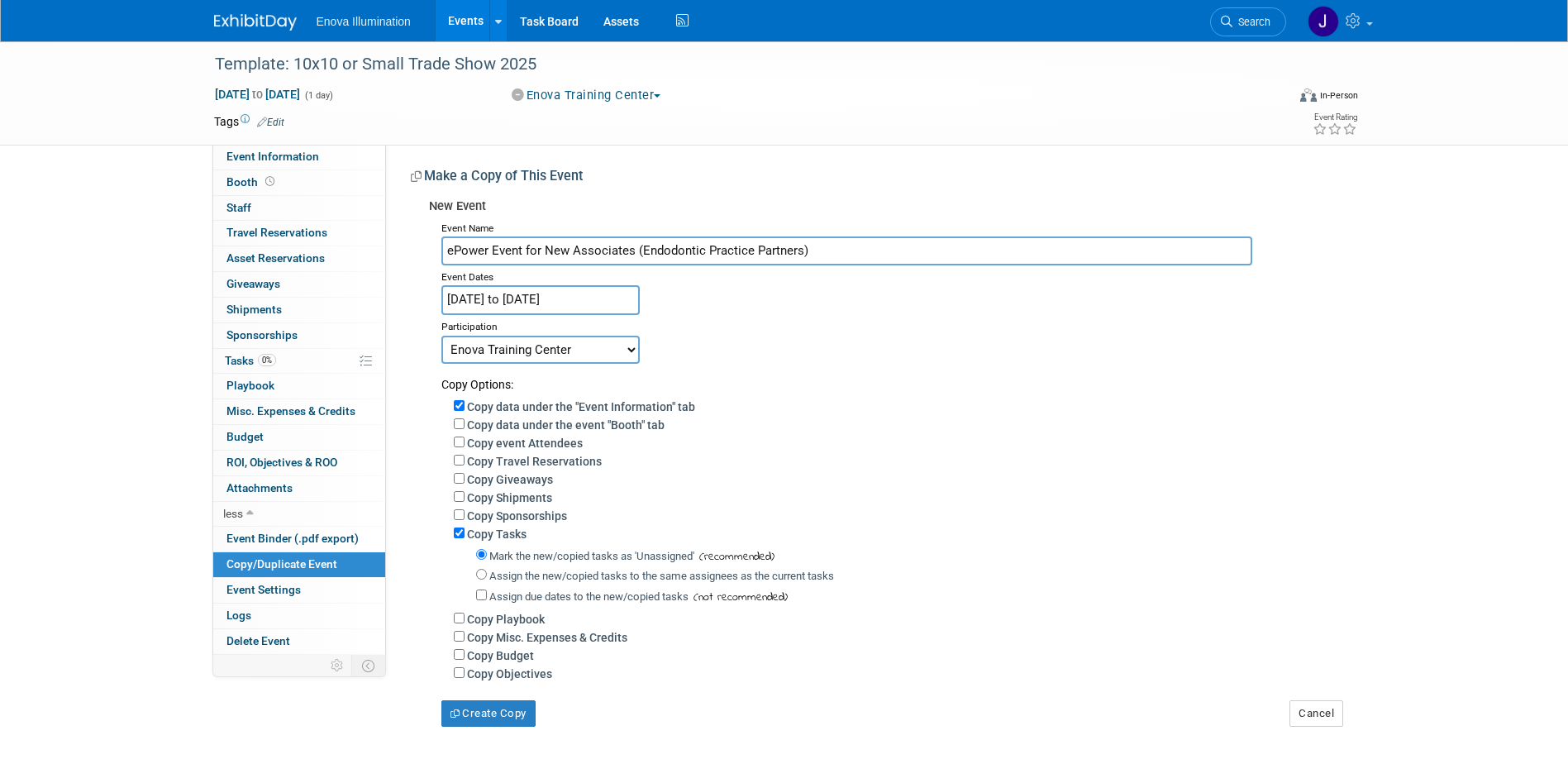
click at [499, 353] on select "Committed Considering Not Going Canceled Enova Training Center University Event…" at bounding box center [540, 350] width 198 height 28
select select "1"
click at [441, 336] on select "Committed Considering Not Going Canceled Enova Training Center University Event…" at bounding box center [540, 350] width 198 height 28
click at [480, 576] on input "Assign the new/copied tasks to the same assignees as the current tasks" at bounding box center [481, 573] width 11 height 11
radio input "true"
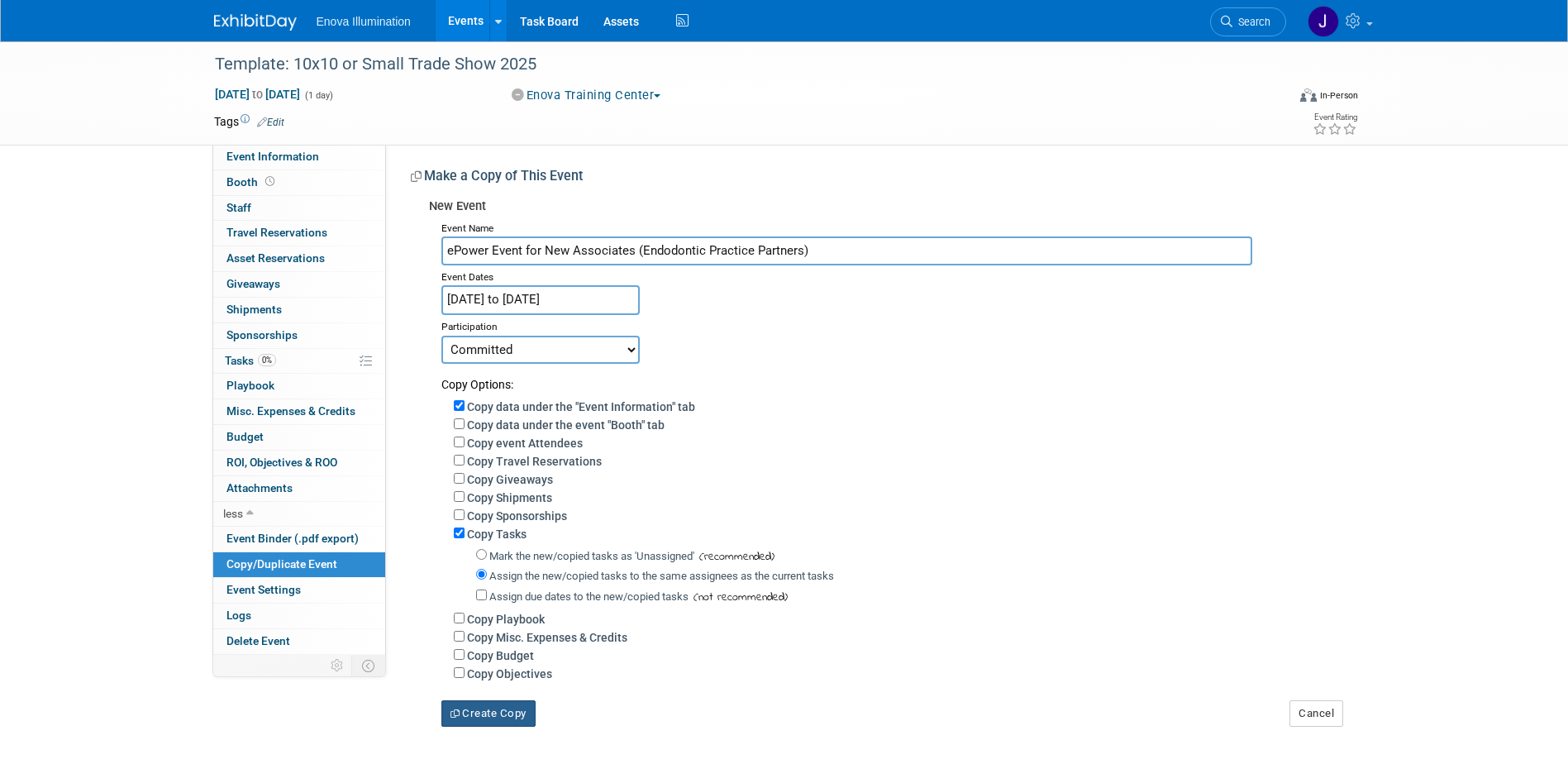
click at [502, 715] on button "Create Copy" at bounding box center [489, 713] width 94 height 27
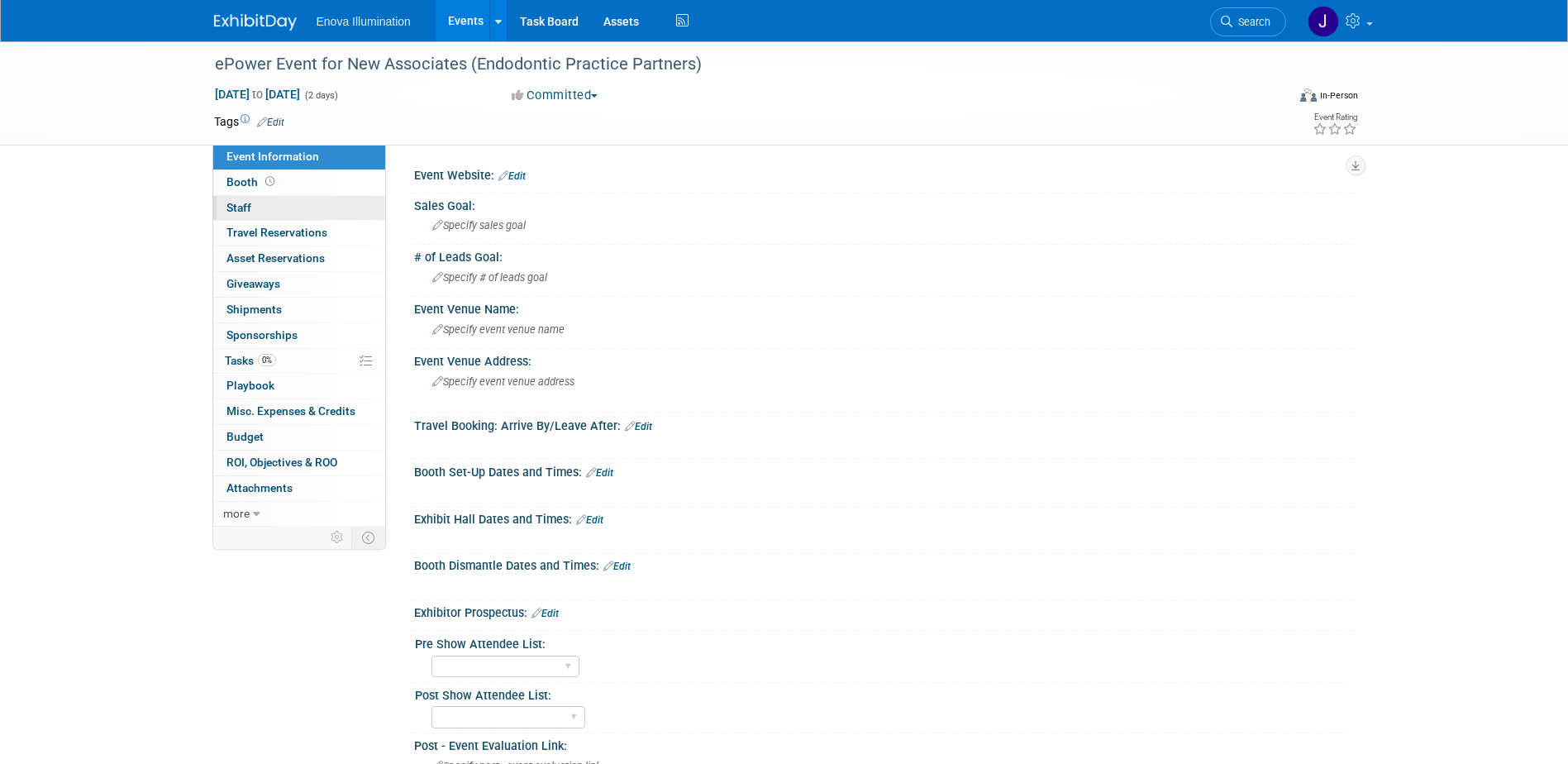
click at [303, 203] on link "0 Staff 0" at bounding box center [299, 208] width 172 height 25
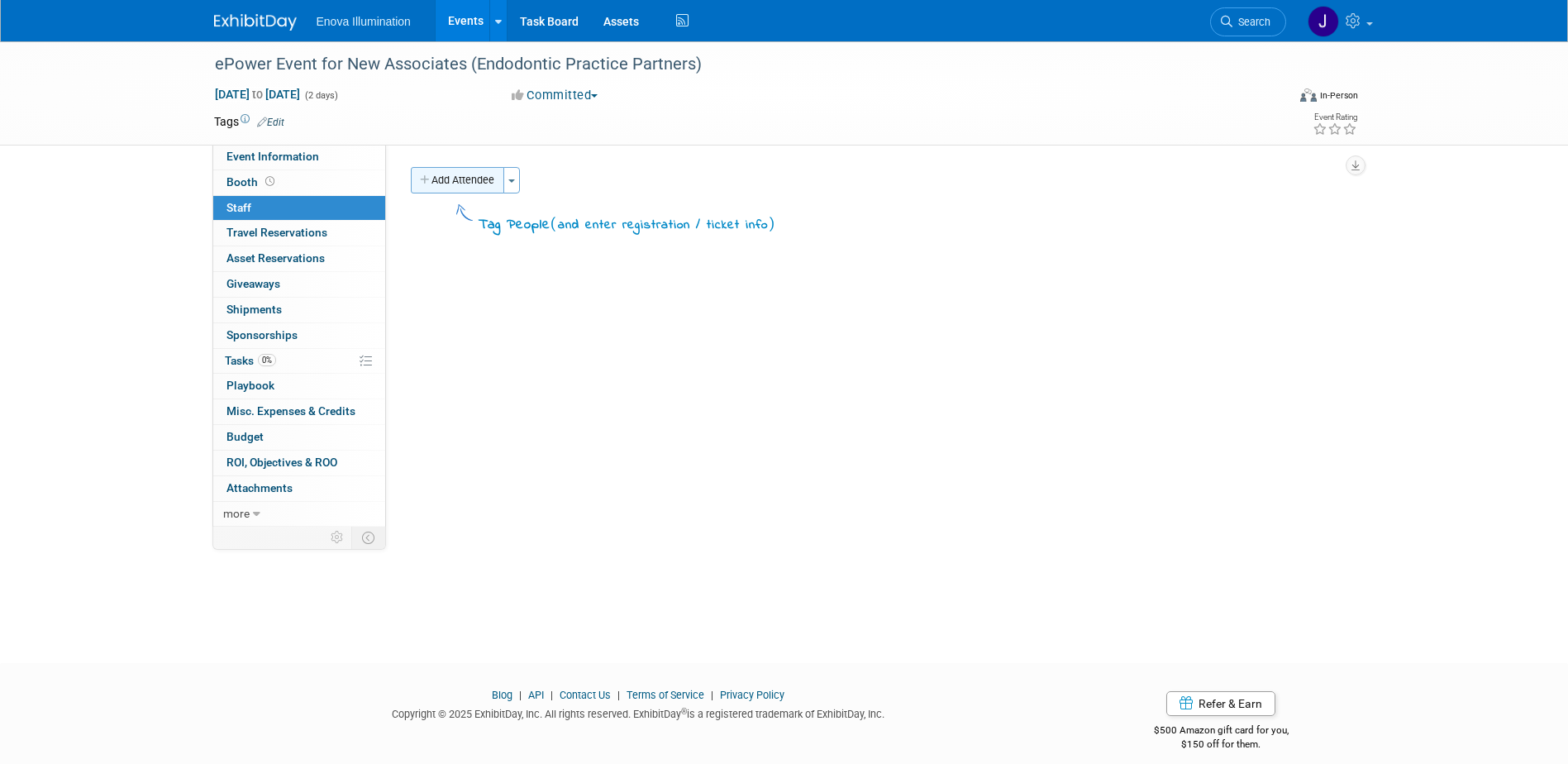
click at [460, 188] on button "Add Attendee" at bounding box center [457, 181] width 94 height 27
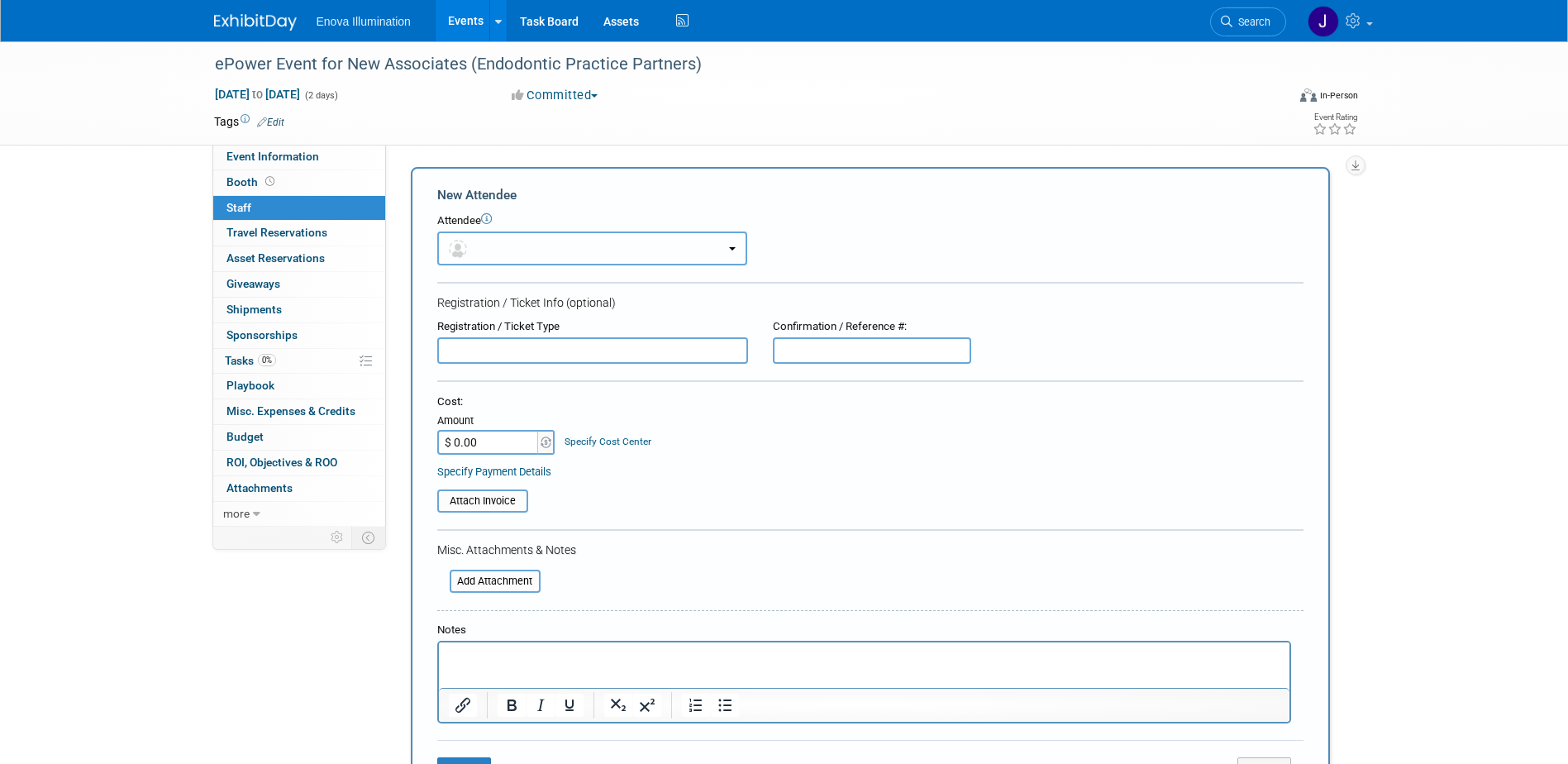
click at [504, 244] on button "button" at bounding box center [592, 248] width 310 height 34
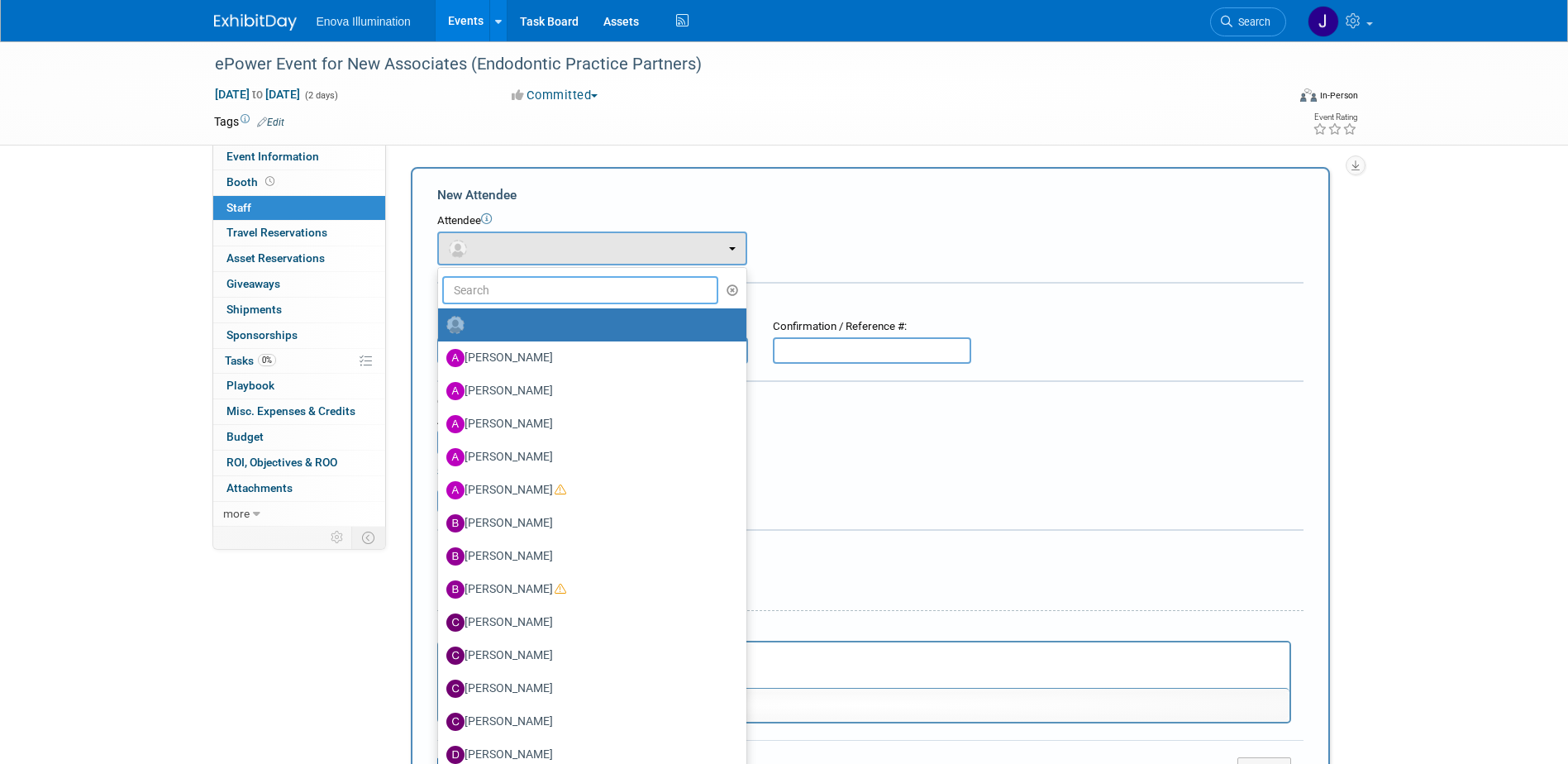
click at [508, 287] on input "text" at bounding box center [581, 290] width 277 height 28
type input "[PERSON_NAME]"
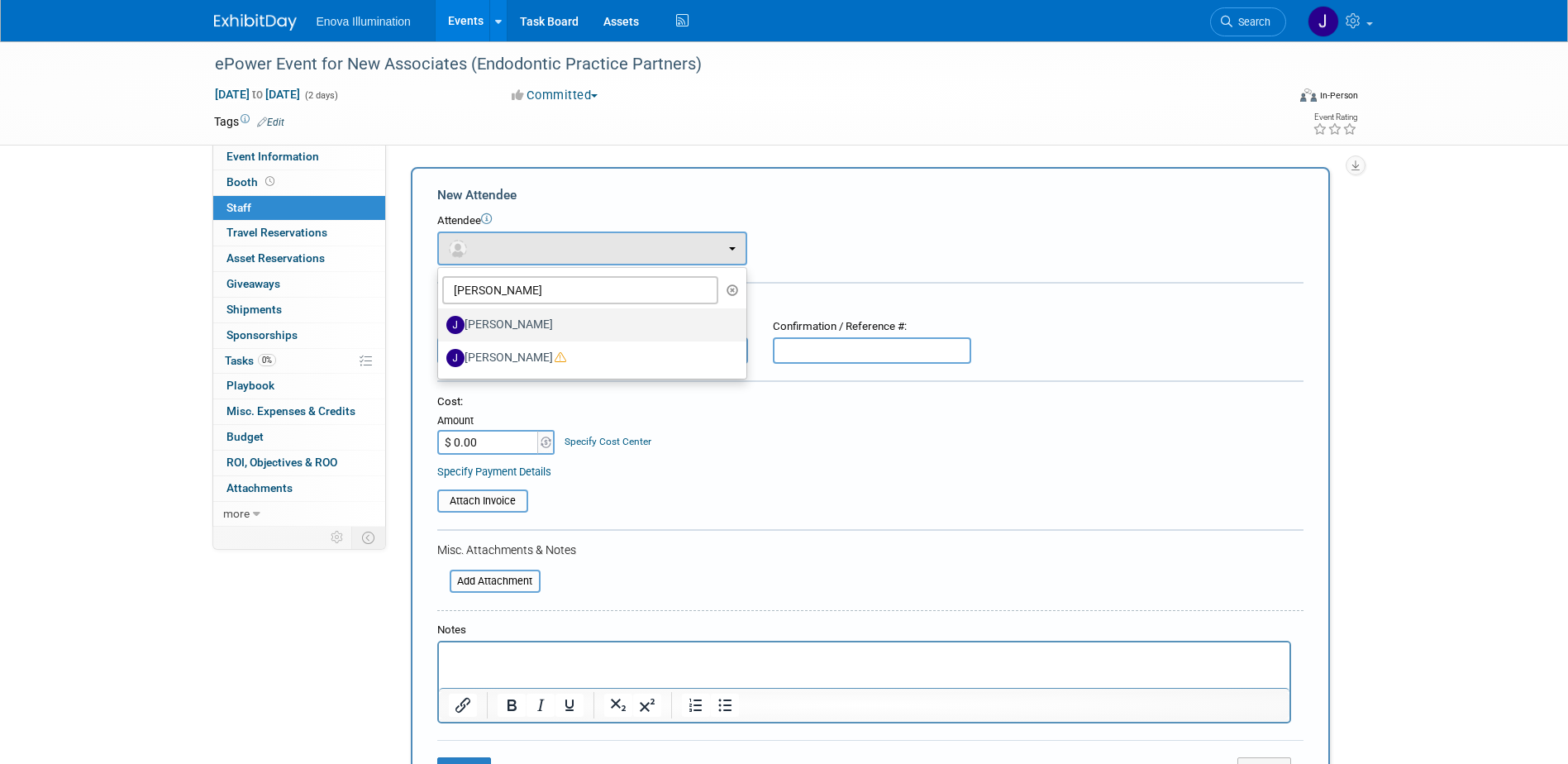
click at [538, 320] on label "[PERSON_NAME]" at bounding box center [588, 325] width 283 height 27
click at [441, 320] on input "[PERSON_NAME]" at bounding box center [435, 322] width 11 height 11
select select "3102151f-f910-43f0-94ce-73bb4d820081"
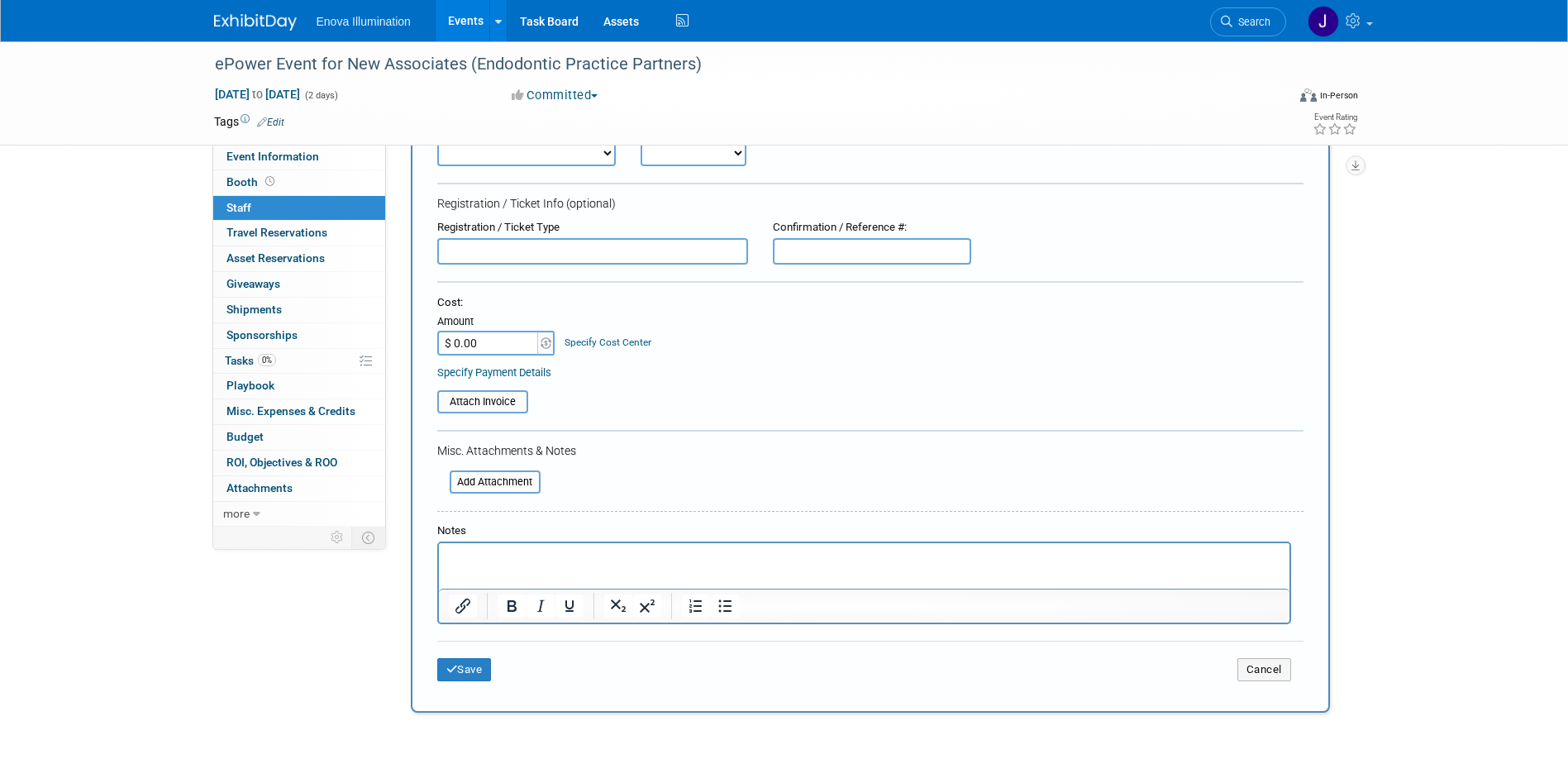
scroll to position [166, 0]
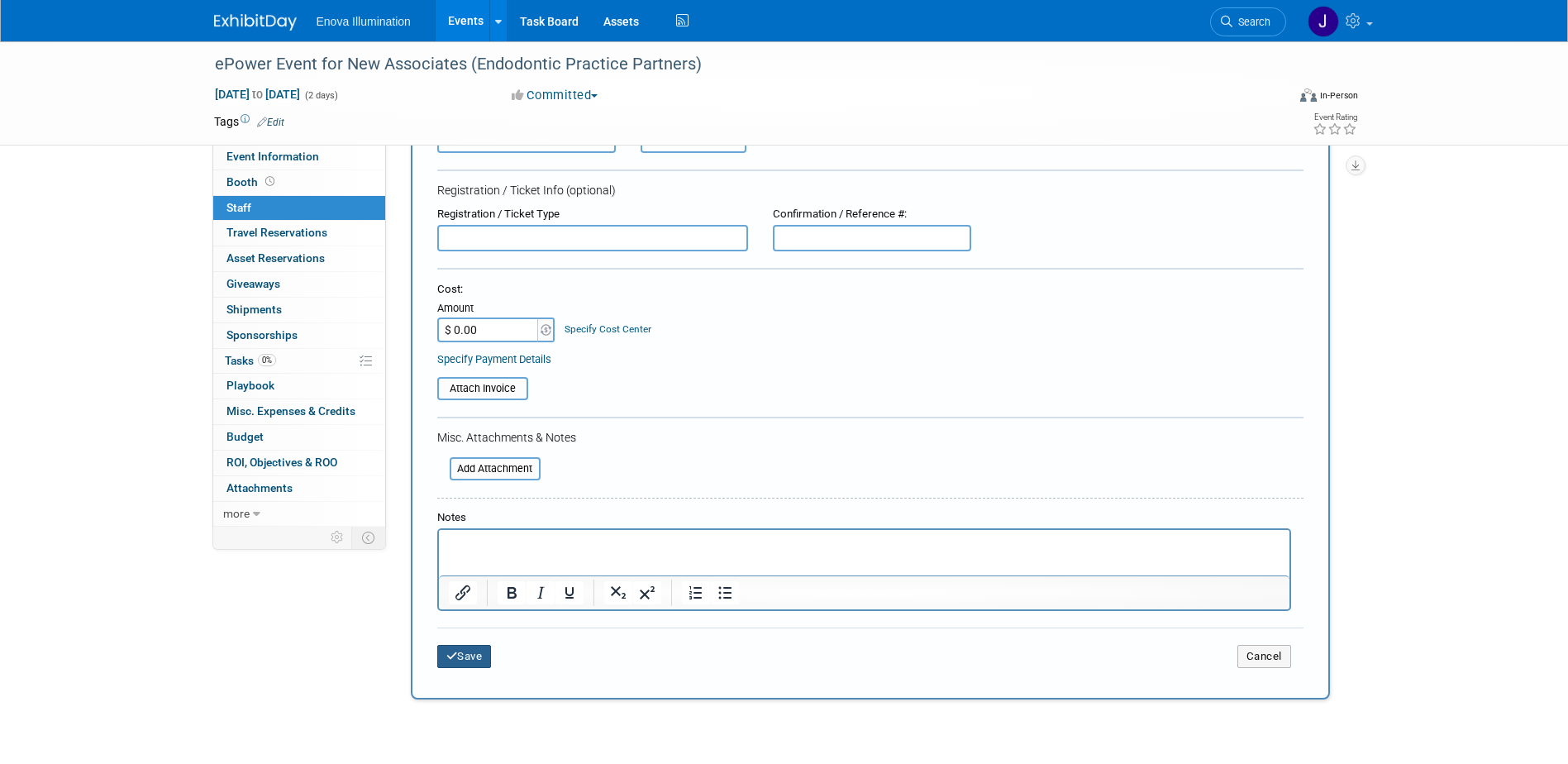
click at [481, 649] on button "Save" at bounding box center [465, 656] width 55 height 23
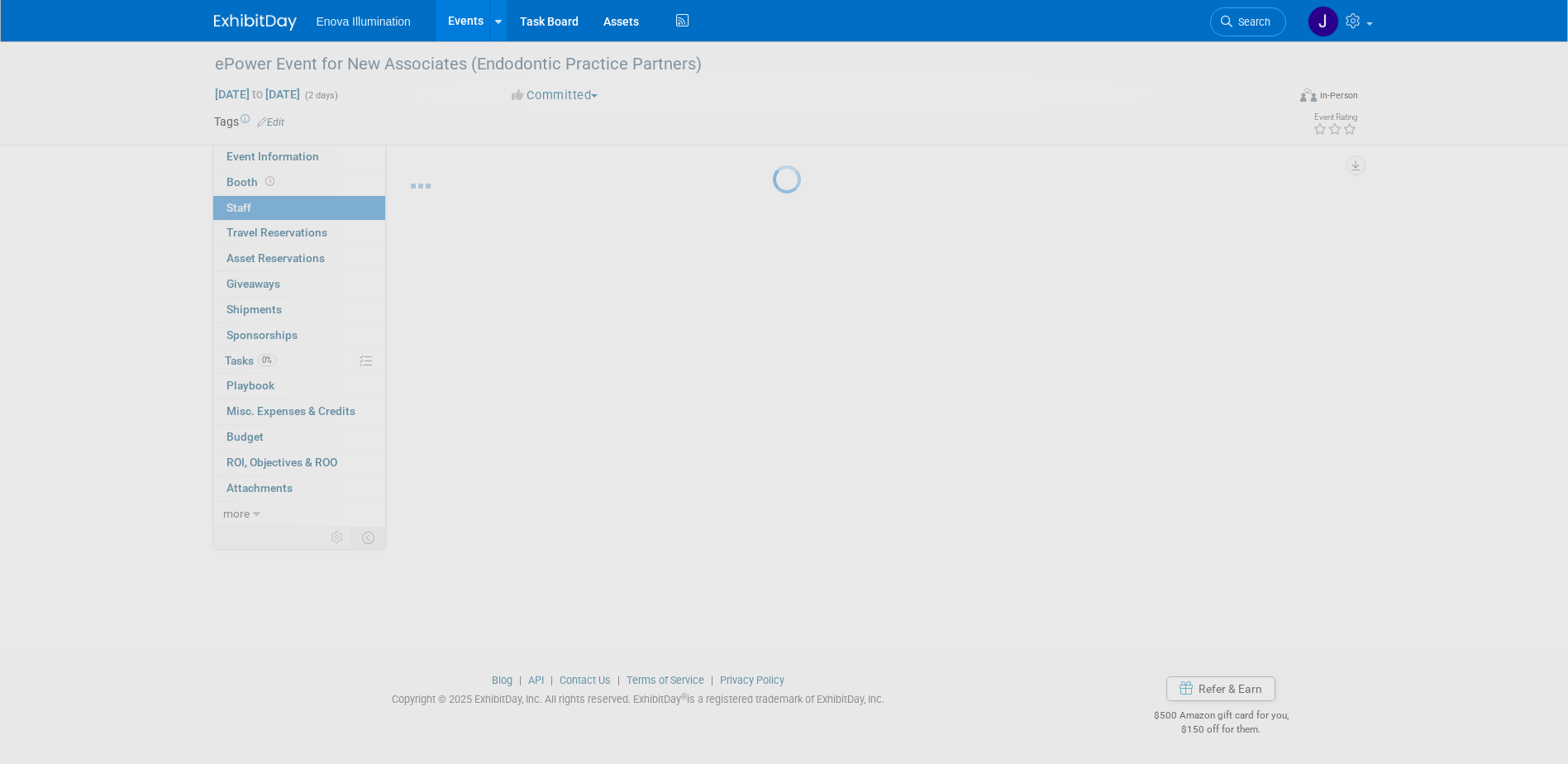
scroll to position [15, 0]
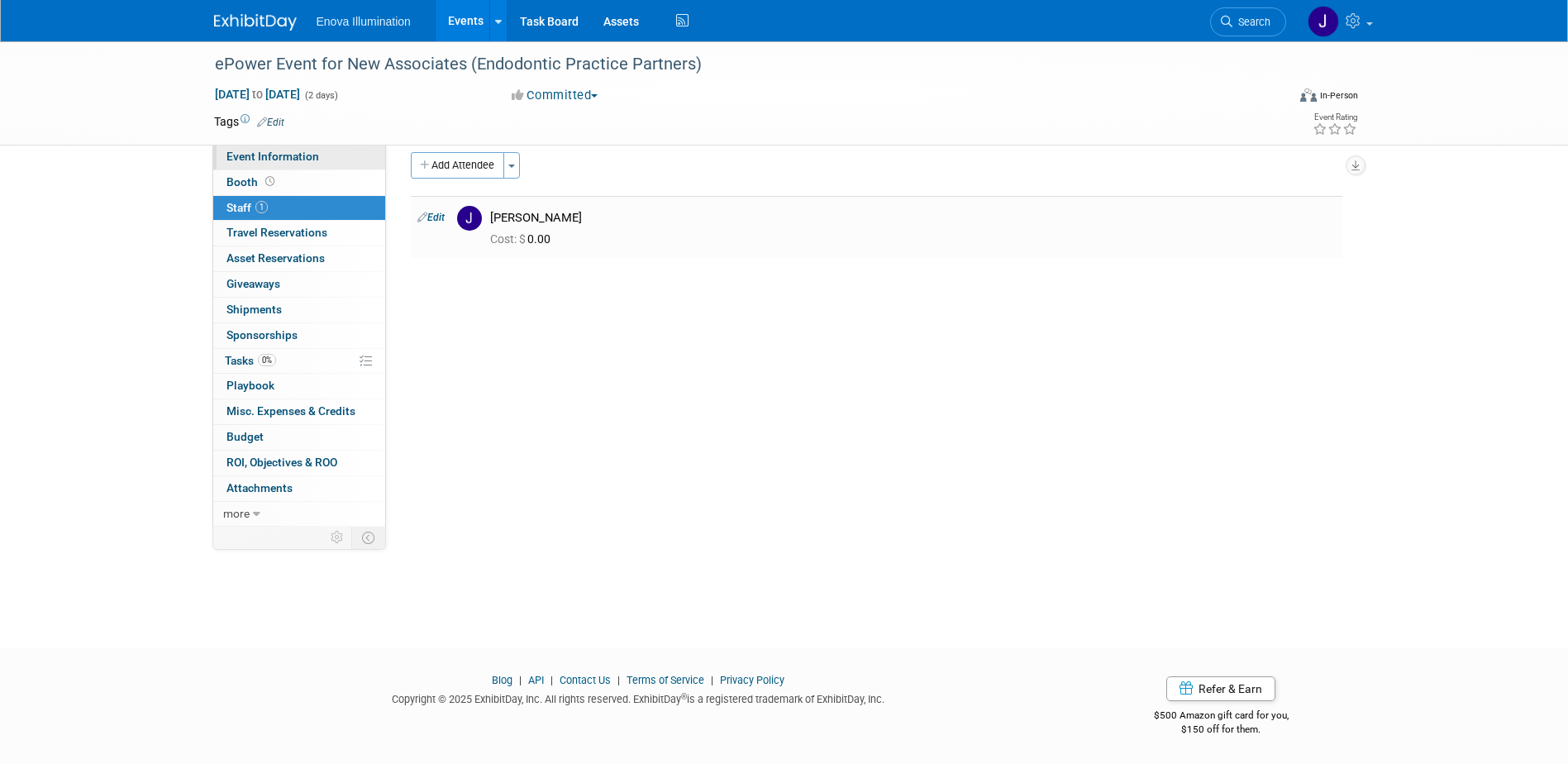
click at [244, 165] on link "Event Information" at bounding box center [299, 157] width 172 height 25
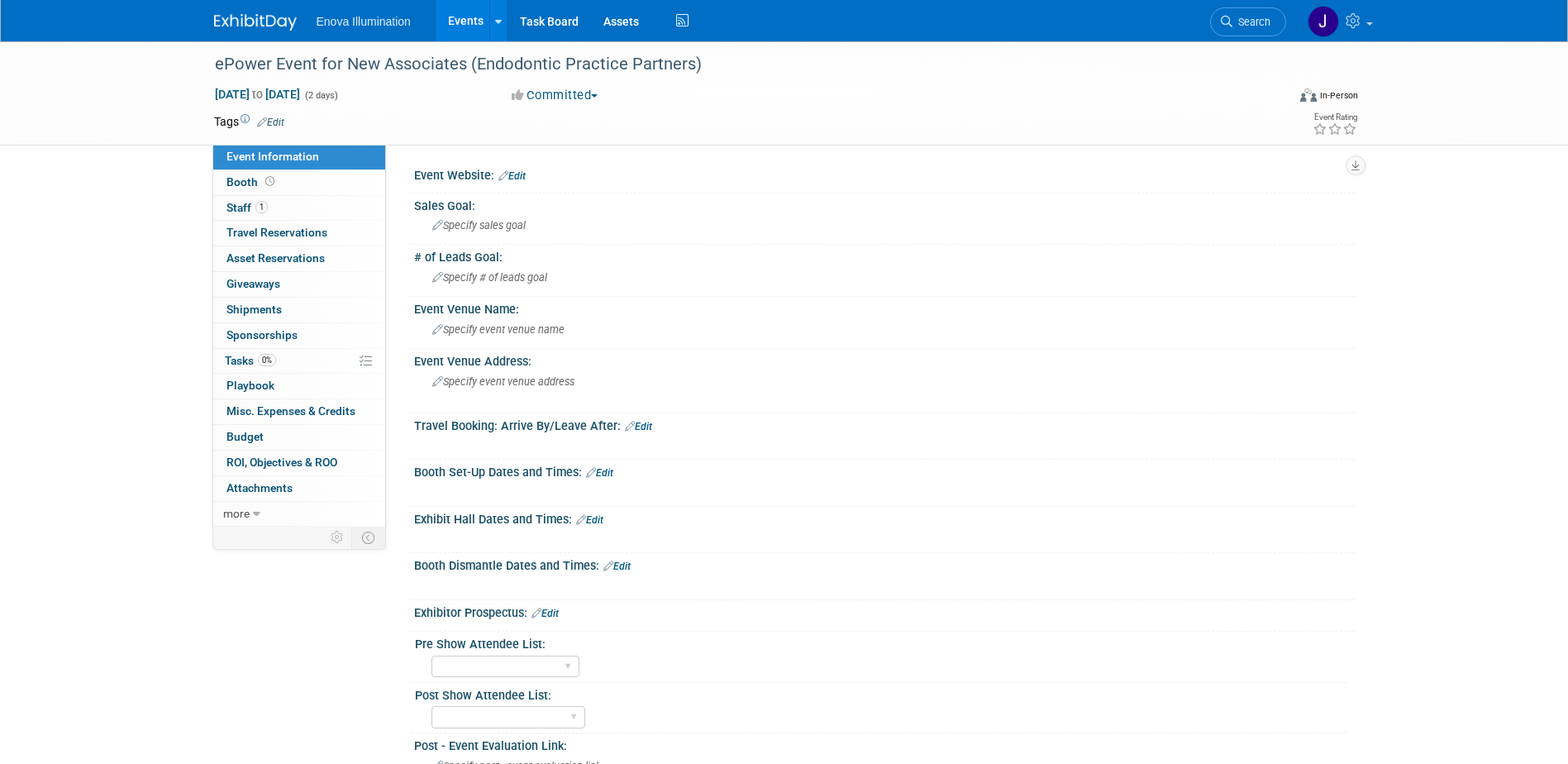
click at [603, 520] on link "Edit" at bounding box center [589, 520] width 27 height 12
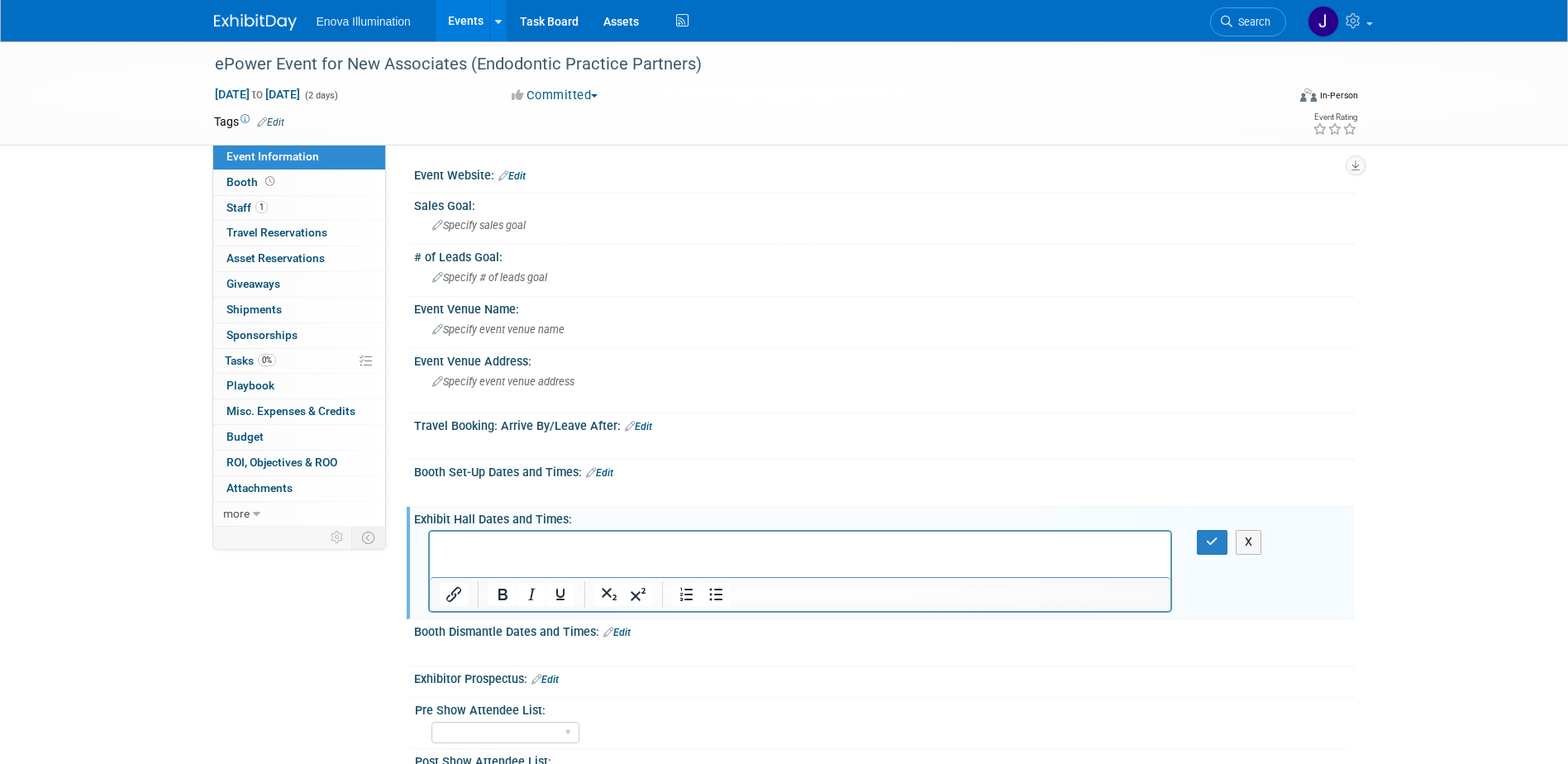
click at [533, 549] on p "Rich Text Area. Press ALT-0 for help." at bounding box center [800, 547] width 722 height 17
click at [1209, 534] on button "button" at bounding box center [1212, 542] width 31 height 24
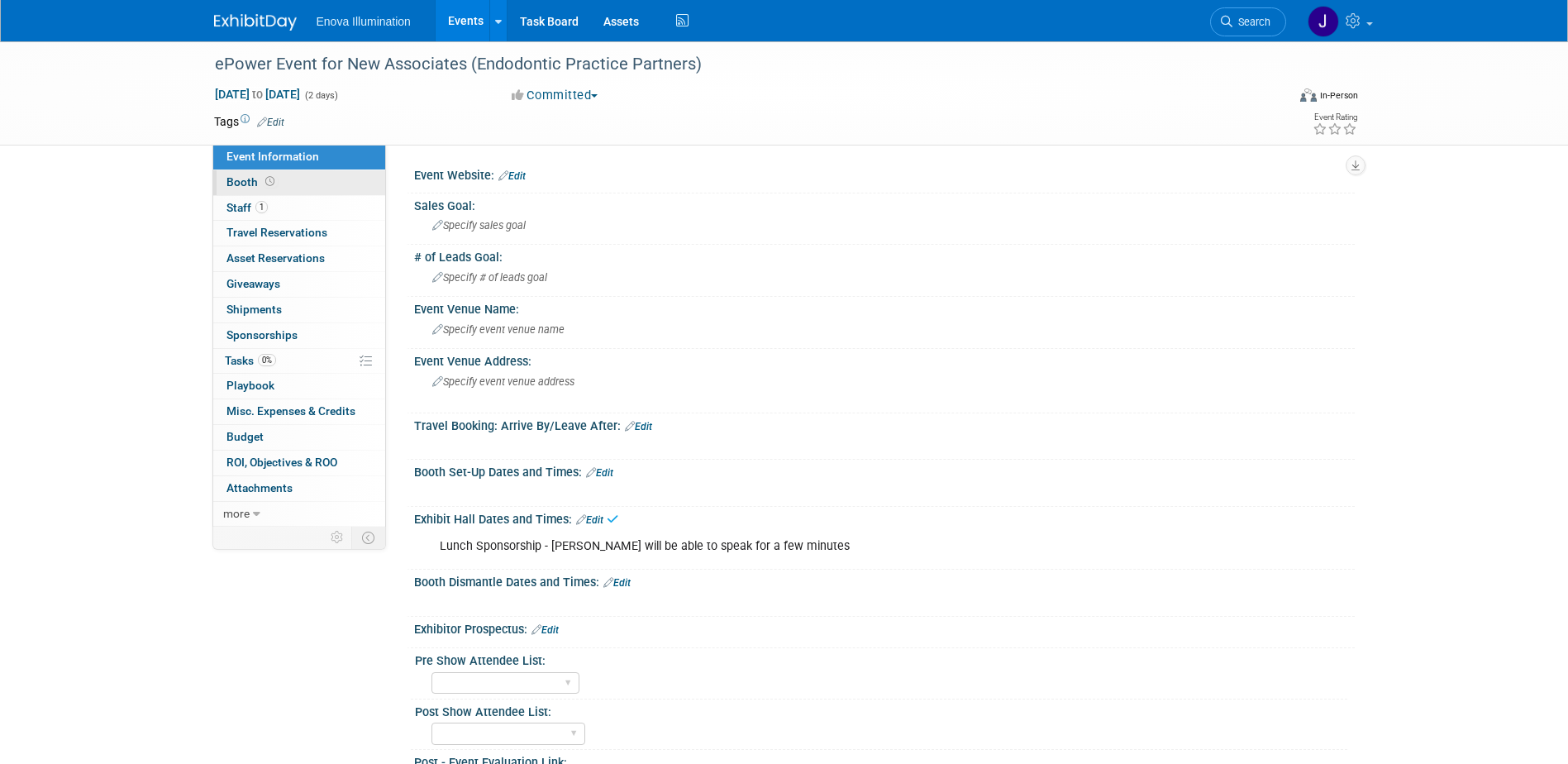
click at [363, 186] on link "Booth" at bounding box center [299, 183] width 172 height 25
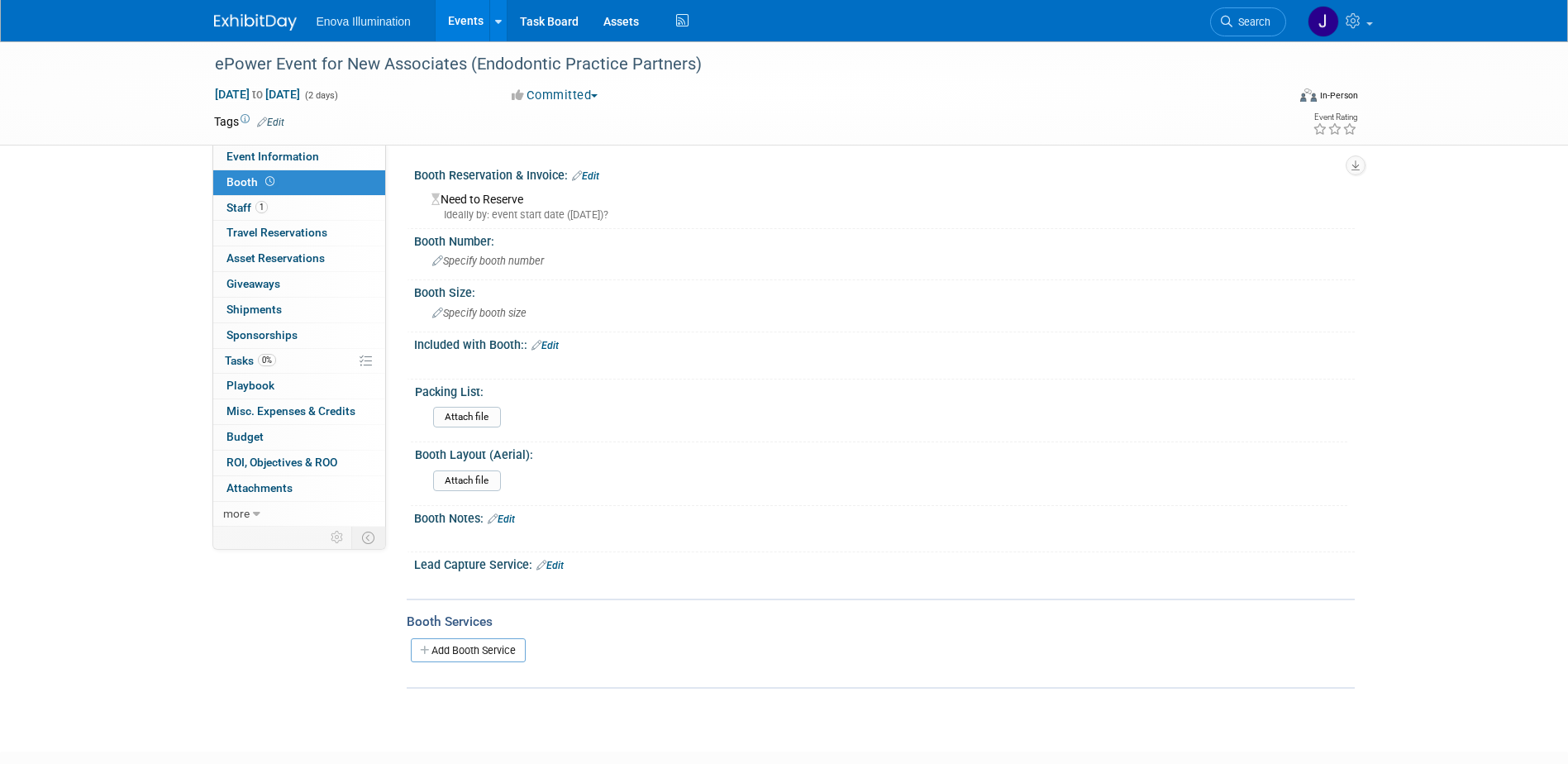
click at [596, 175] on link "Edit" at bounding box center [585, 176] width 27 height 12
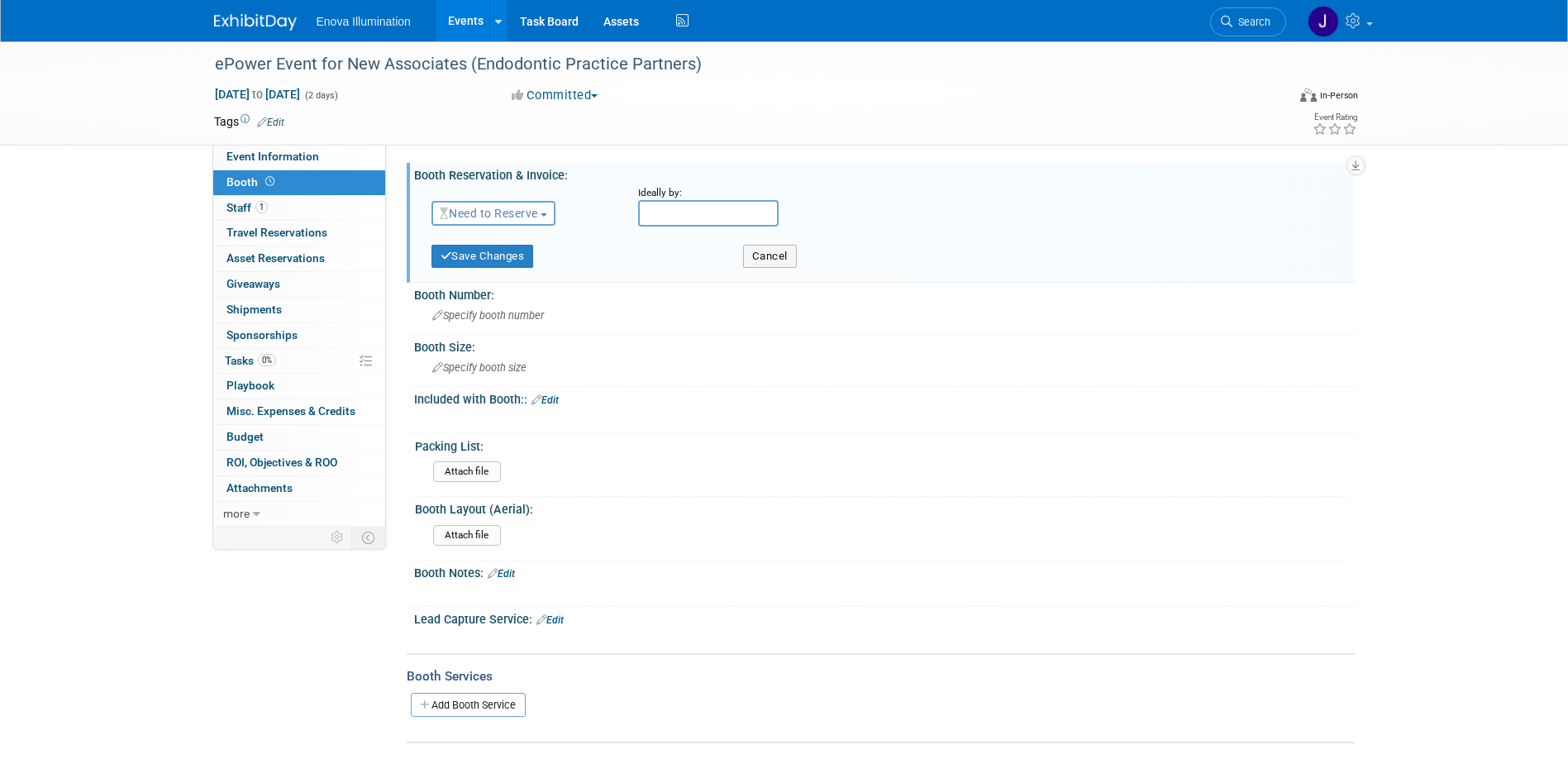
click at [538, 210] on span "Need to Reserve" at bounding box center [489, 213] width 99 height 13
click at [490, 260] on link "Reserved" at bounding box center [521, 264] width 177 height 23
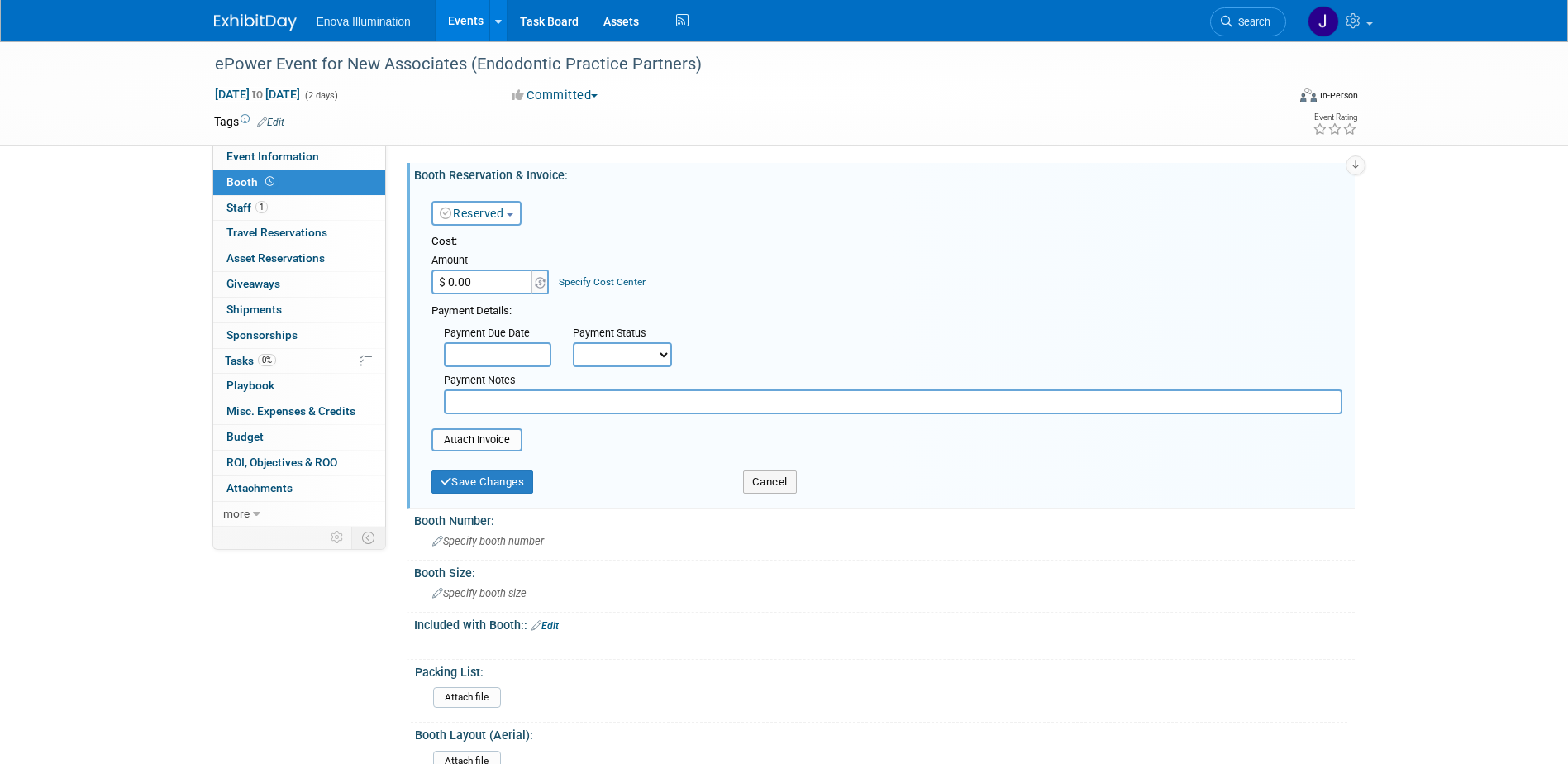
click at [486, 277] on input "$ 0.00" at bounding box center [483, 282] width 104 height 25
type input "$ 6,000.00"
click at [490, 476] on button "Save Changes" at bounding box center [483, 482] width 103 height 23
